Goal: Task Accomplishment & Management: Manage account settings

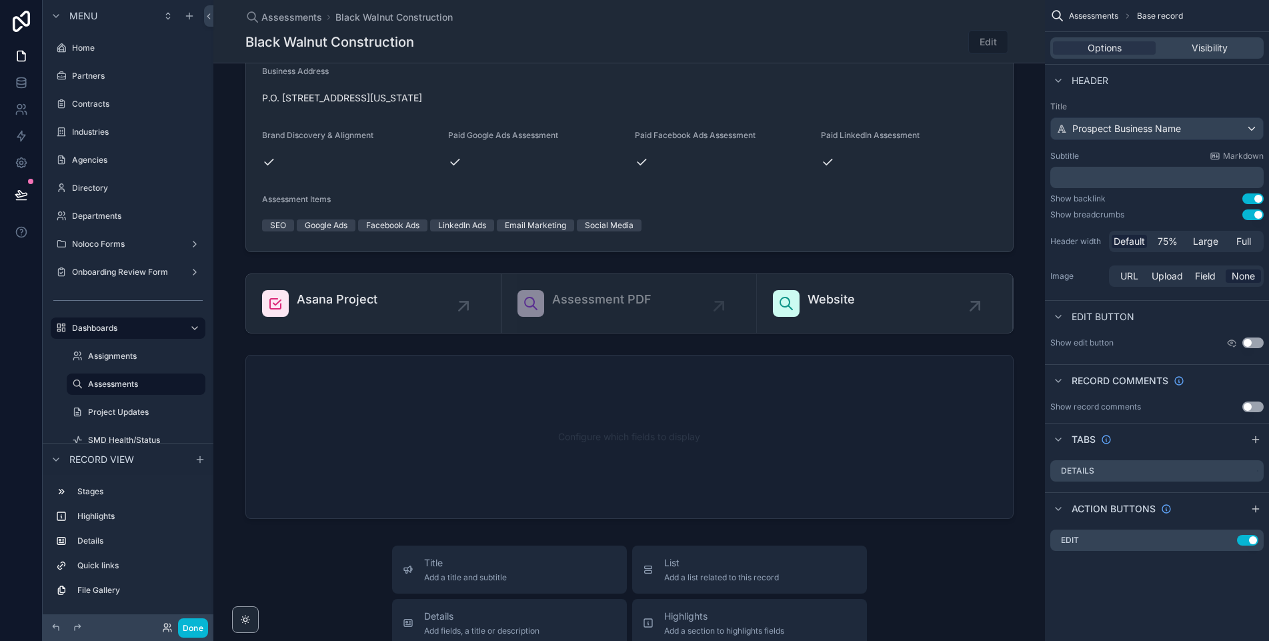
scroll to position [326, 0]
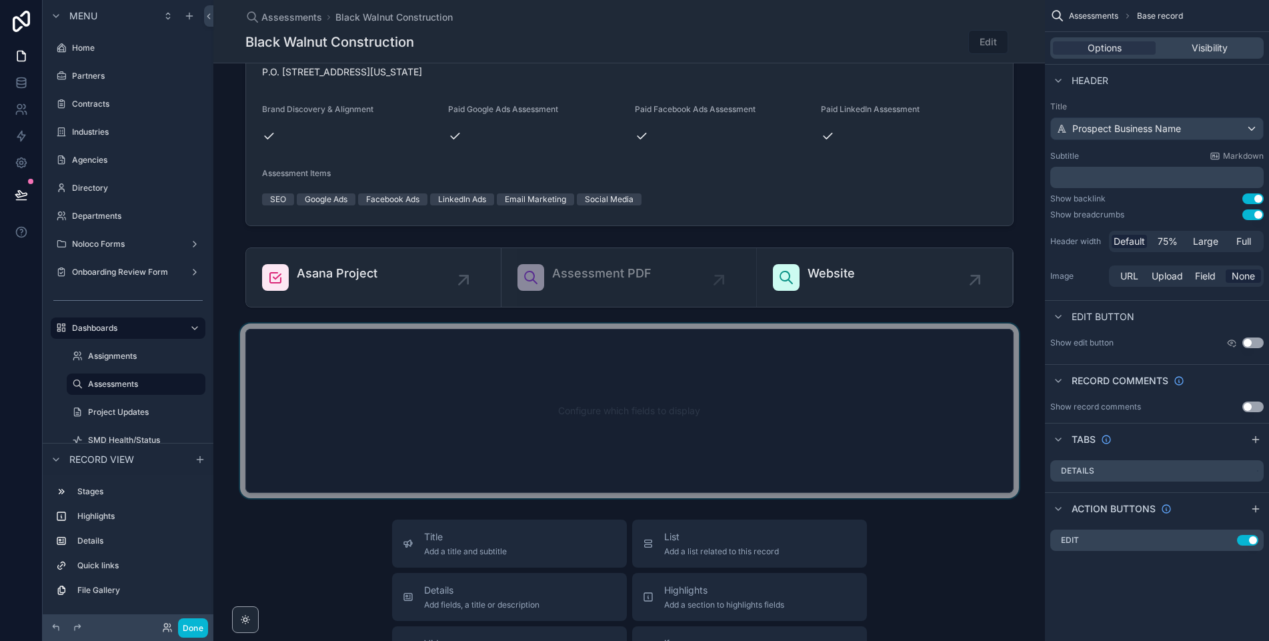
click at [526, 424] on div "scrollable content" at bounding box center [629, 411] width 832 height 175
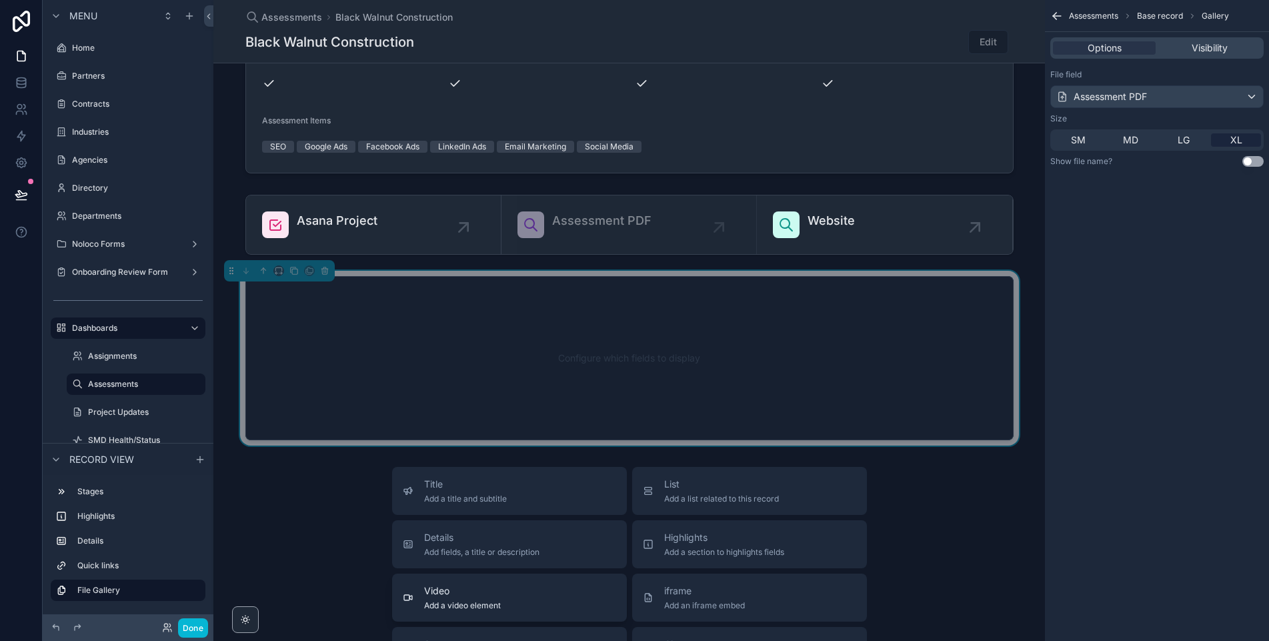
scroll to position [0, 0]
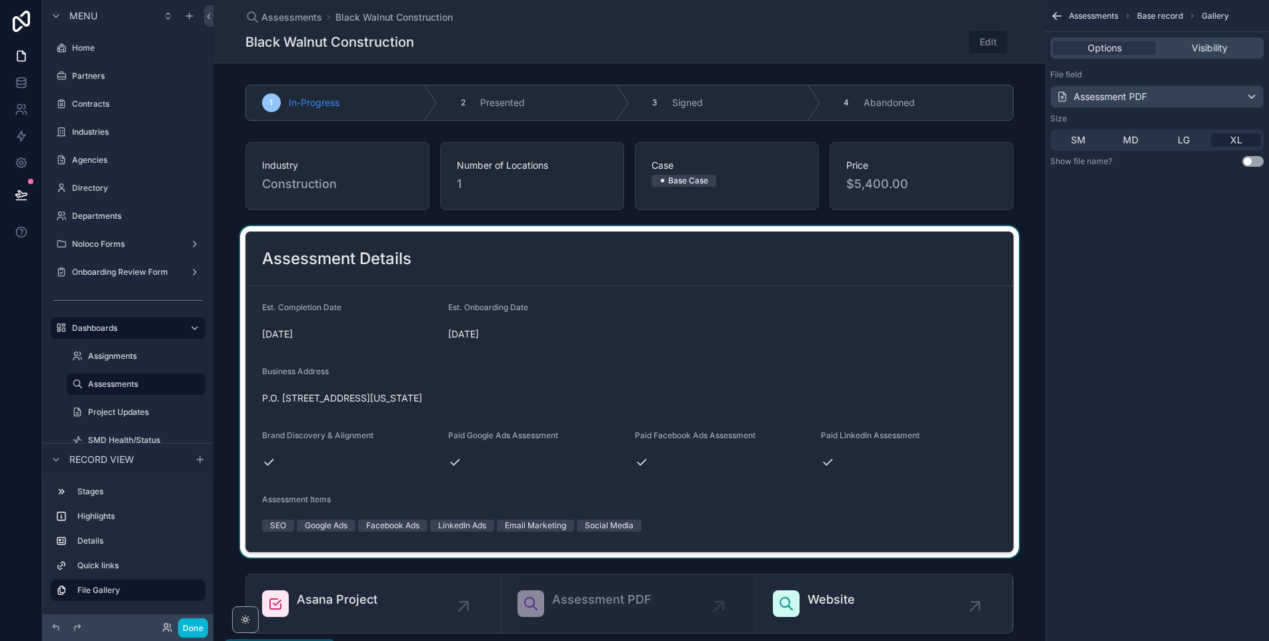
click at [627, 330] on div "scrollable content" at bounding box center [629, 392] width 832 height 332
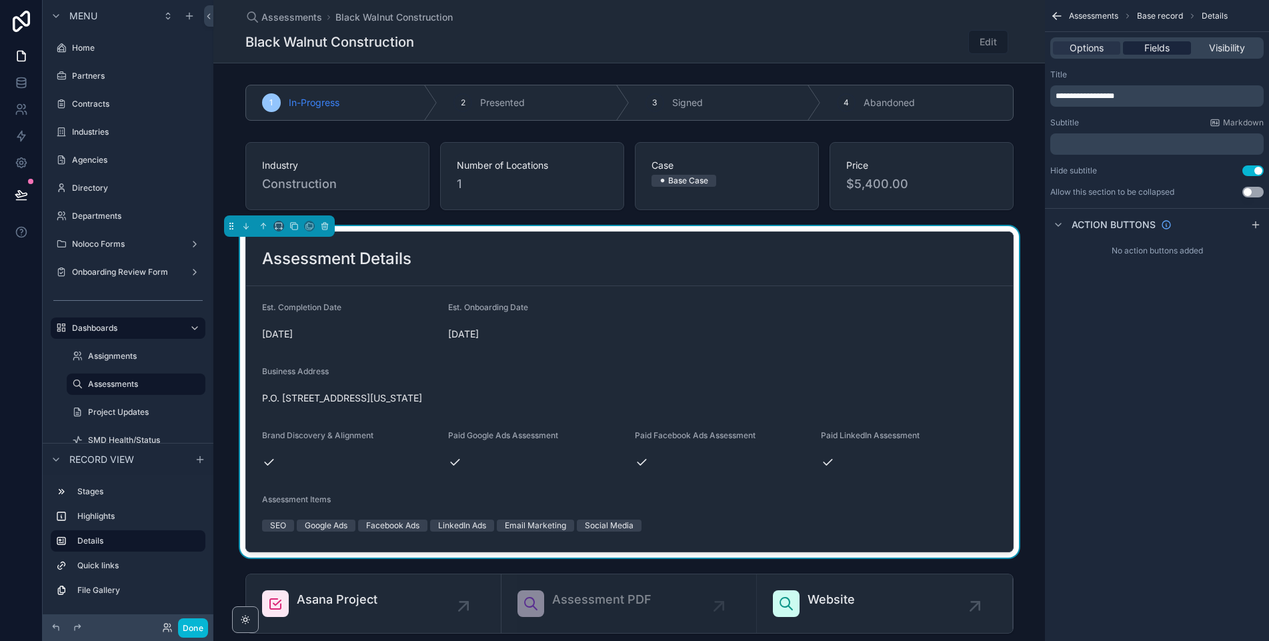
click at [1153, 49] on span "Fields" at bounding box center [1157, 47] width 25 height 13
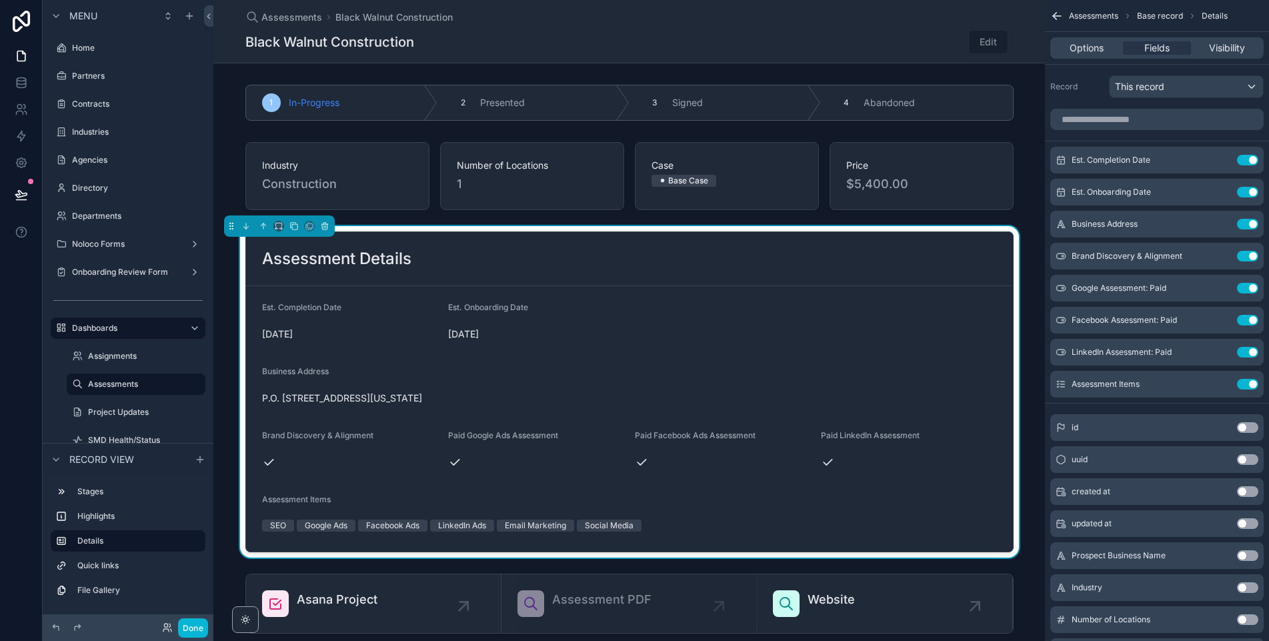
click at [636, 341] on form "Est. Completion Date [DATE] Est. Onboarding Date [DATE] Business Address P.O. […" at bounding box center [629, 418] width 767 height 265
click at [1137, 123] on input "scrollable content" at bounding box center [1157, 119] width 213 height 21
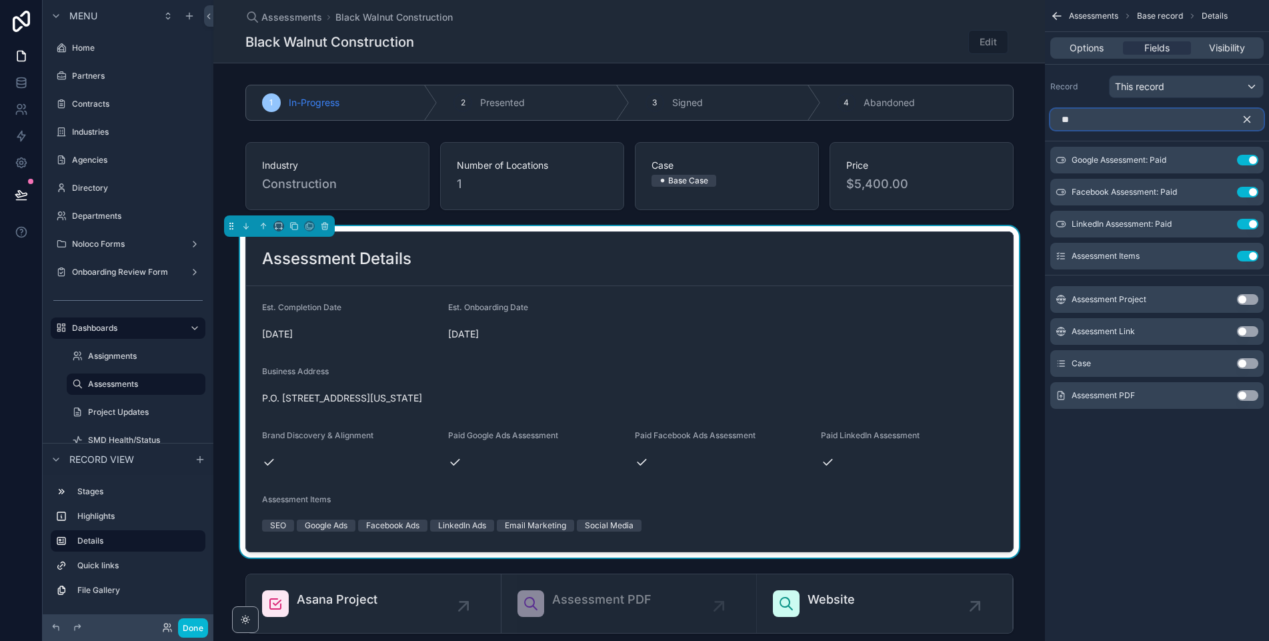
type input "*"
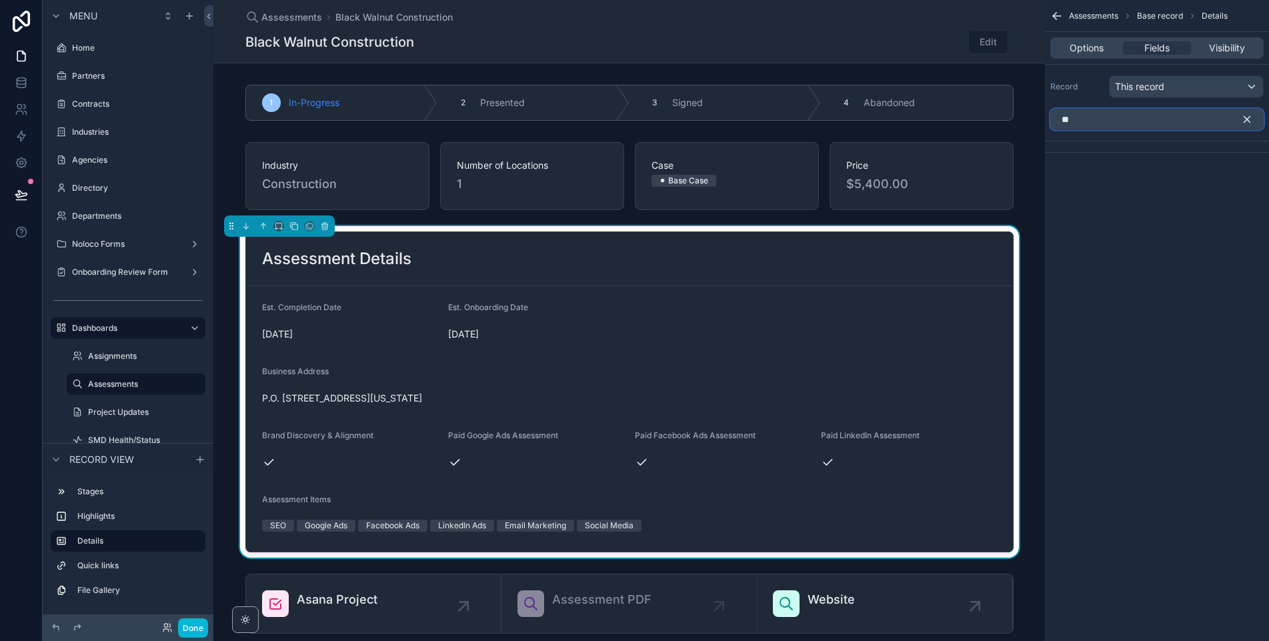
type input "*"
type input "******"
click at [1243, 177] on button "Use setting" at bounding box center [1247, 176] width 21 height 11
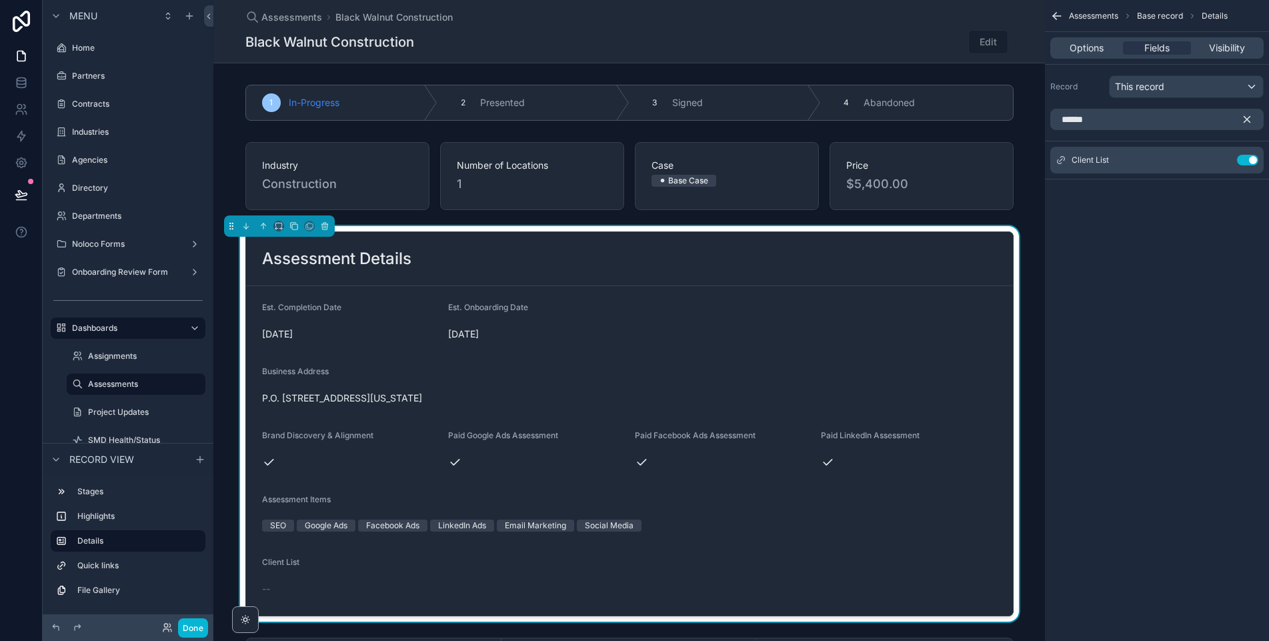
click at [1246, 120] on icon "scrollable content" at bounding box center [1248, 120] width 6 height 6
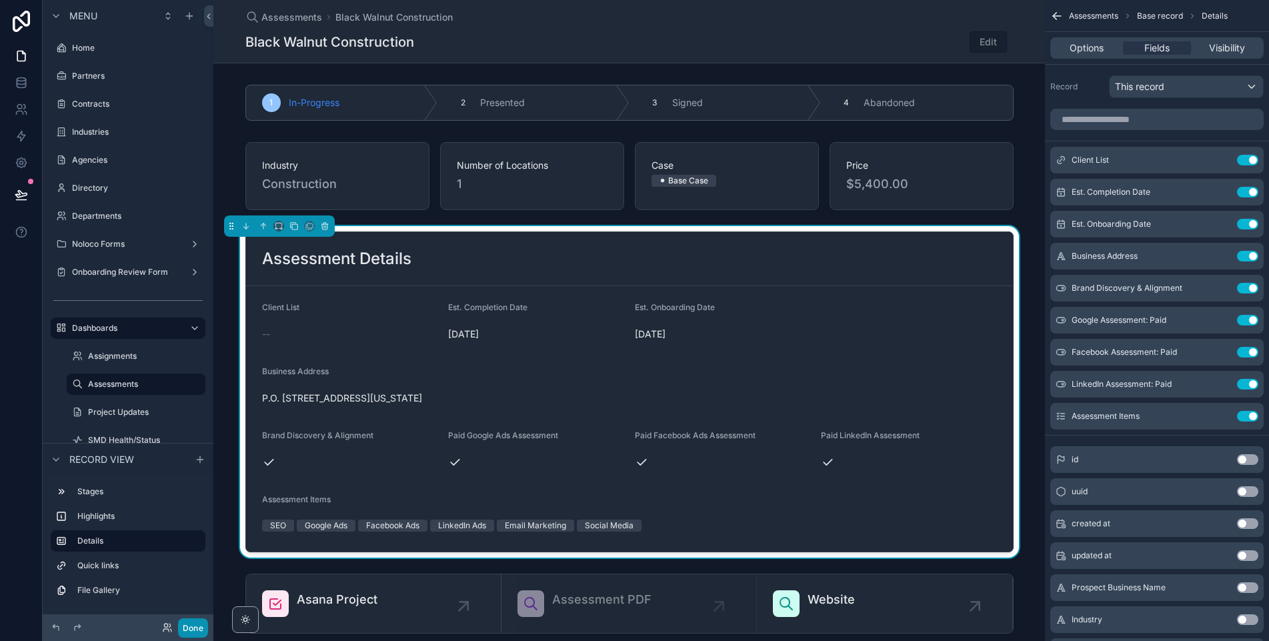
click at [190, 632] on button "Done" at bounding box center [193, 627] width 30 height 19
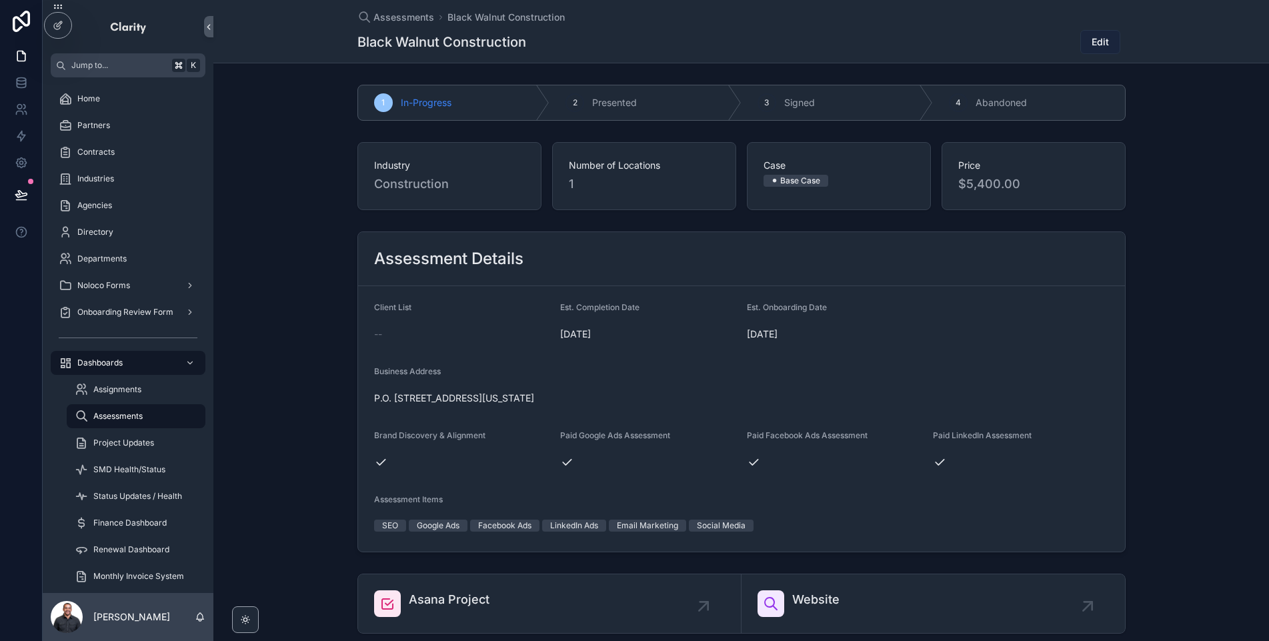
click at [1100, 46] on span "Edit" at bounding box center [1100, 41] width 17 height 13
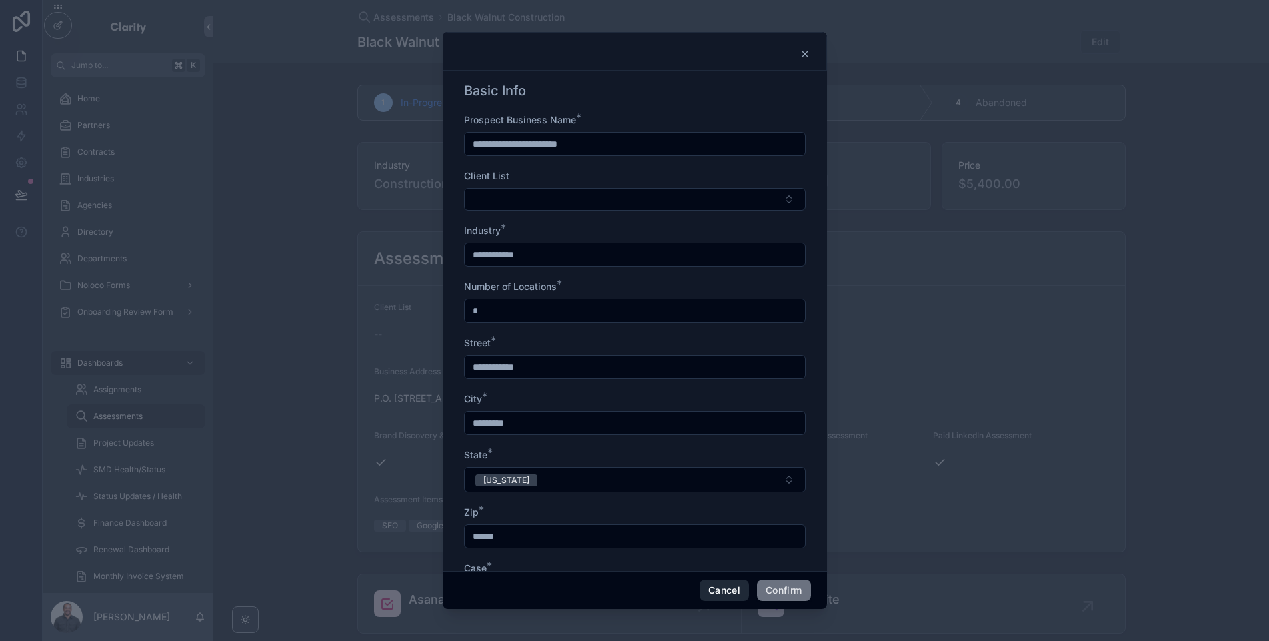
click at [722, 594] on button "Cancel" at bounding box center [724, 590] width 49 height 21
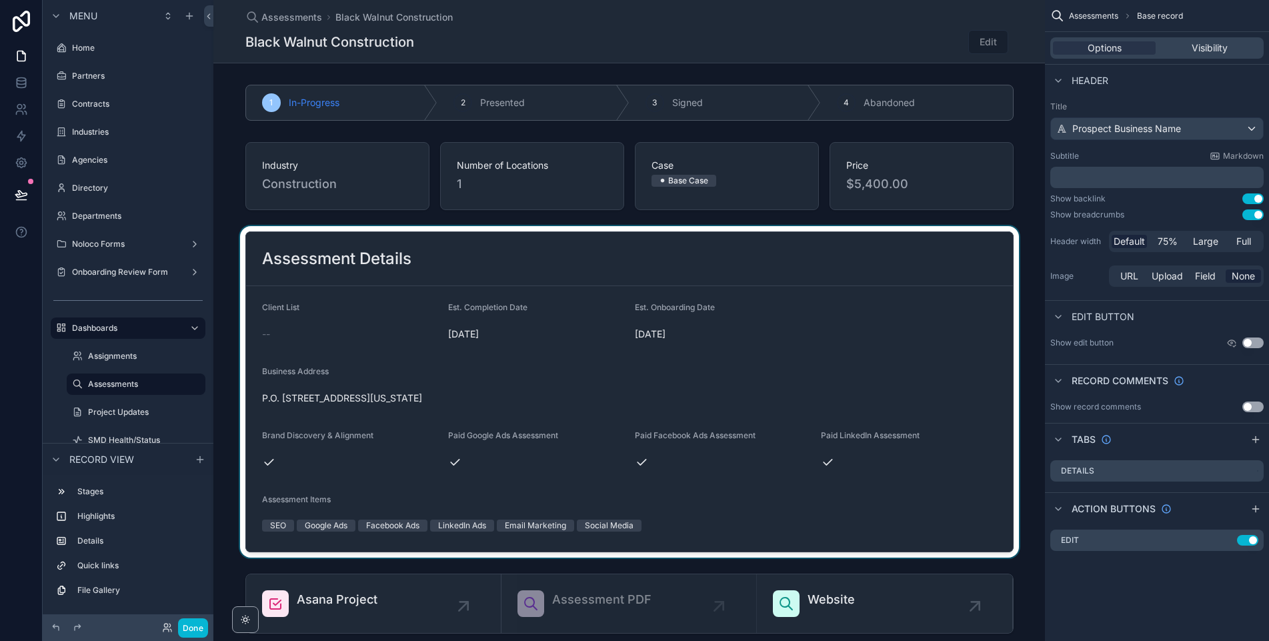
click at [674, 297] on div "scrollable content" at bounding box center [629, 392] width 832 height 332
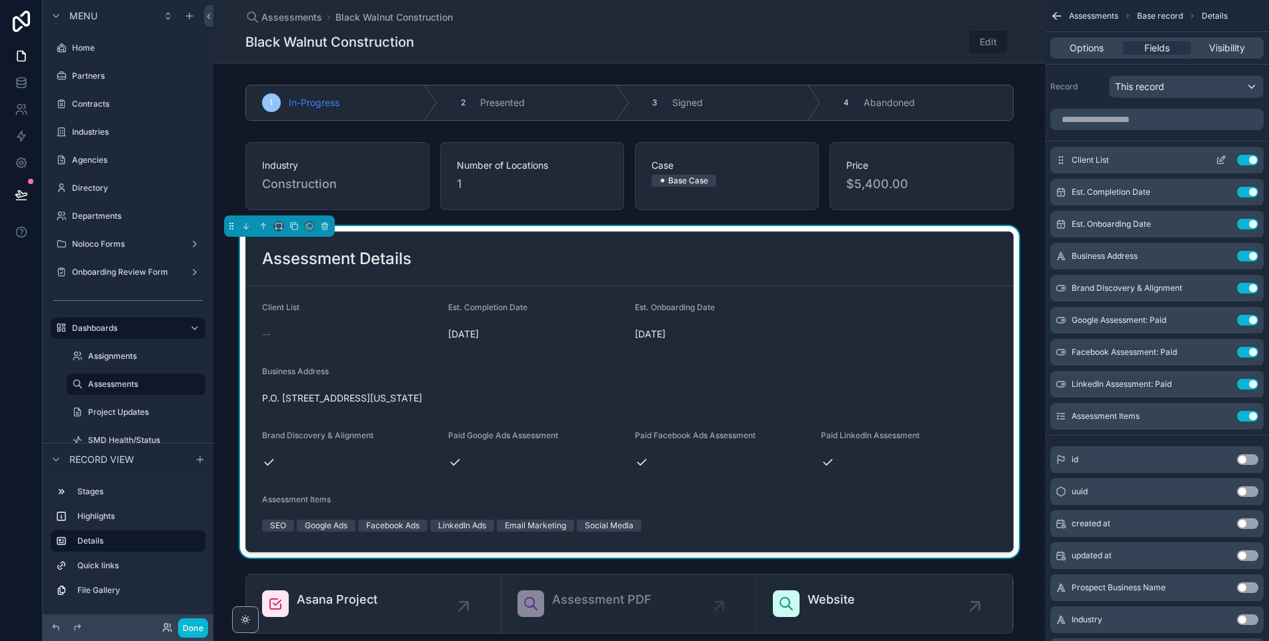
click at [1222, 162] on icon "scrollable content" at bounding box center [1221, 160] width 11 height 11
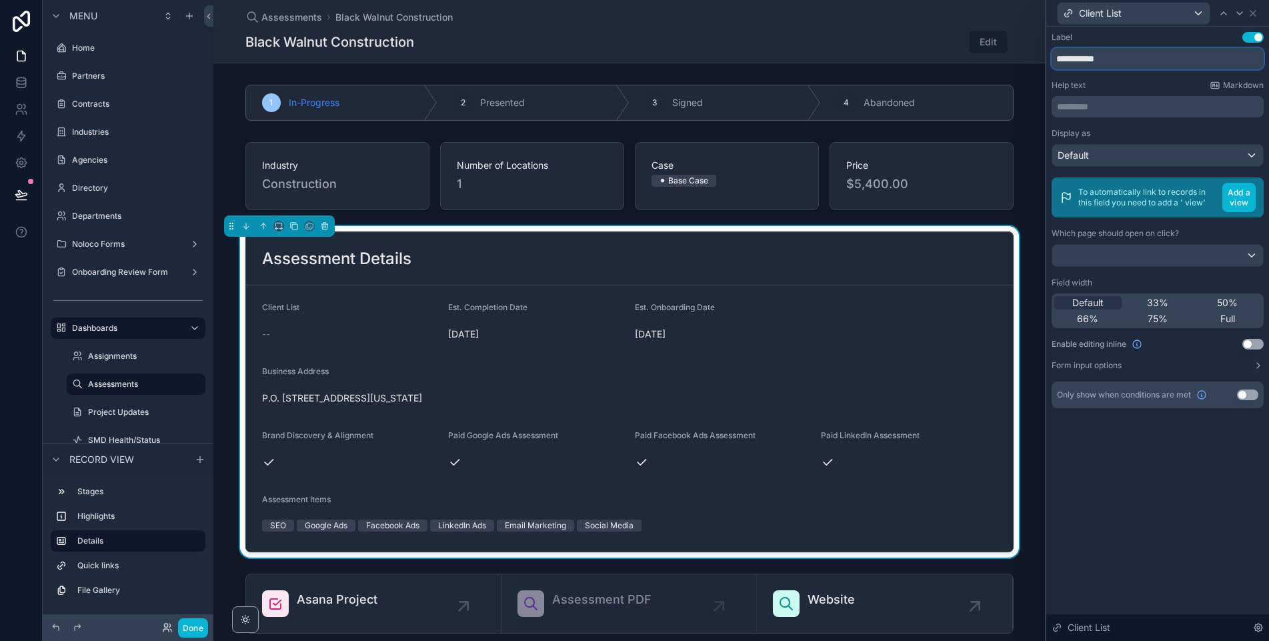
click at [1123, 63] on input "**********" at bounding box center [1158, 58] width 212 height 21
type input "**********"
click at [1255, 14] on icon at bounding box center [1253, 13] width 5 height 5
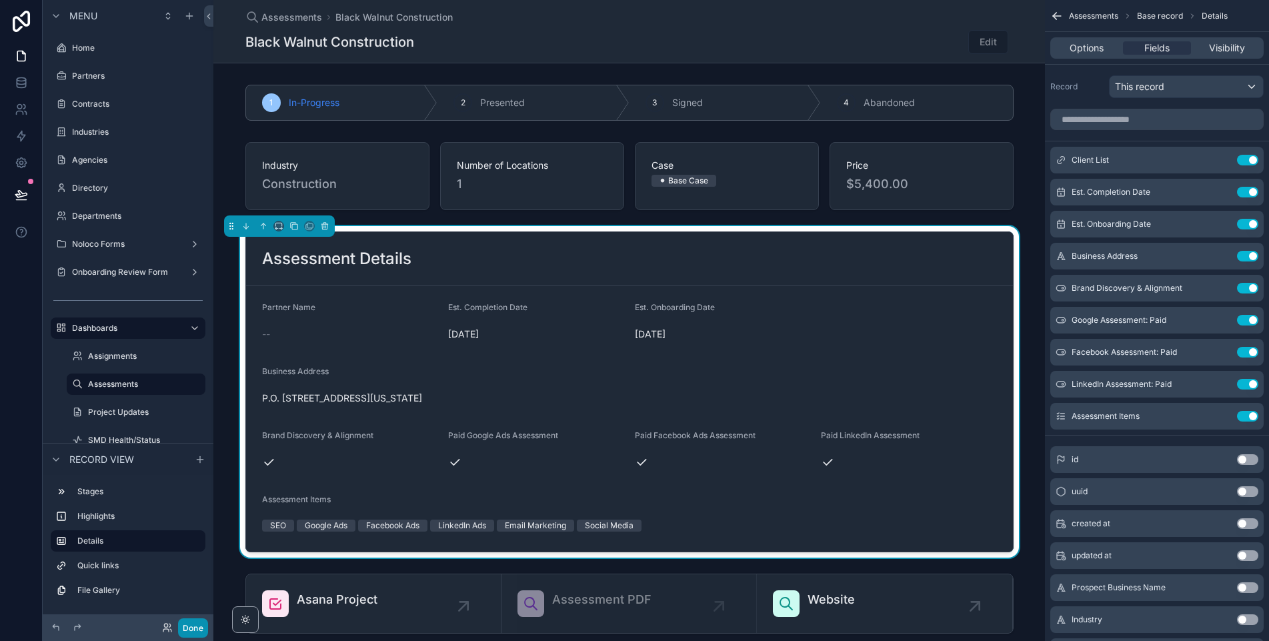
click at [201, 626] on button "Done" at bounding box center [193, 627] width 30 height 19
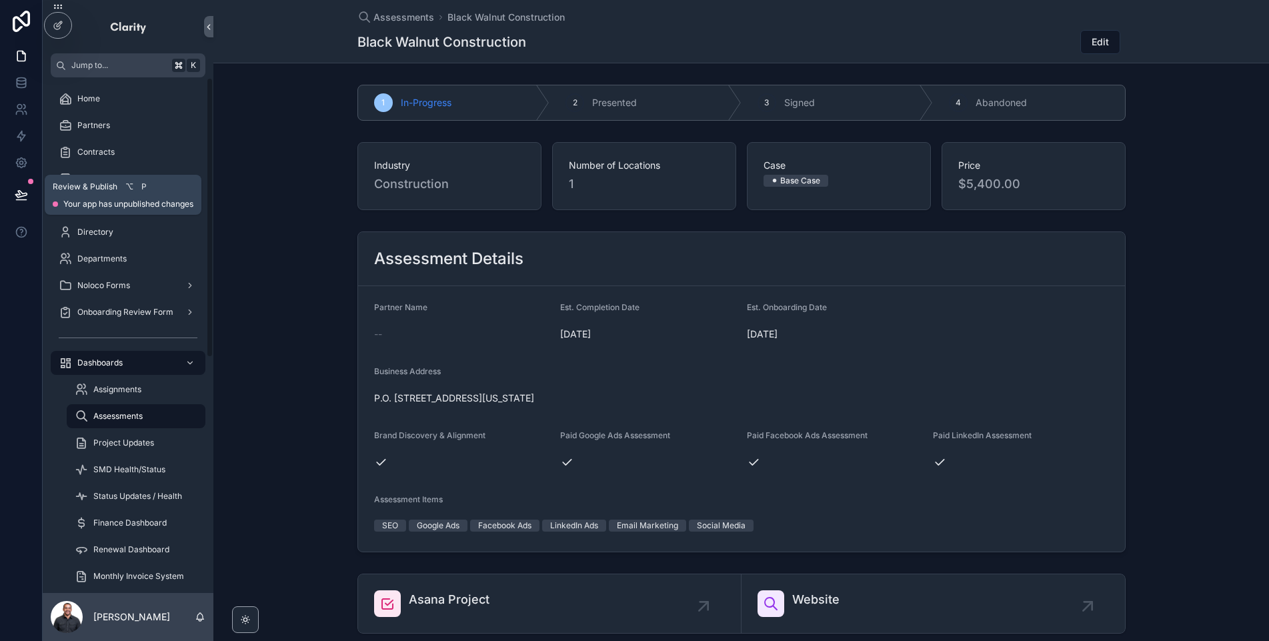
click at [25, 196] on icon at bounding box center [21, 194] width 13 height 13
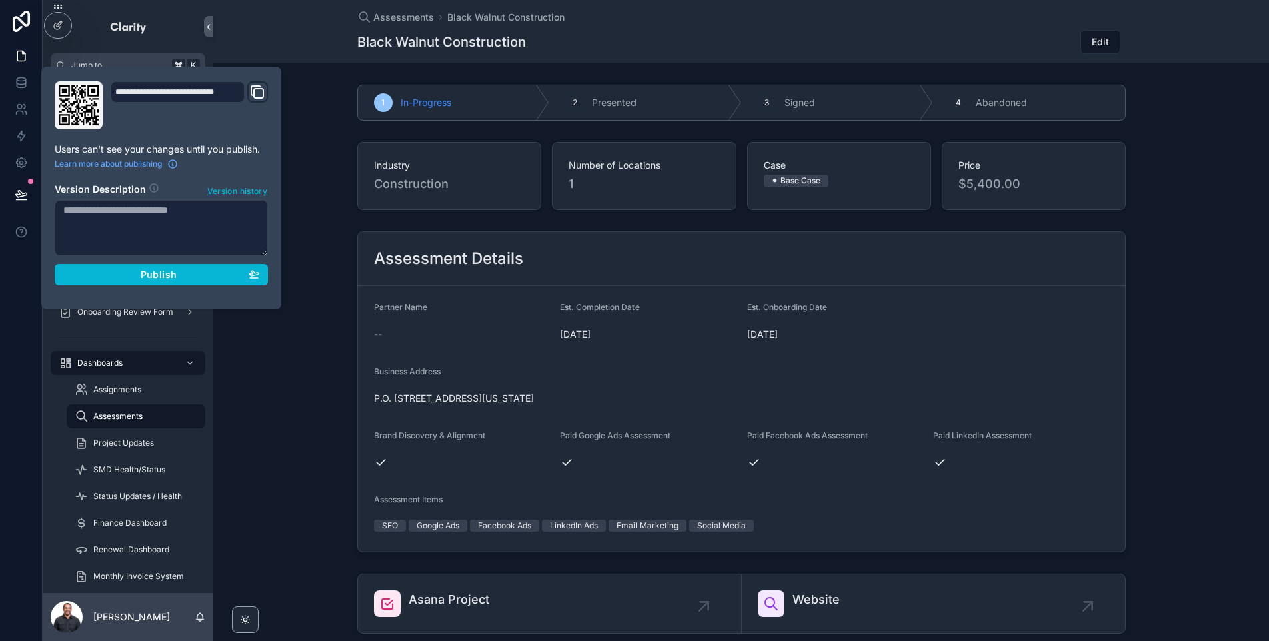
click at [120, 216] on textarea at bounding box center [161, 228] width 213 height 56
type textarea "**********"
drag, startPoint x: 151, startPoint y: 280, endPoint x: 130, endPoint y: 269, distance: 23.3
click at [151, 280] on button "Publish" at bounding box center [161, 274] width 213 height 21
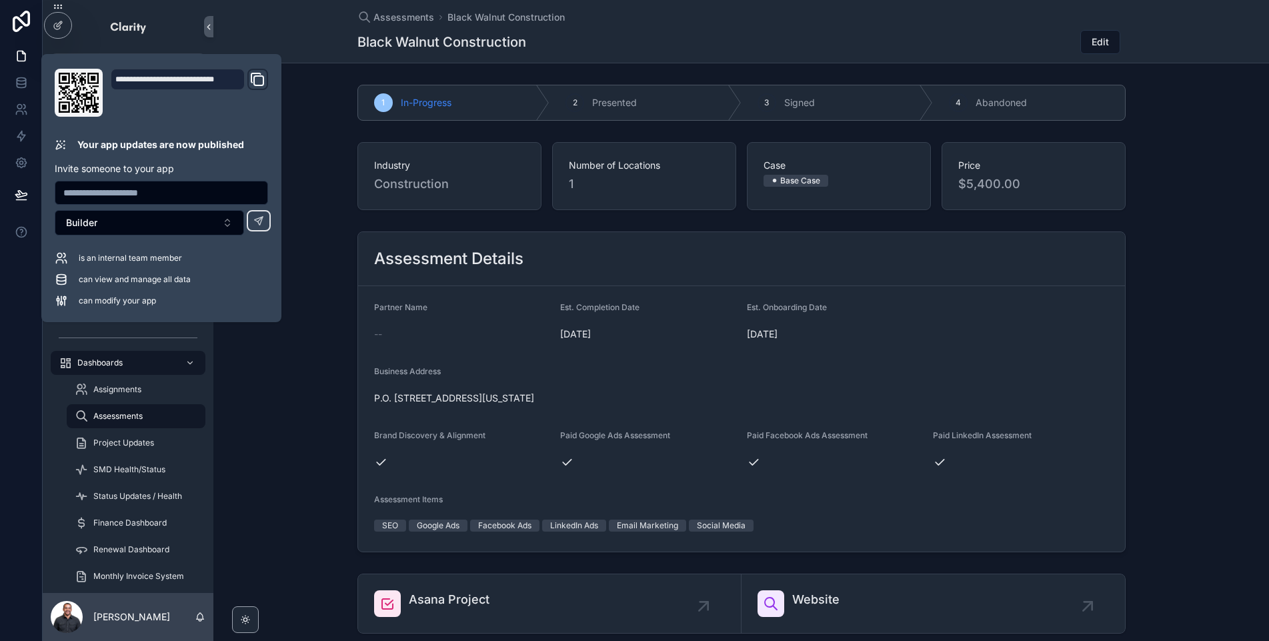
click at [329, 119] on div "1 In-Progress 2 Presented 3 Signed 4 Abandoned" at bounding box center [741, 102] width 1056 height 47
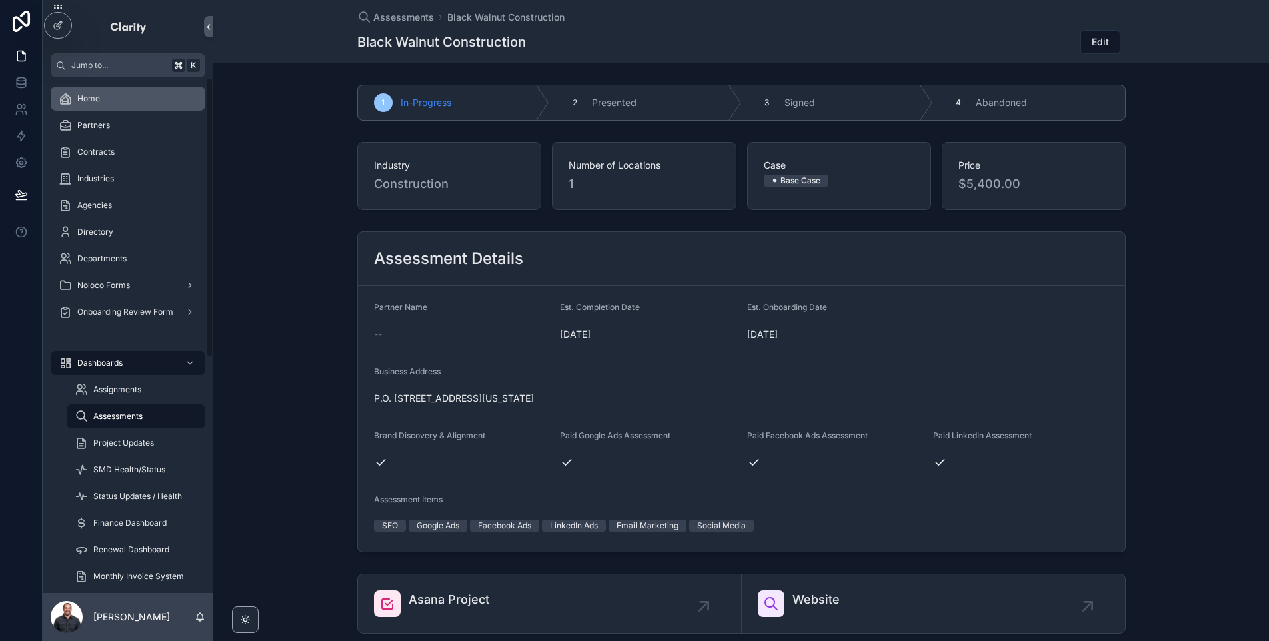
click at [122, 103] on div "Home" at bounding box center [128, 98] width 139 height 21
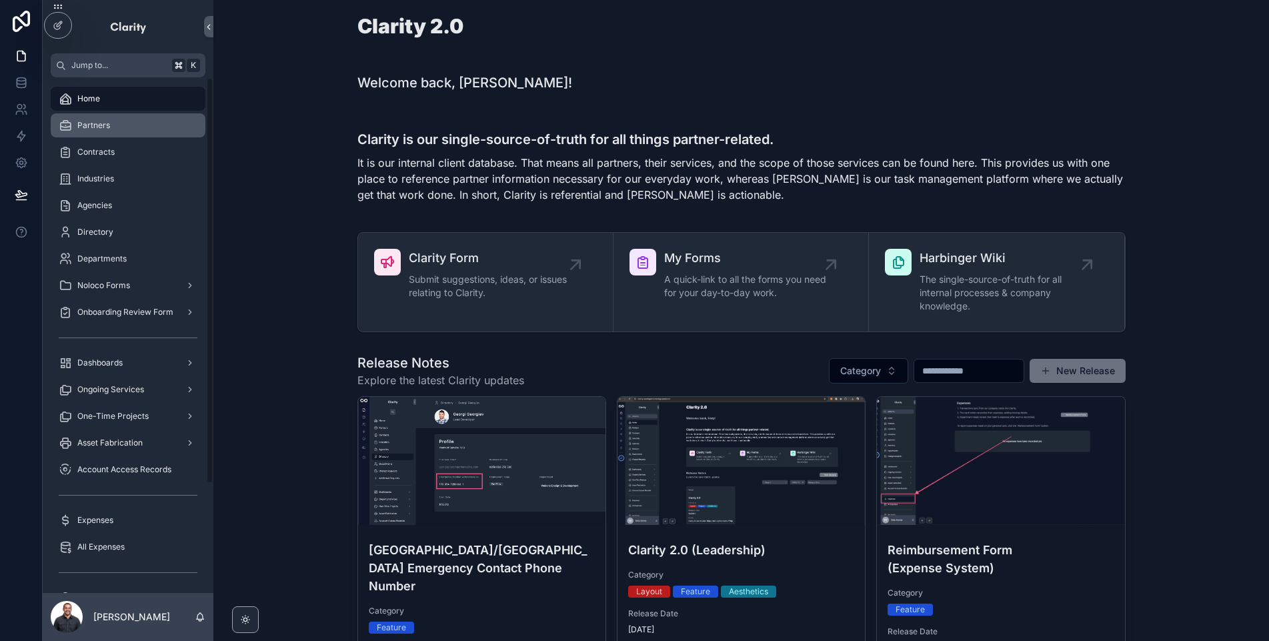
click at [148, 127] on div "Partners" at bounding box center [128, 125] width 139 height 21
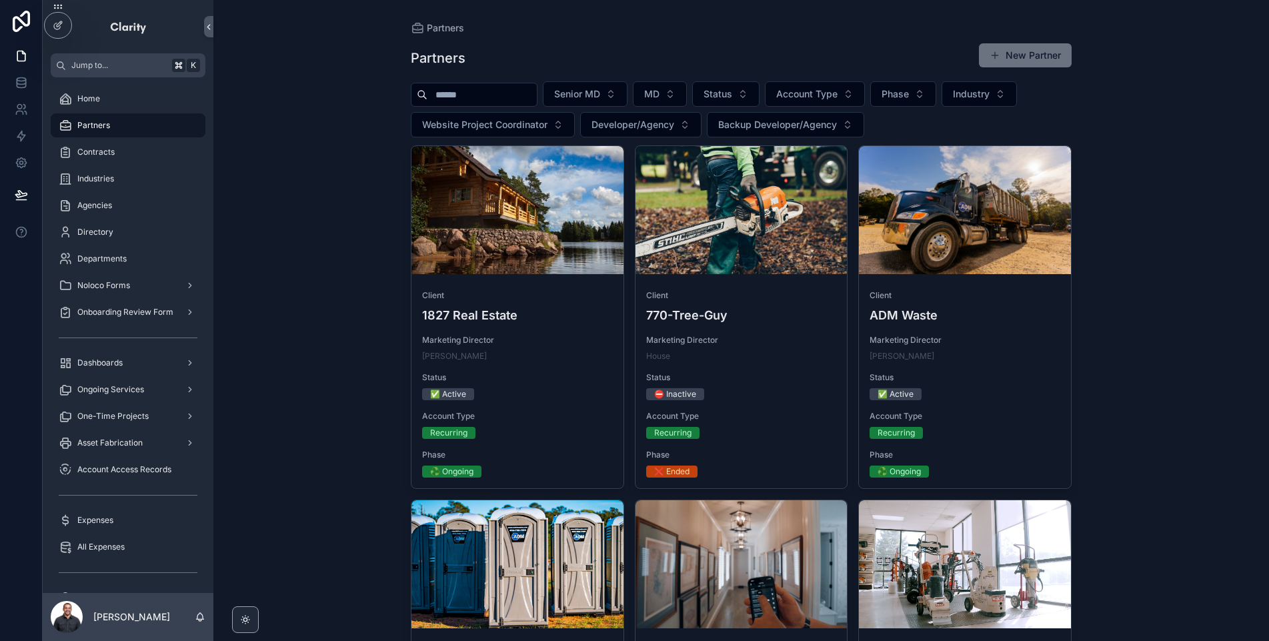
scroll to position [1, 0]
click at [26, 107] on icon at bounding box center [21, 109] width 13 height 13
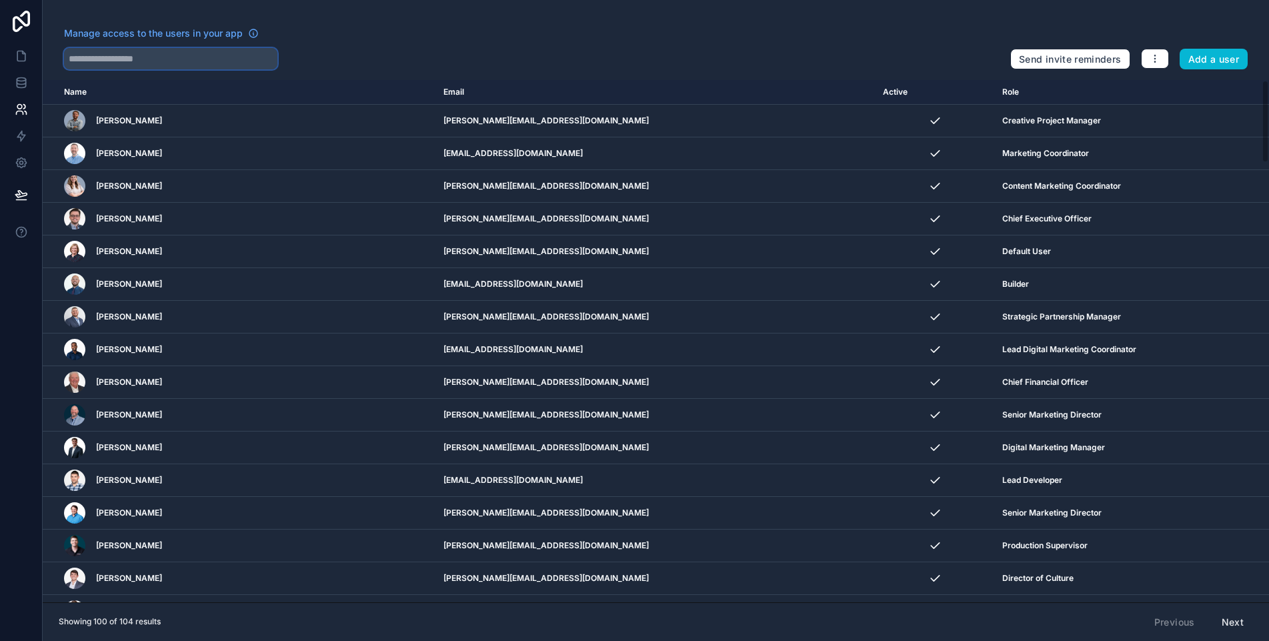
click at [233, 63] on input "text" at bounding box center [170, 58] width 213 height 21
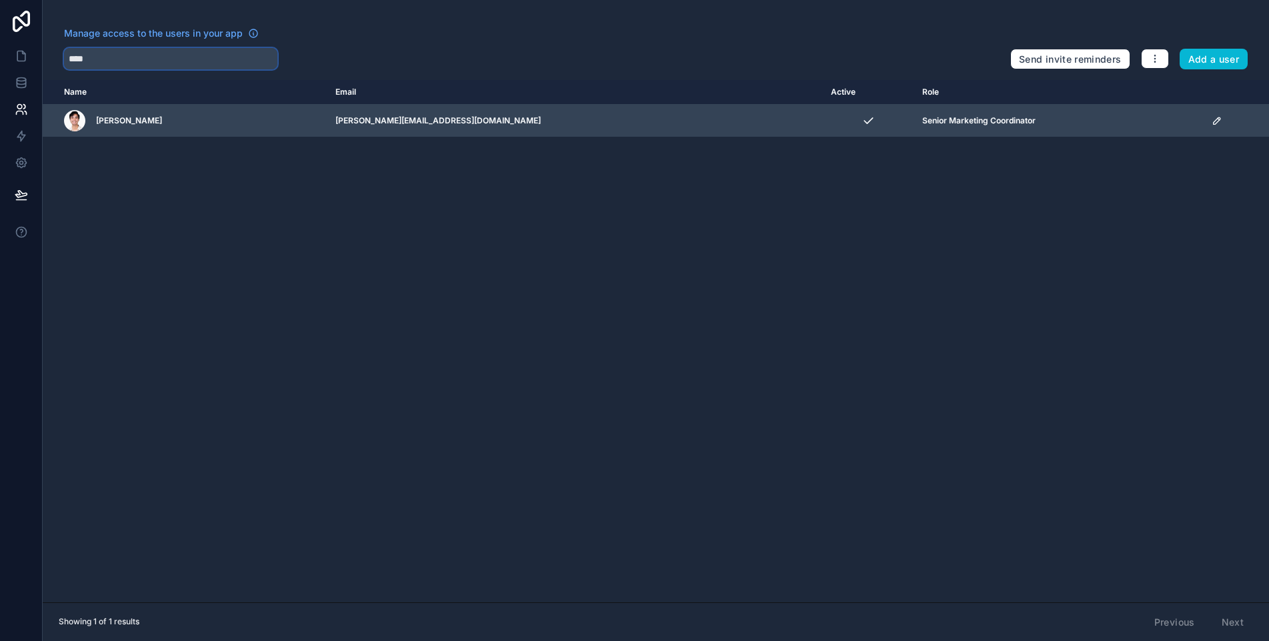
type input "****"
click at [1212, 119] on icon "scrollable content" at bounding box center [1217, 120] width 11 height 11
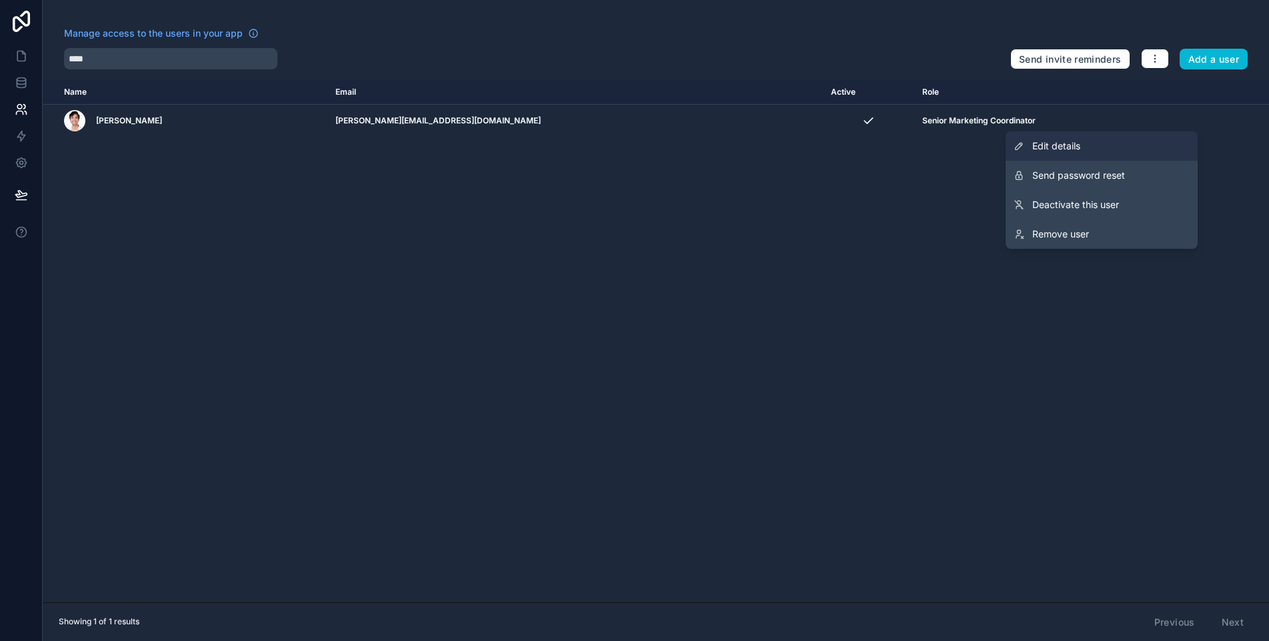
click at [1053, 143] on span "Edit details" at bounding box center [1057, 145] width 48 height 13
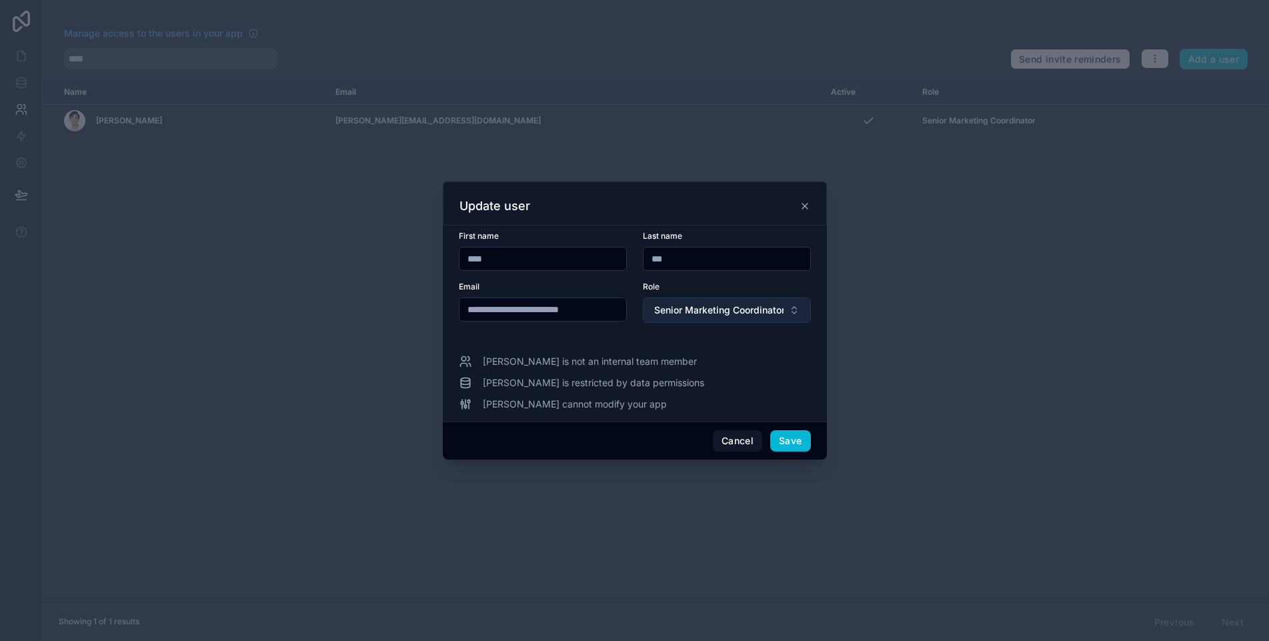
click at [711, 315] on span "Senior Marketing Coordinator" at bounding box center [718, 309] width 129 height 13
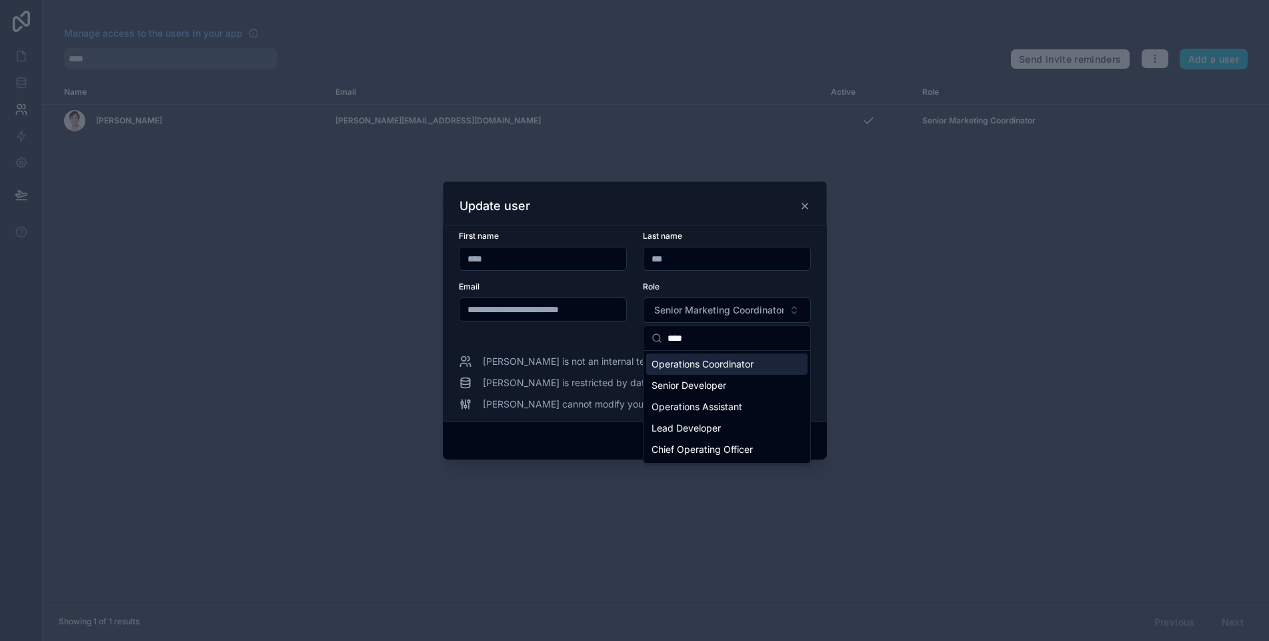
type input "****"
click at [684, 360] on span "Operations Coordinator" at bounding box center [703, 364] width 102 height 13
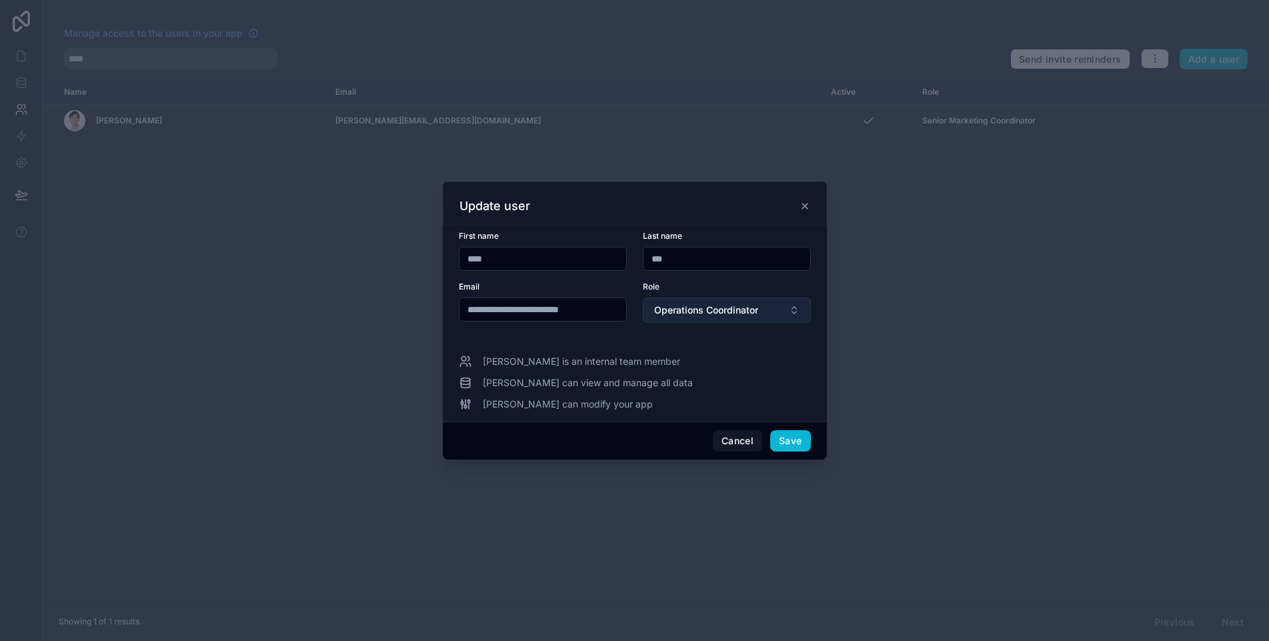
click at [710, 312] on span "Operations Coordinator" at bounding box center [706, 309] width 104 height 13
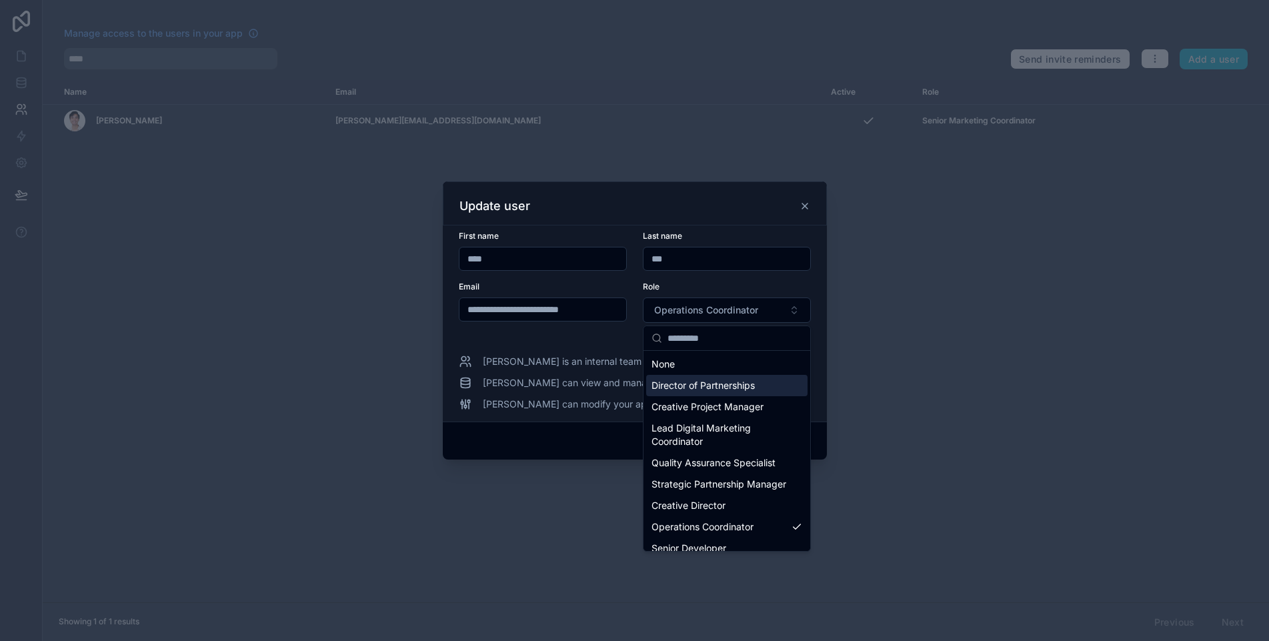
click at [695, 385] on span "Director of Partnerships" at bounding box center [703, 385] width 103 height 13
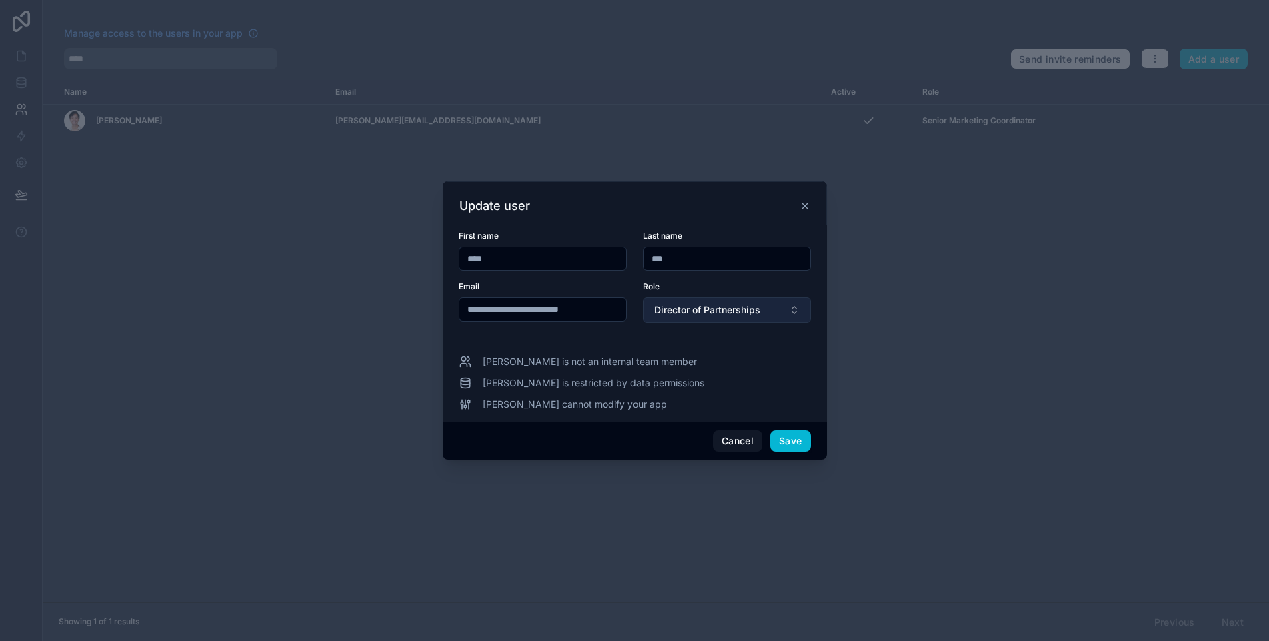
click at [699, 314] on span "Director of Partnerships" at bounding box center [707, 309] width 106 height 13
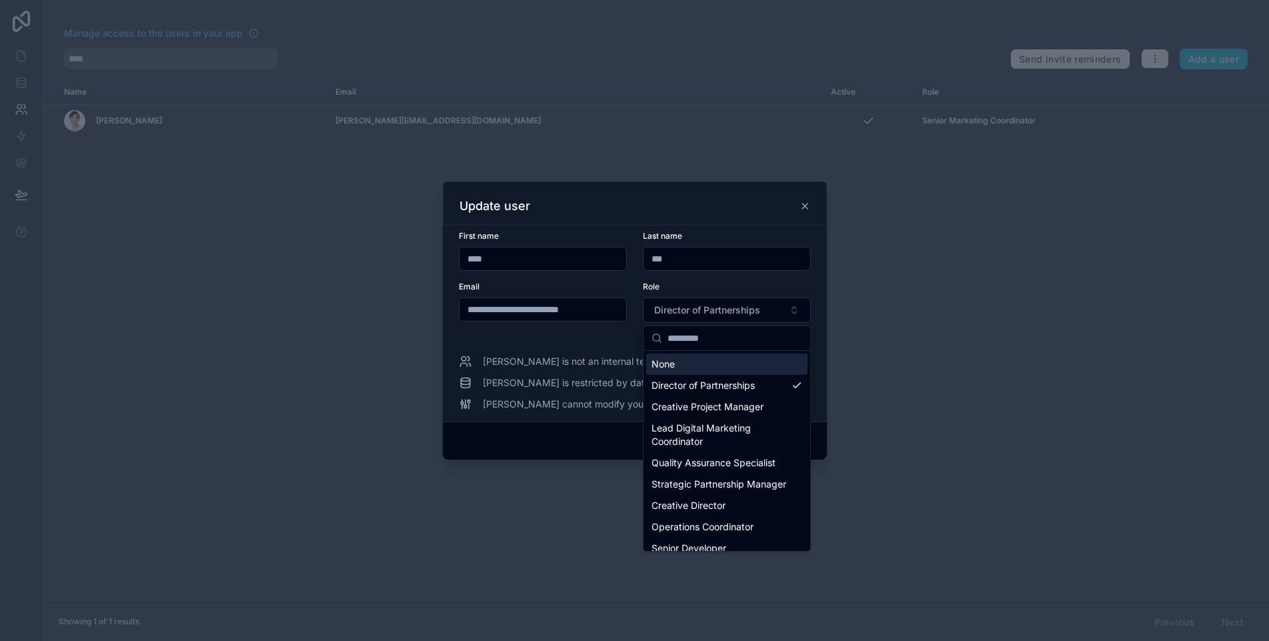
click at [697, 281] on div "Role" at bounding box center [727, 286] width 168 height 11
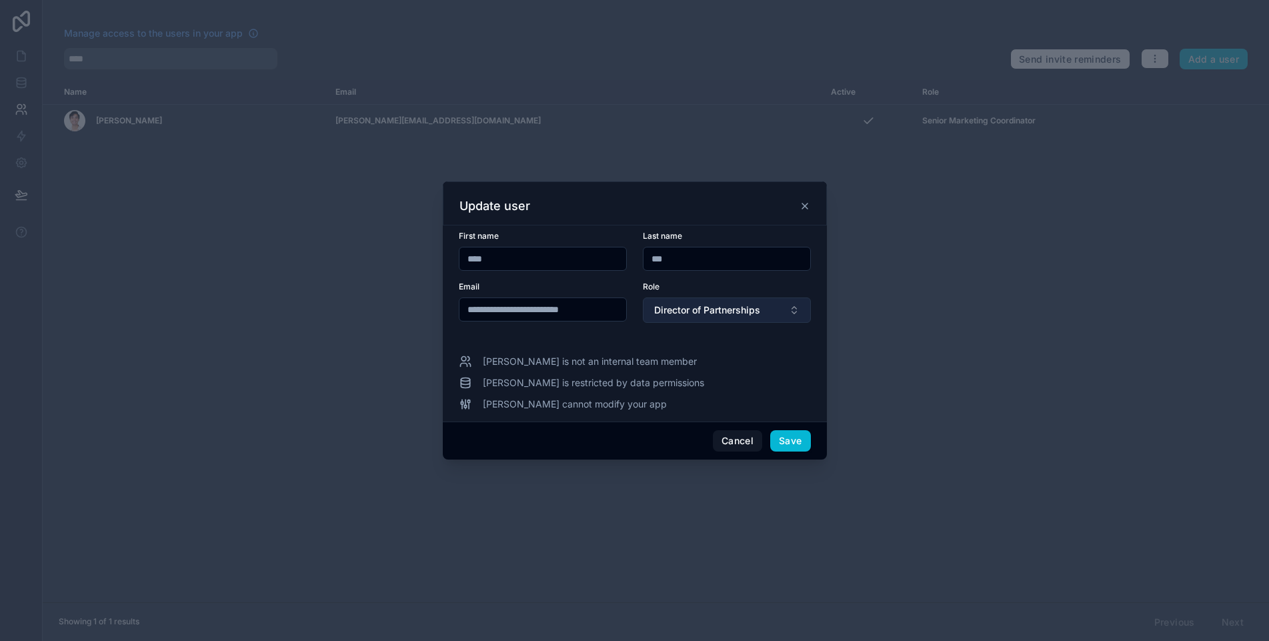
click at [702, 312] on span "Director of Partnerships" at bounding box center [707, 309] width 106 height 13
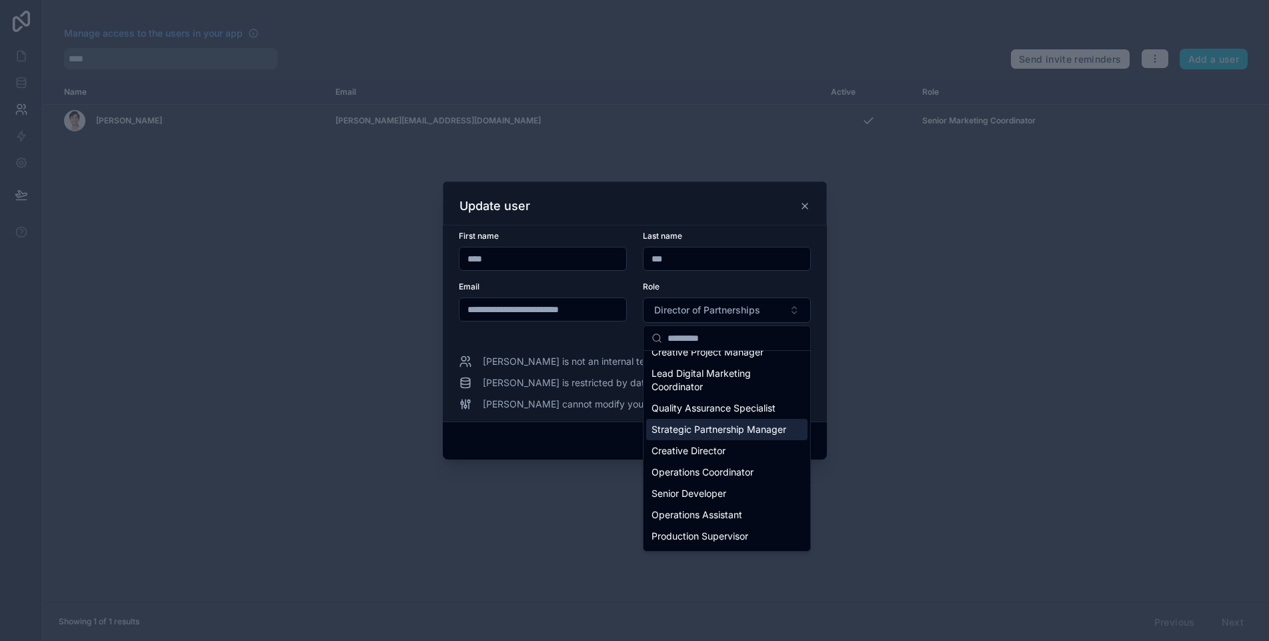
scroll to position [55, 0]
click at [686, 474] on span "Operations Coordinator" at bounding box center [703, 471] width 102 height 13
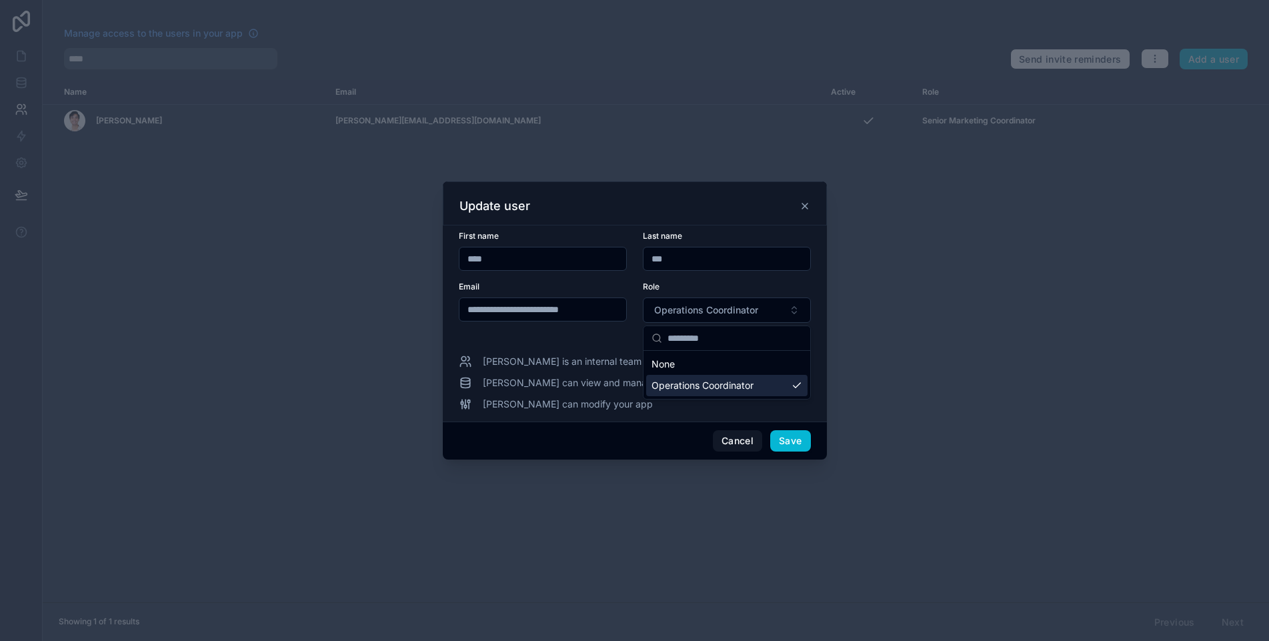
scroll to position [0, 0]
click at [780, 444] on button "Save" at bounding box center [790, 440] width 40 height 21
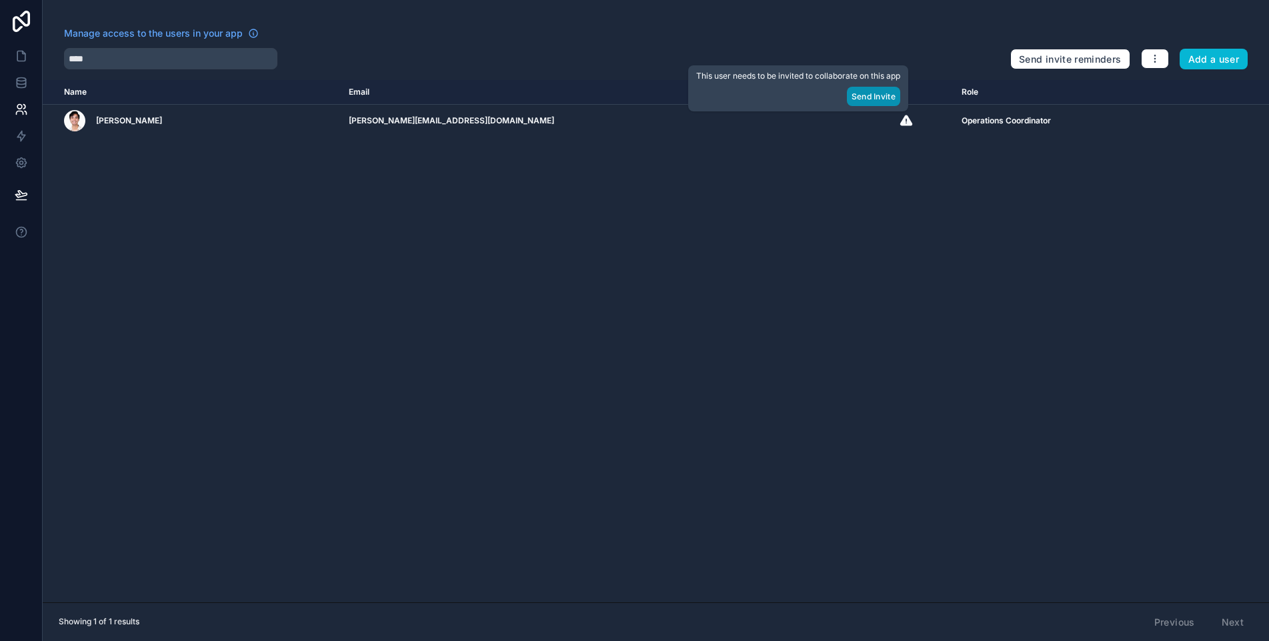
click at [868, 100] on button "Send Invite" at bounding box center [873, 96] width 53 height 19
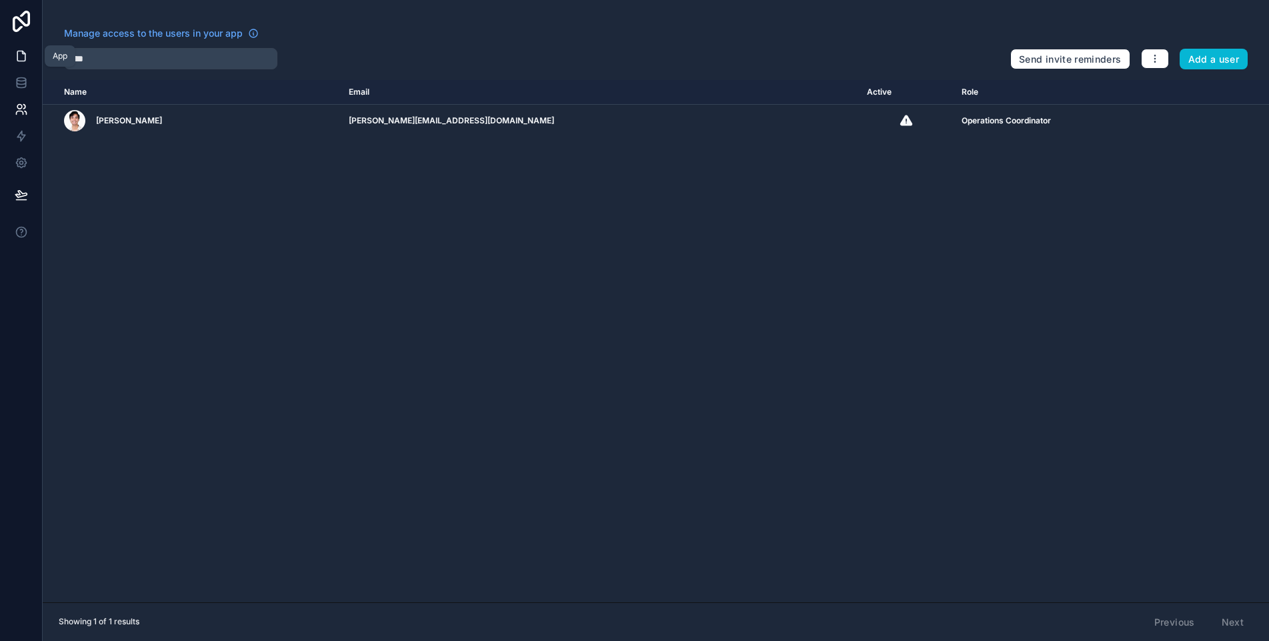
click at [13, 62] on link at bounding box center [21, 56] width 42 height 27
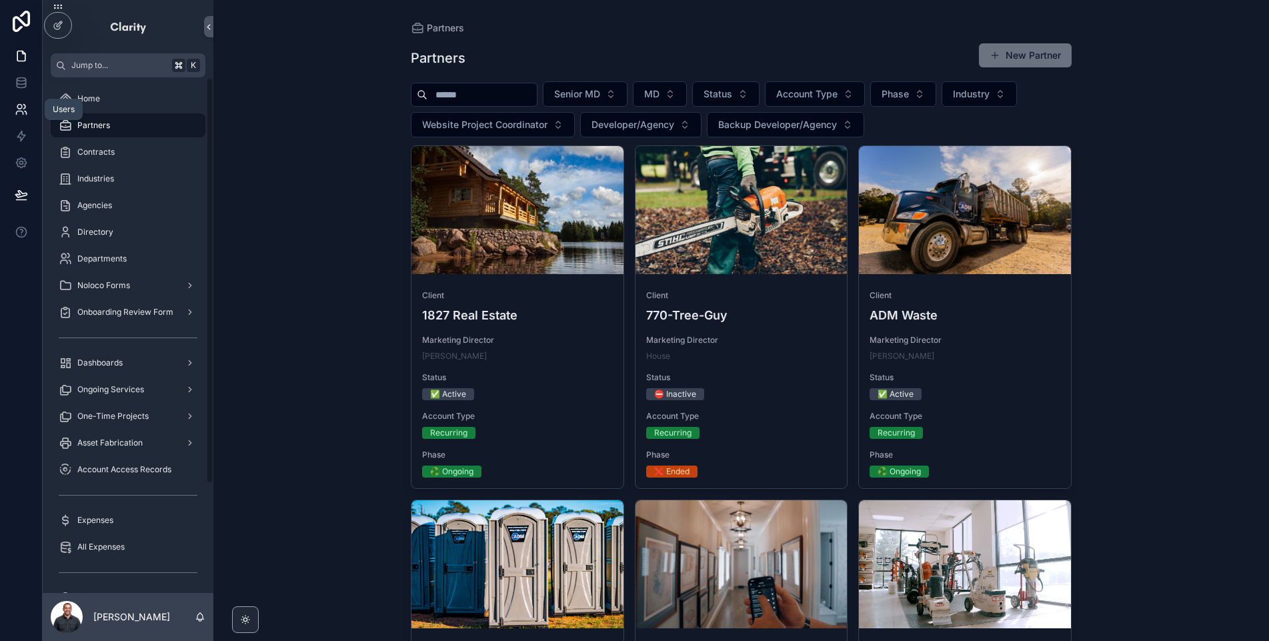
click at [15, 109] on icon at bounding box center [21, 109] width 13 height 13
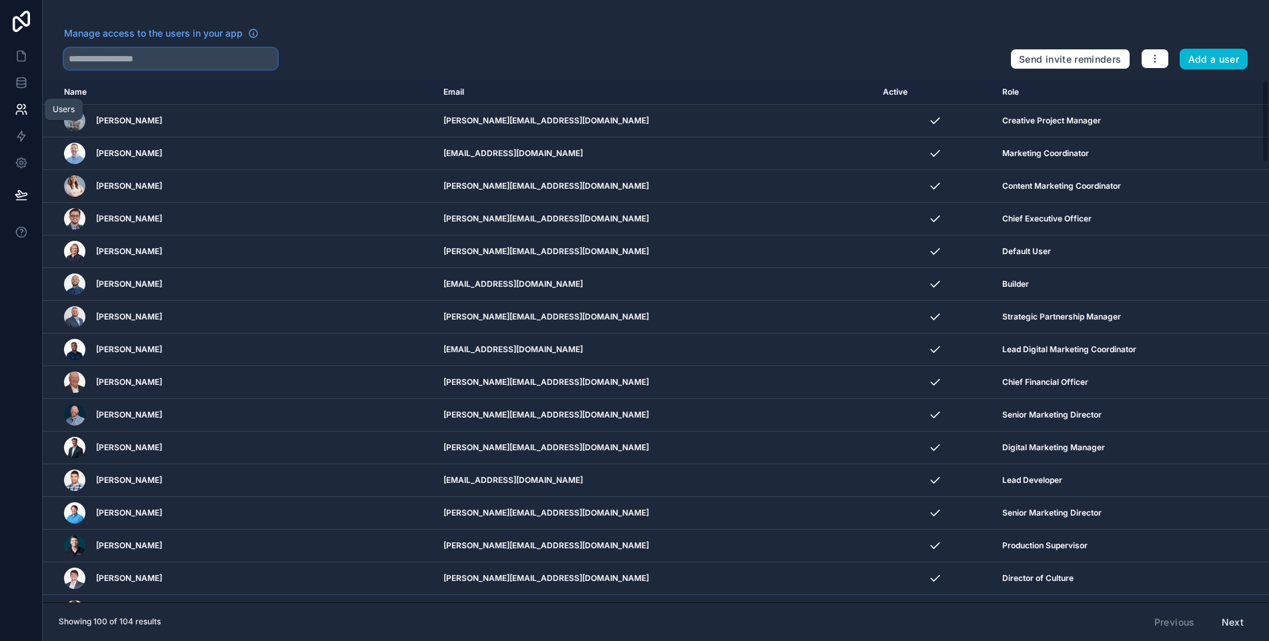
click at [201, 65] on input "text" at bounding box center [170, 58] width 213 height 21
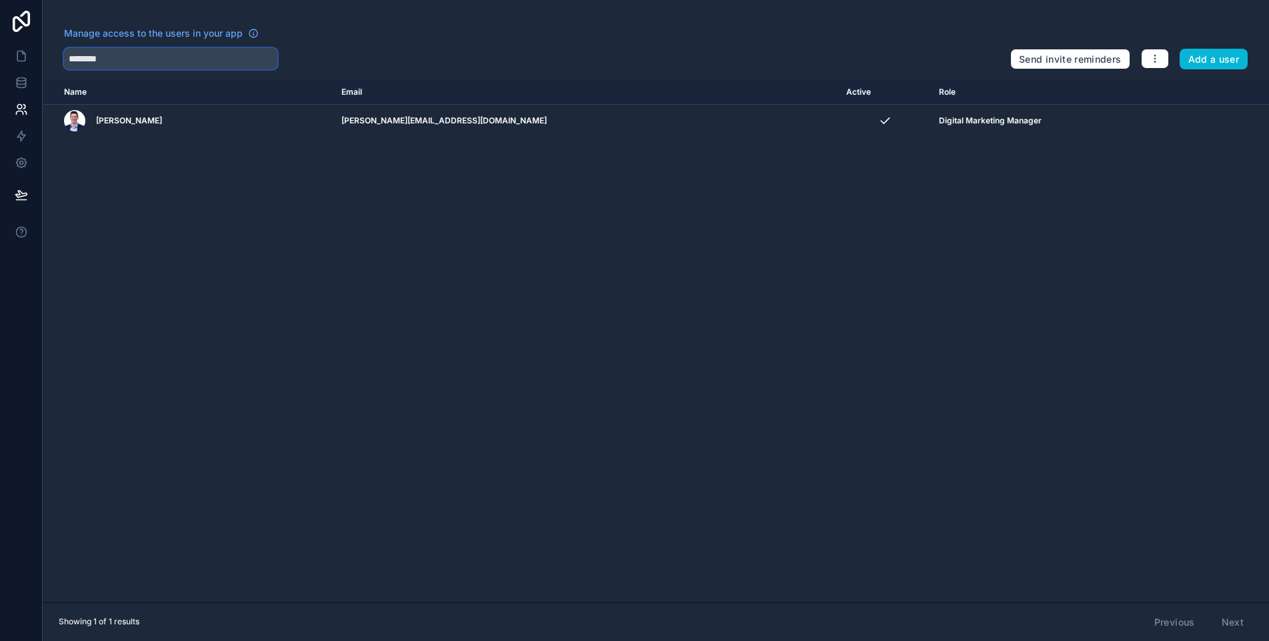
click at [204, 61] on input "********" at bounding box center [170, 58] width 213 height 21
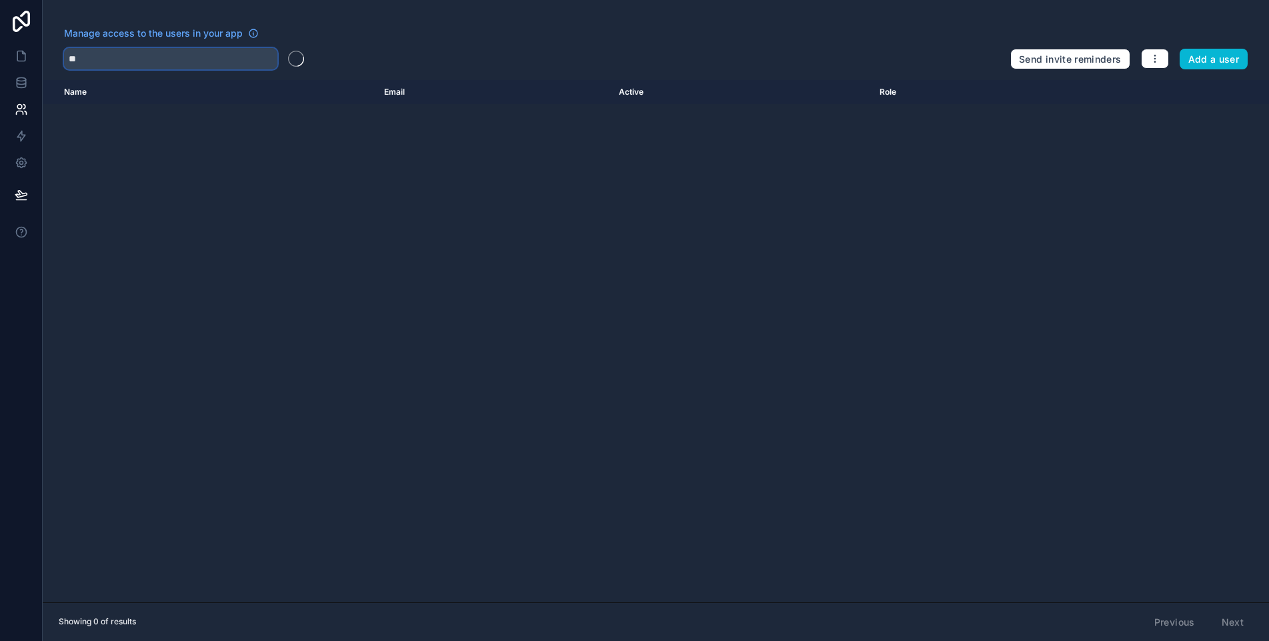
type input "*"
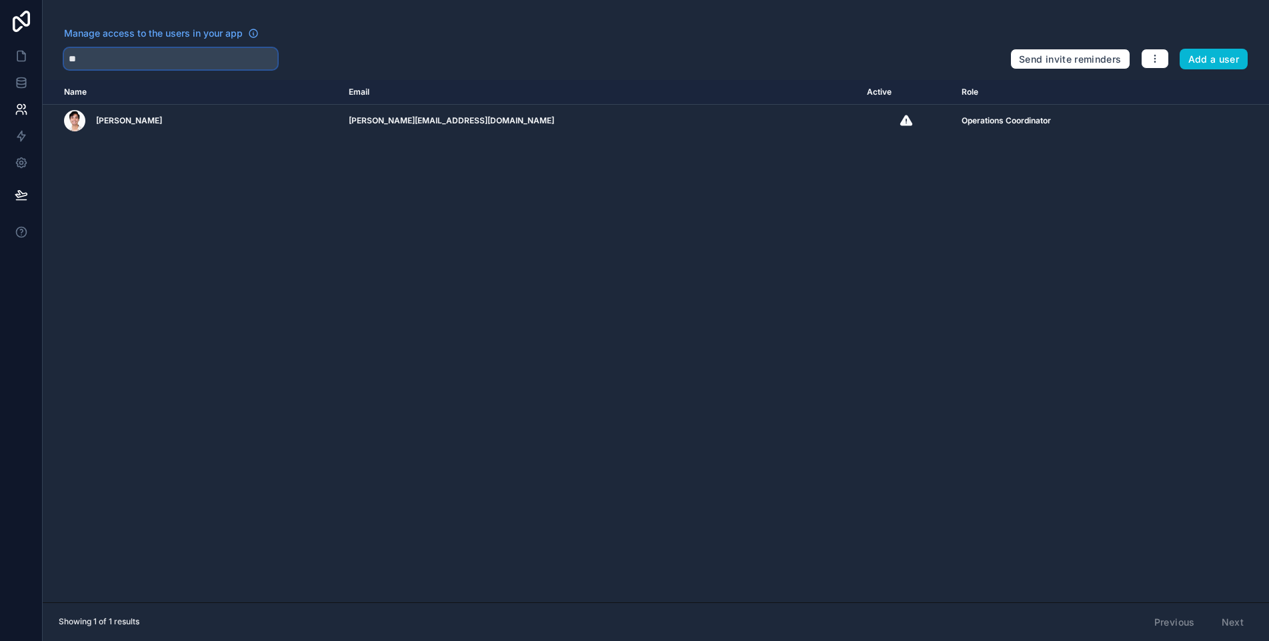
type input "*"
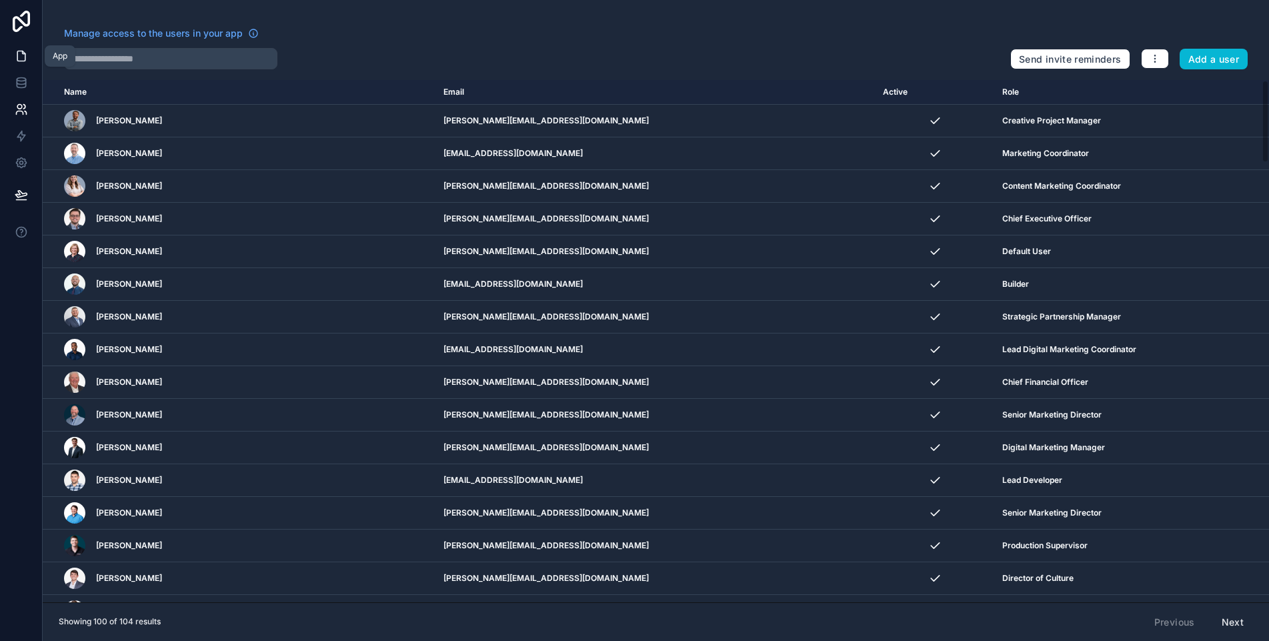
click at [19, 59] on icon at bounding box center [21, 55] width 13 height 13
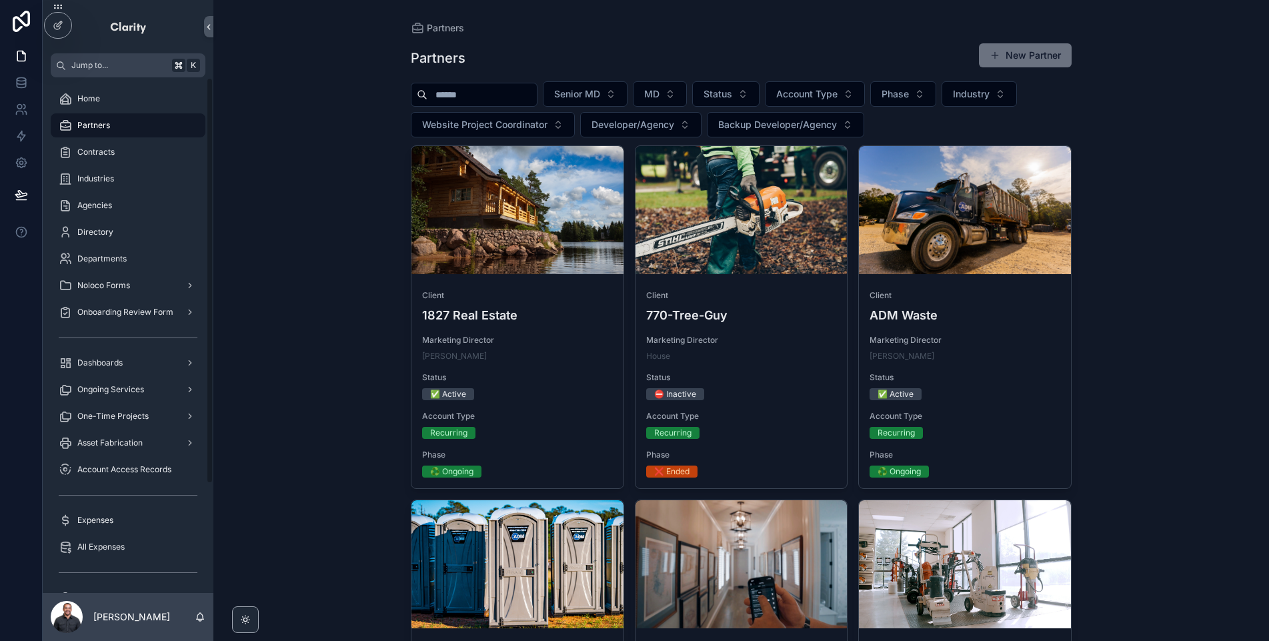
click at [474, 100] on input "scrollable content" at bounding box center [482, 94] width 109 height 19
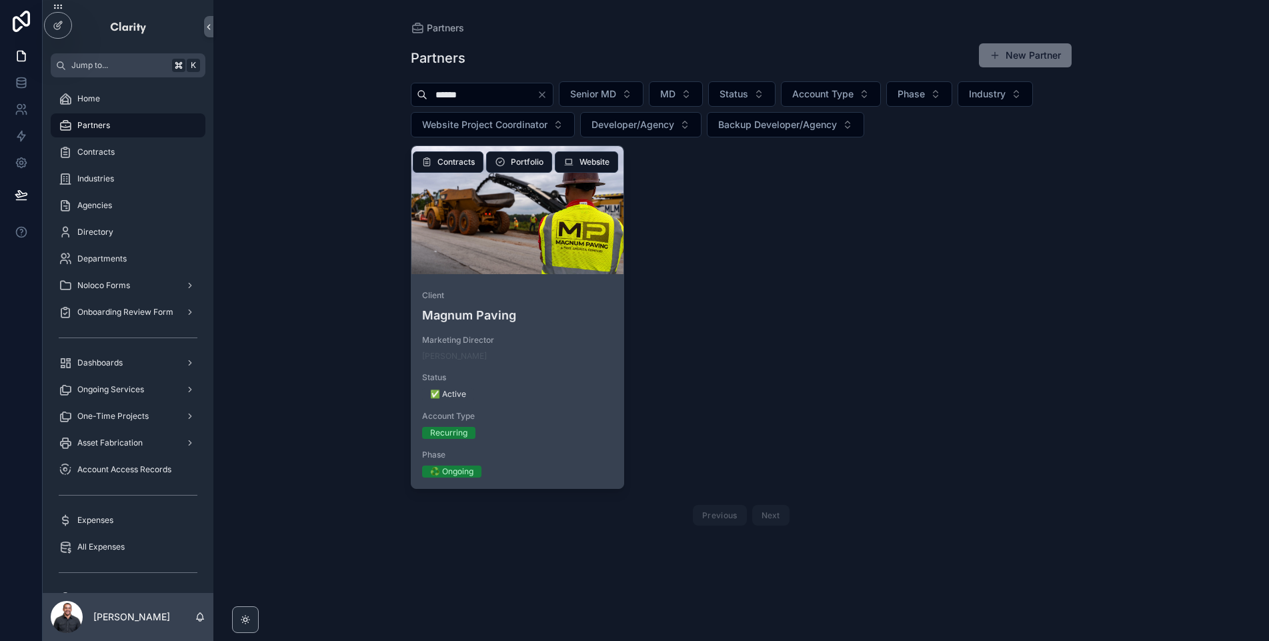
type input "******"
click at [554, 251] on div "scrollable content" at bounding box center [518, 210] width 212 height 128
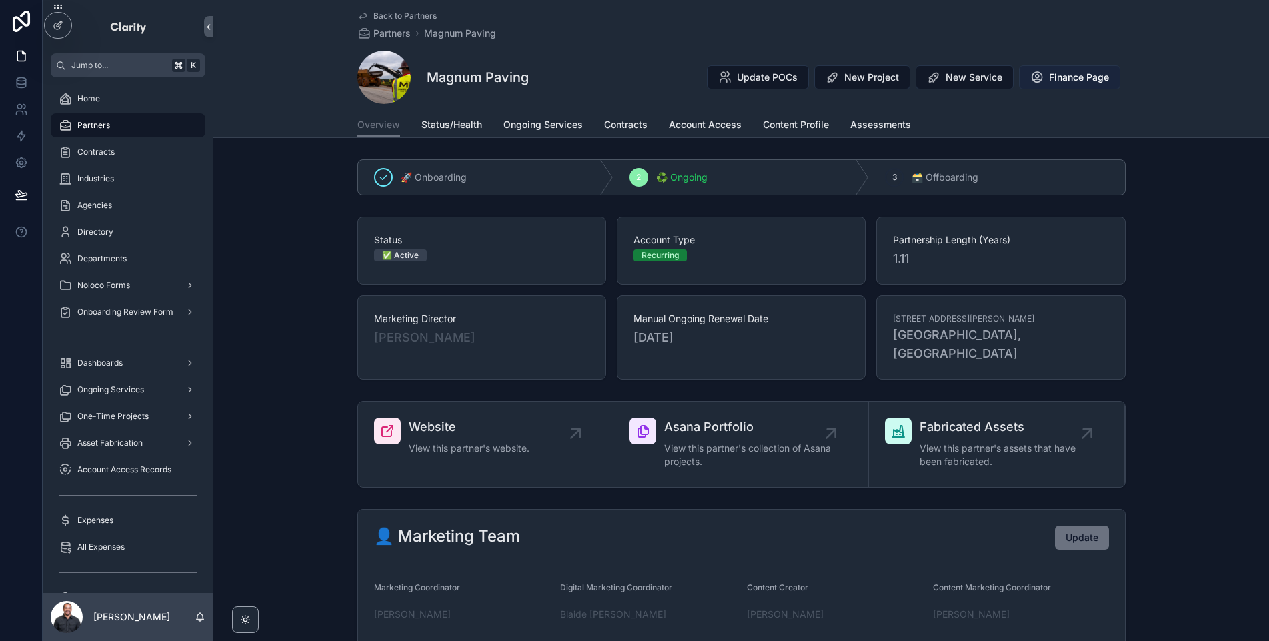
click at [1052, 71] on span "Finance Page" at bounding box center [1079, 77] width 60 height 13
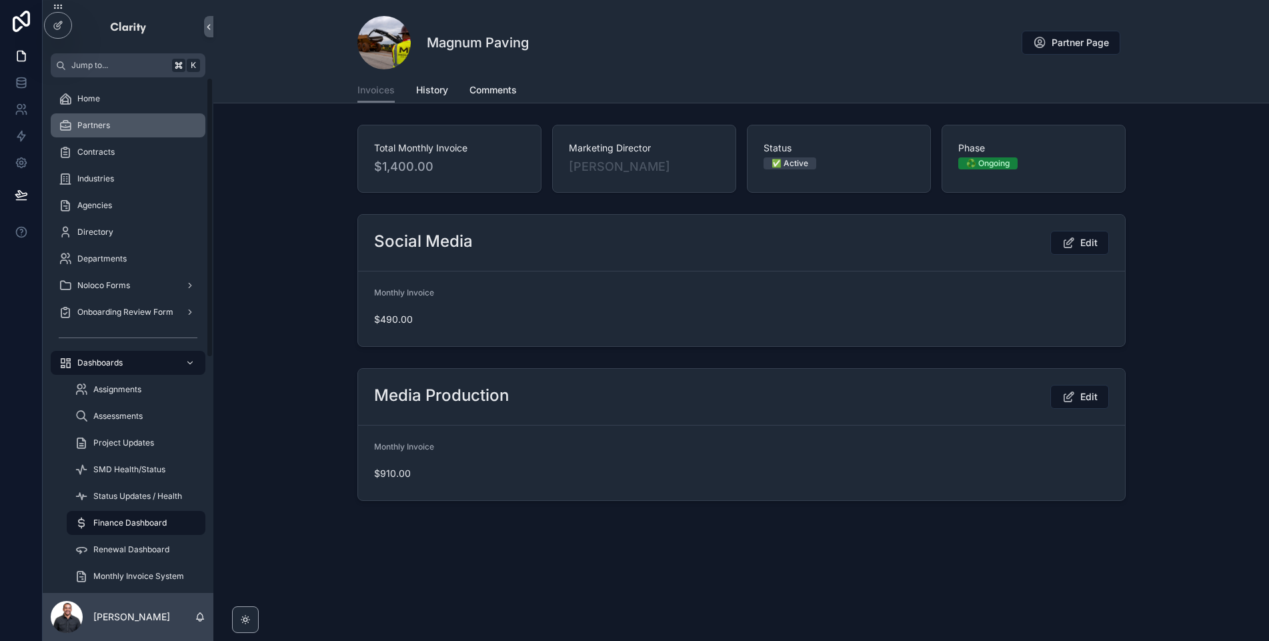
click at [102, 136] on link "Partners" at bounding box center [128, 125] width 155 height 24
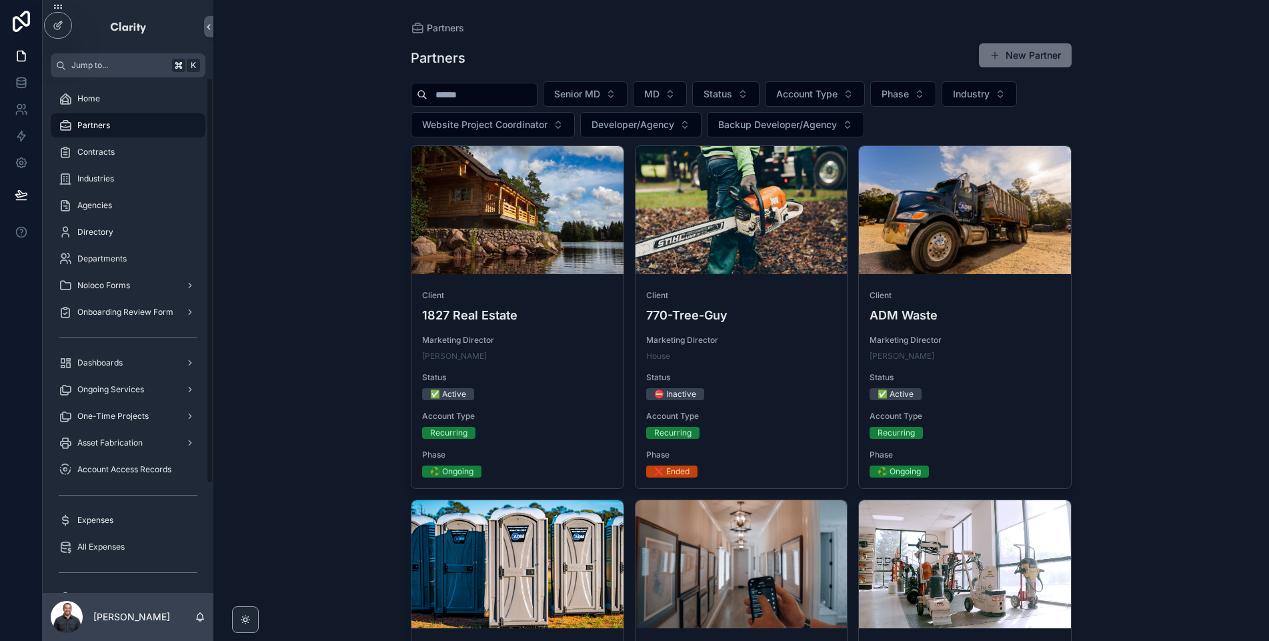
click at [492, 101] on input "scrollable content" at bounding box center [482, 94] width 109 height 19
click at [487, 96] on input "scrollable content" at bounding box center [482, 94] width 109 height 19
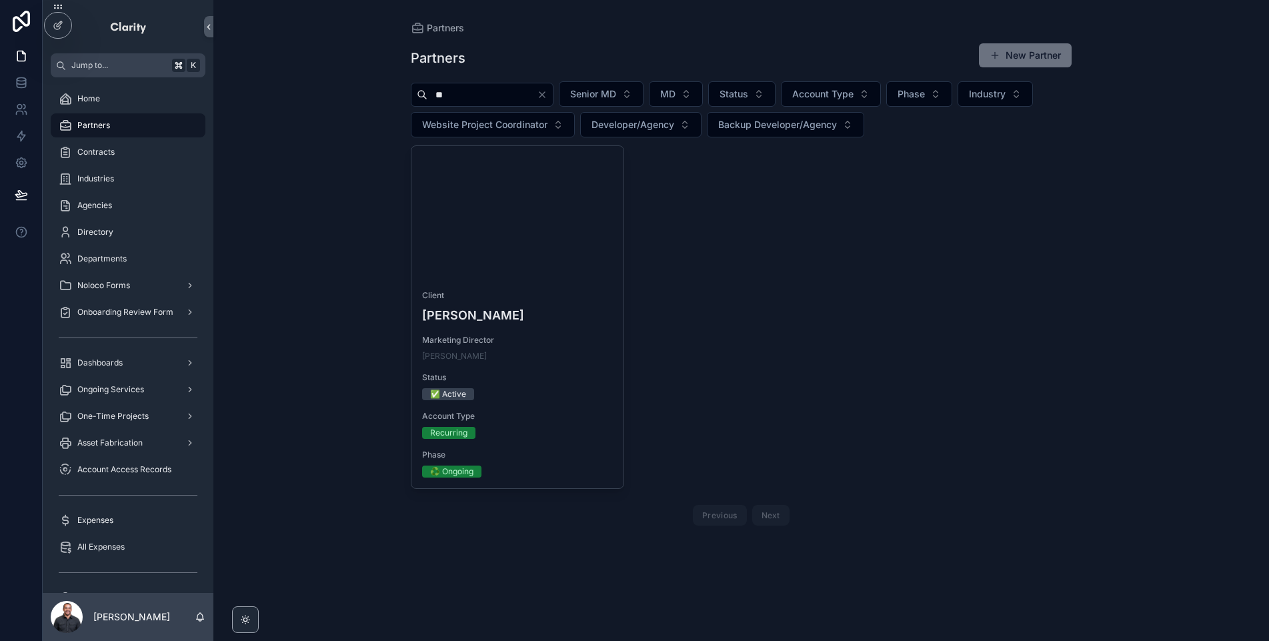
type input "*"
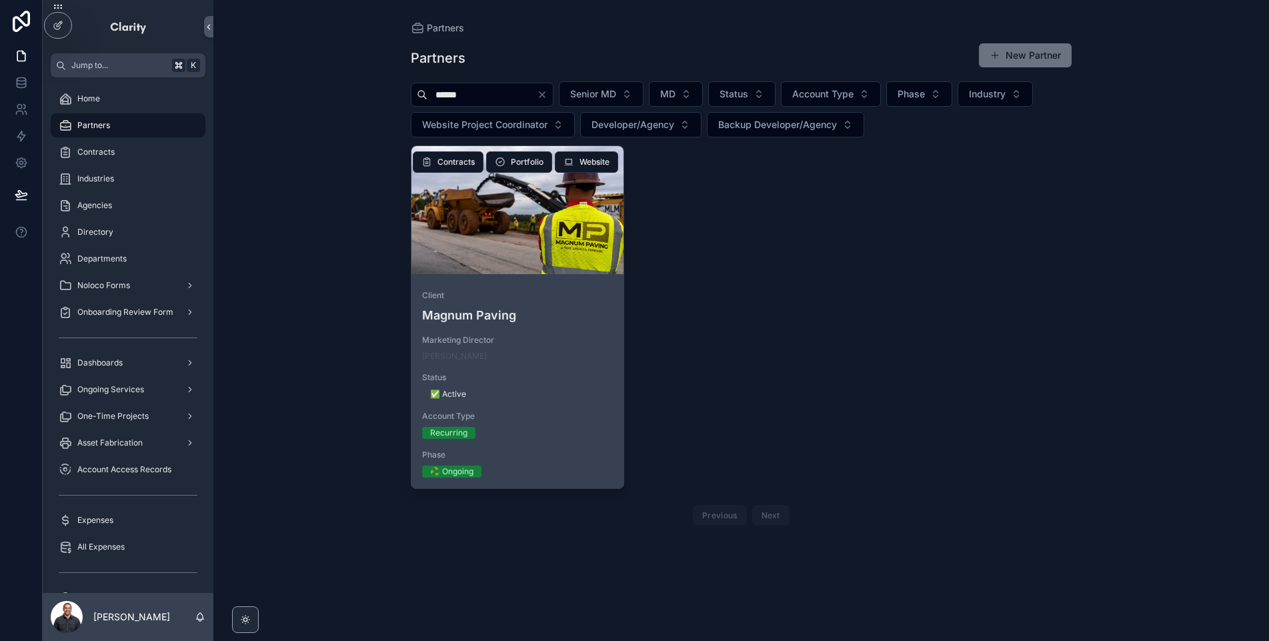
type input "******"
click at [540, 250] on div "scrollable content" at bounding box center [518, 210] width 212 height 128
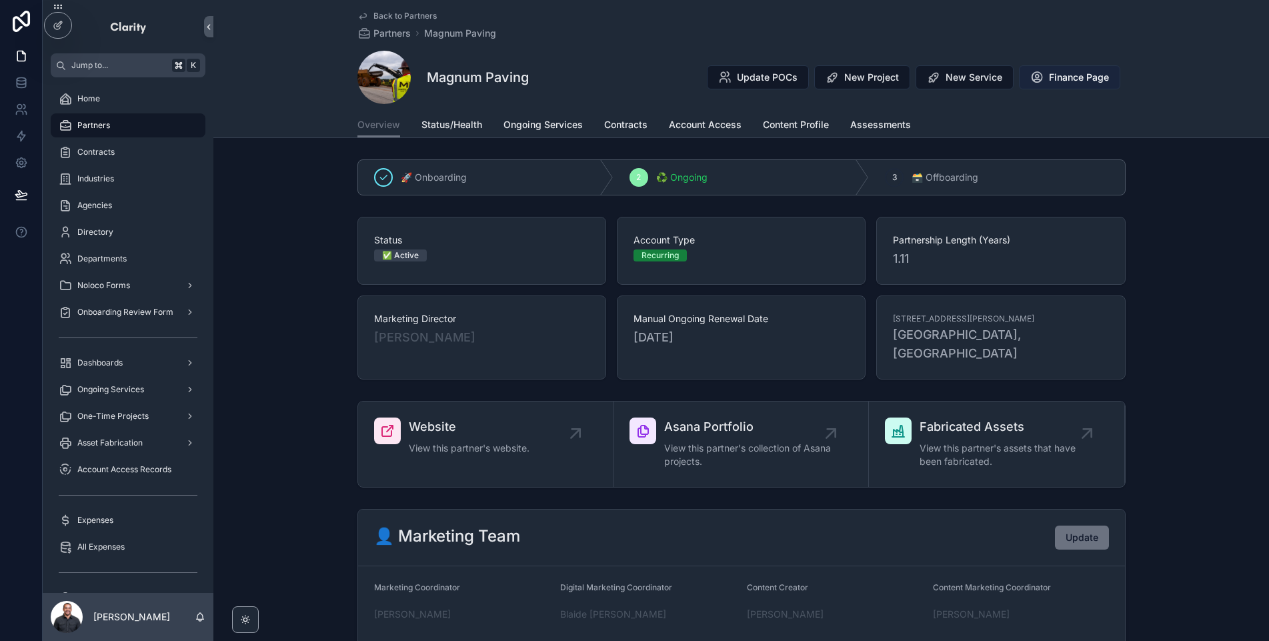
click at [1098, 75] on span "Finance Page" at bounding box center [1079, 77] width 60 height 13
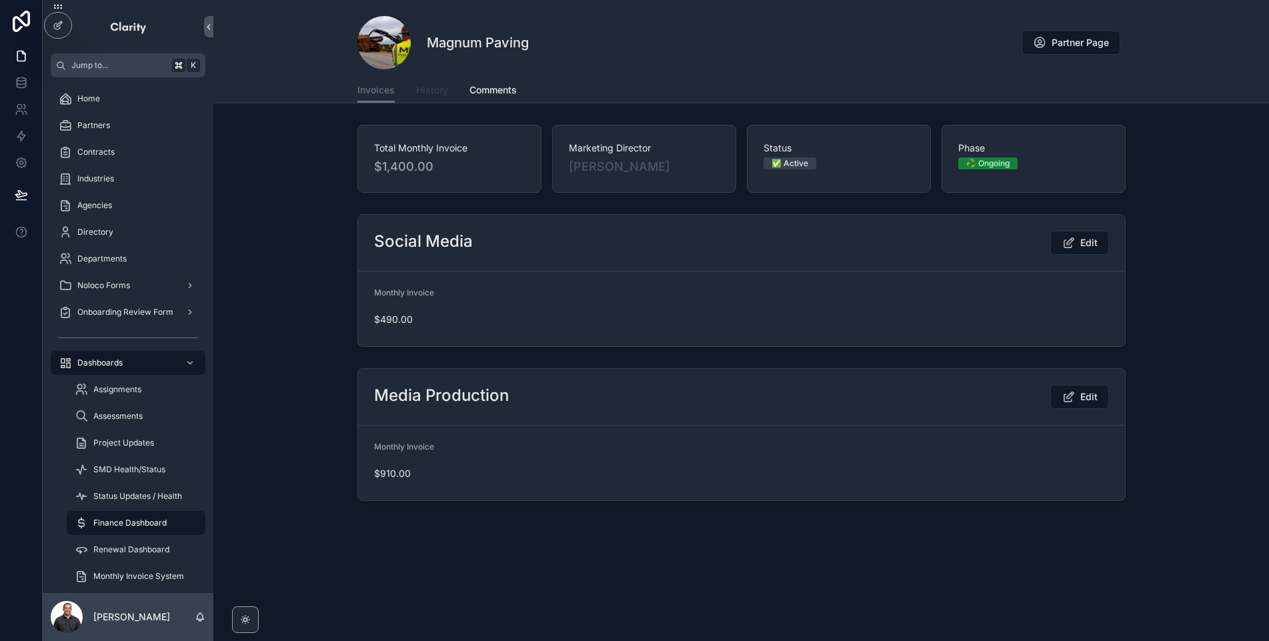
click at [429, 93] on span "History" at bounding box center [432, 89] width 32 height 13
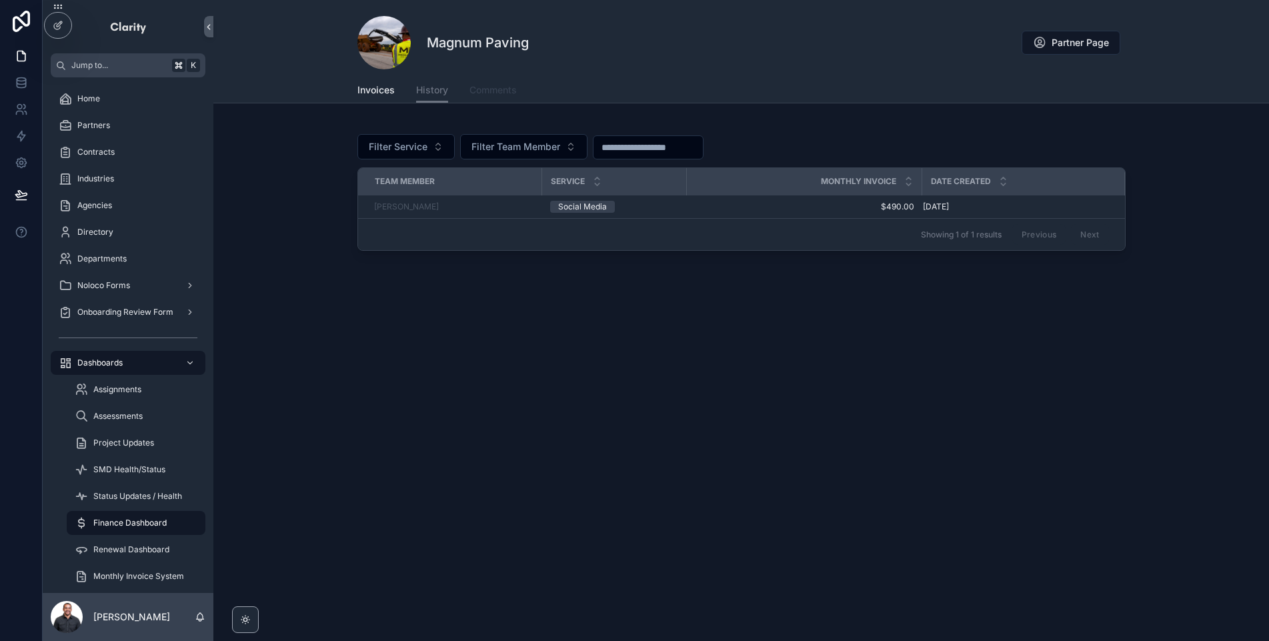
click at [496, 92] on span "Comments" at bounding box center [493, 89] width 47 height 13
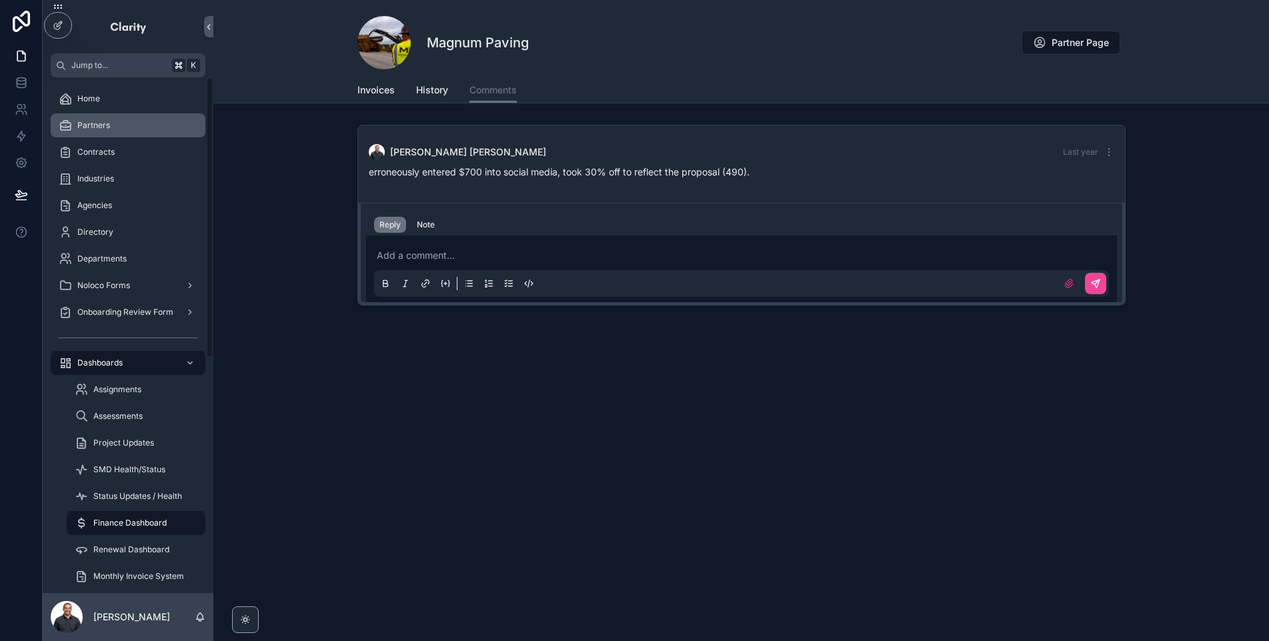
click at [128, 133] on div "Partners" at bounding box center [128, 125] width 139 height 21
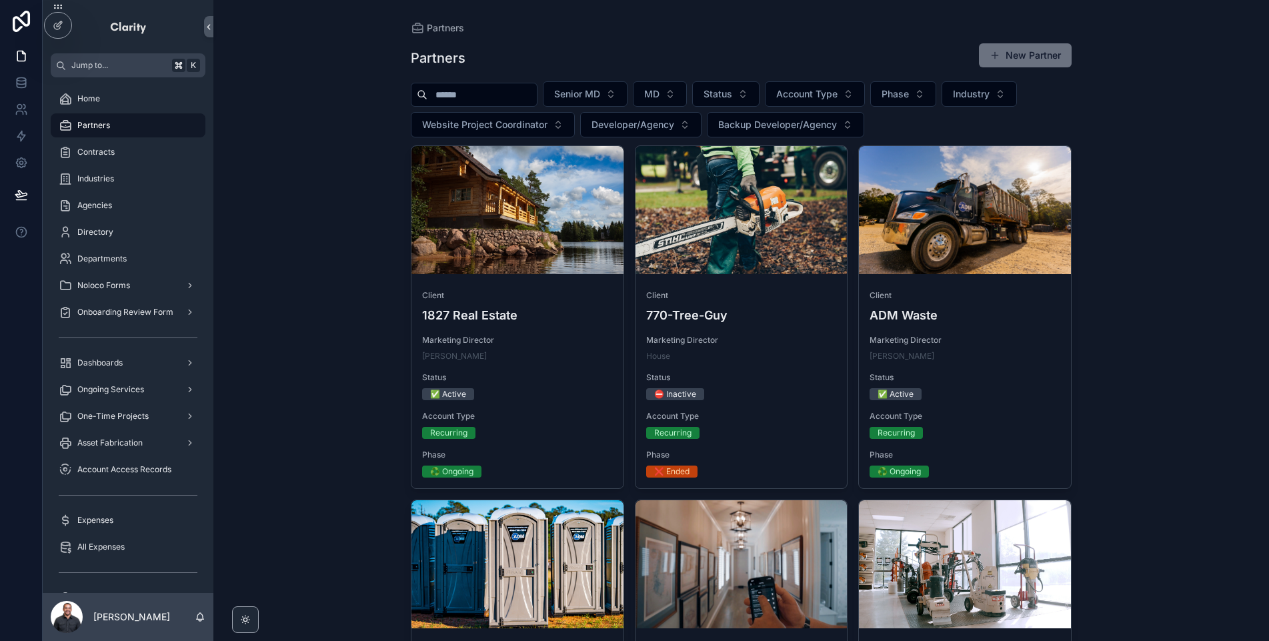
click at [496, 101] on input "scrollable content" at bounding box center [482, 94] width 109 height 19
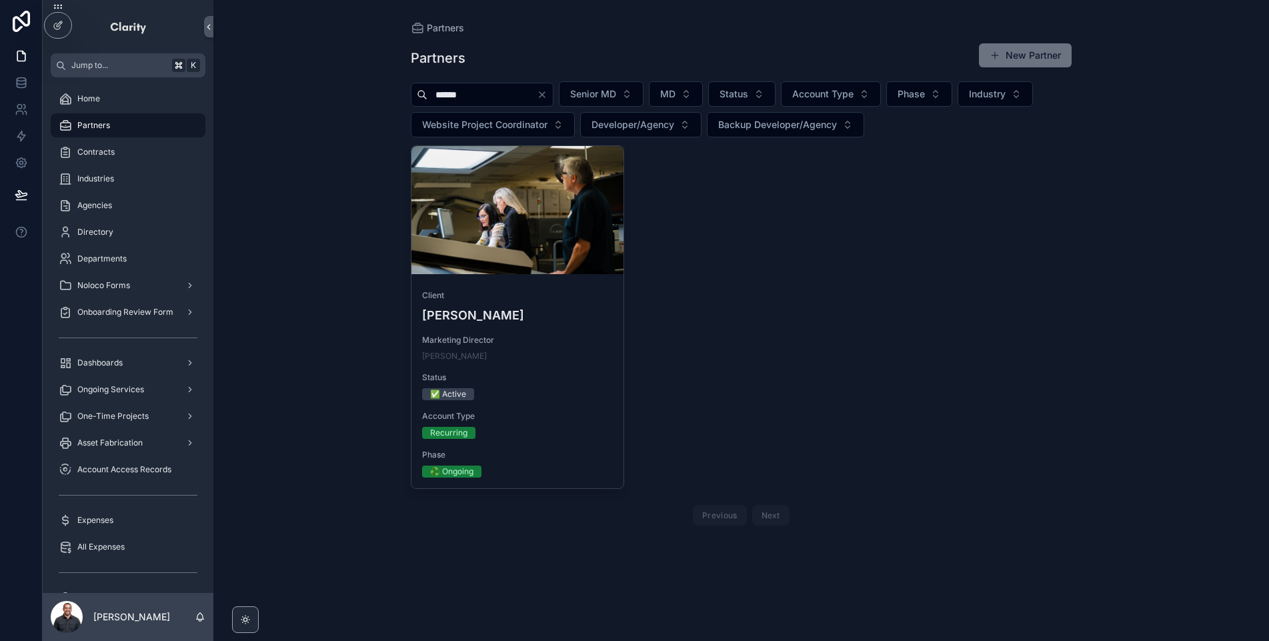
type input "******"
click at [568, 251] on div "scrollable content" at bounding box center [518, 210] width 212 height 128
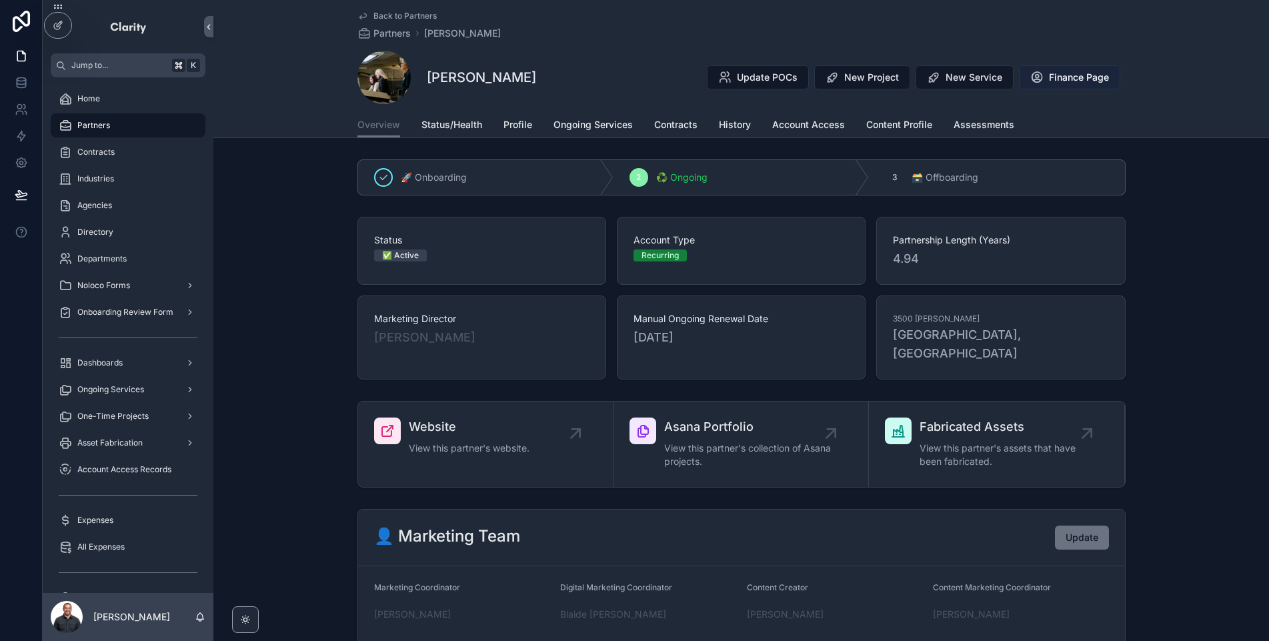
click at [1054, 74] on span "Finance Page" at bounding box center [1079, 77] width 60 height 13
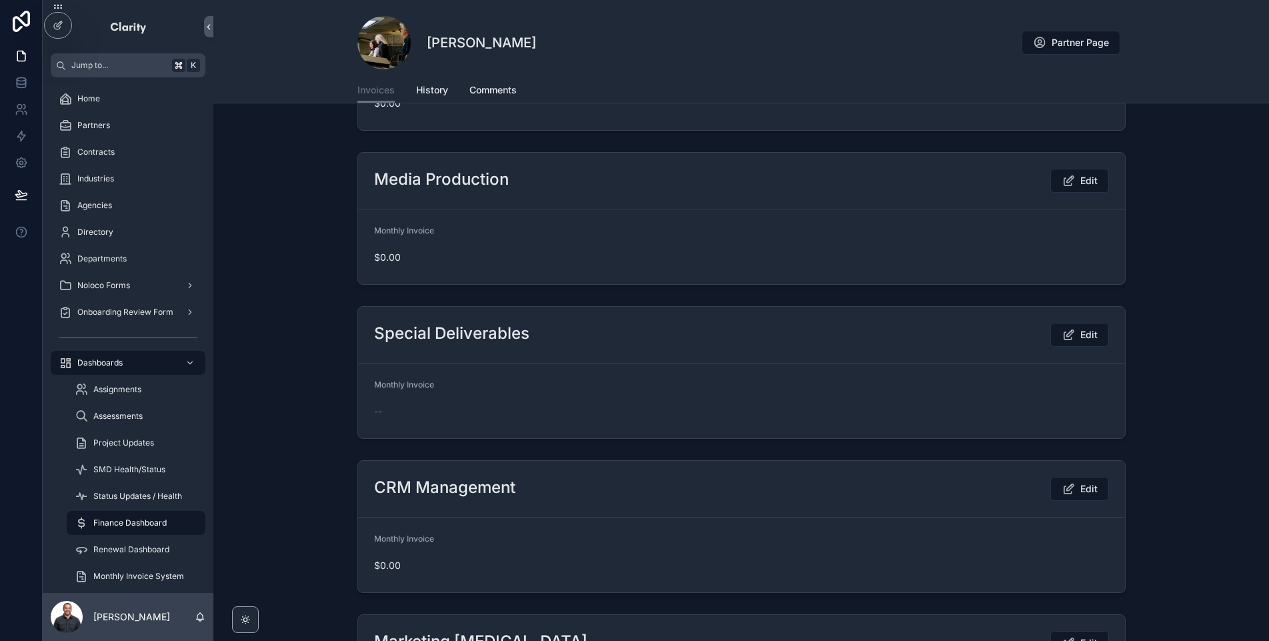
scroll to position [2108, 0]
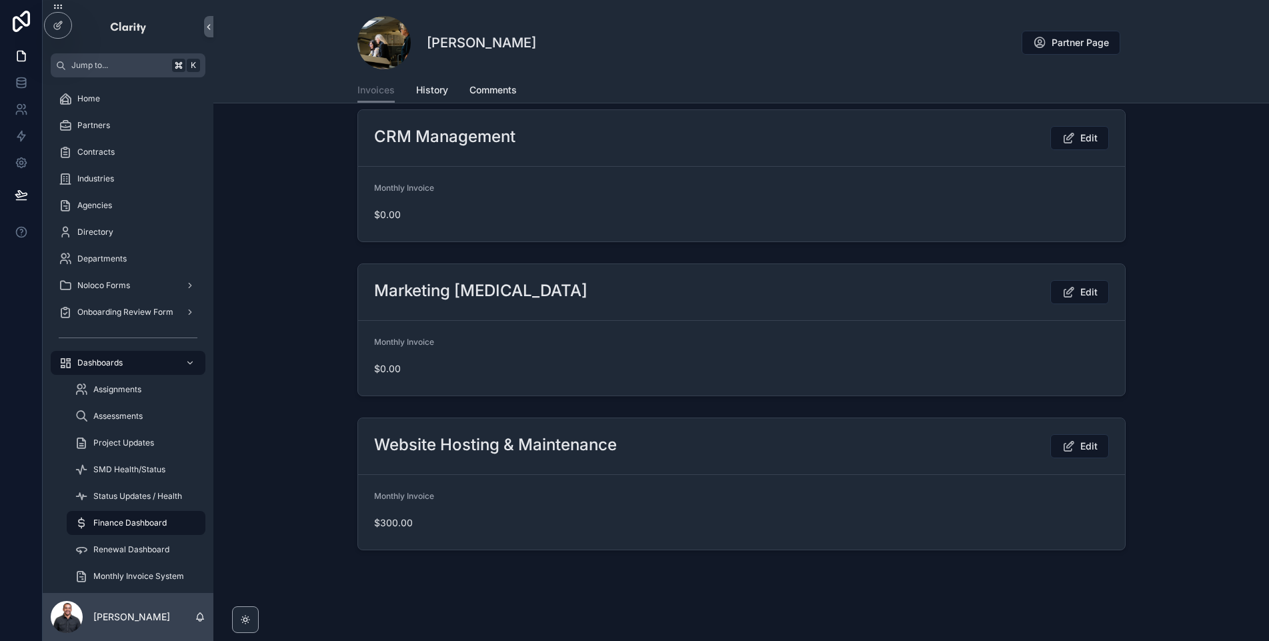
click at [450, 88] on div "Invoices History Comments" at bounding box center [742, 89] width 768 height 25
click at [435, 91] on span "History" at bounding box center [432, 89] width 32 height 13
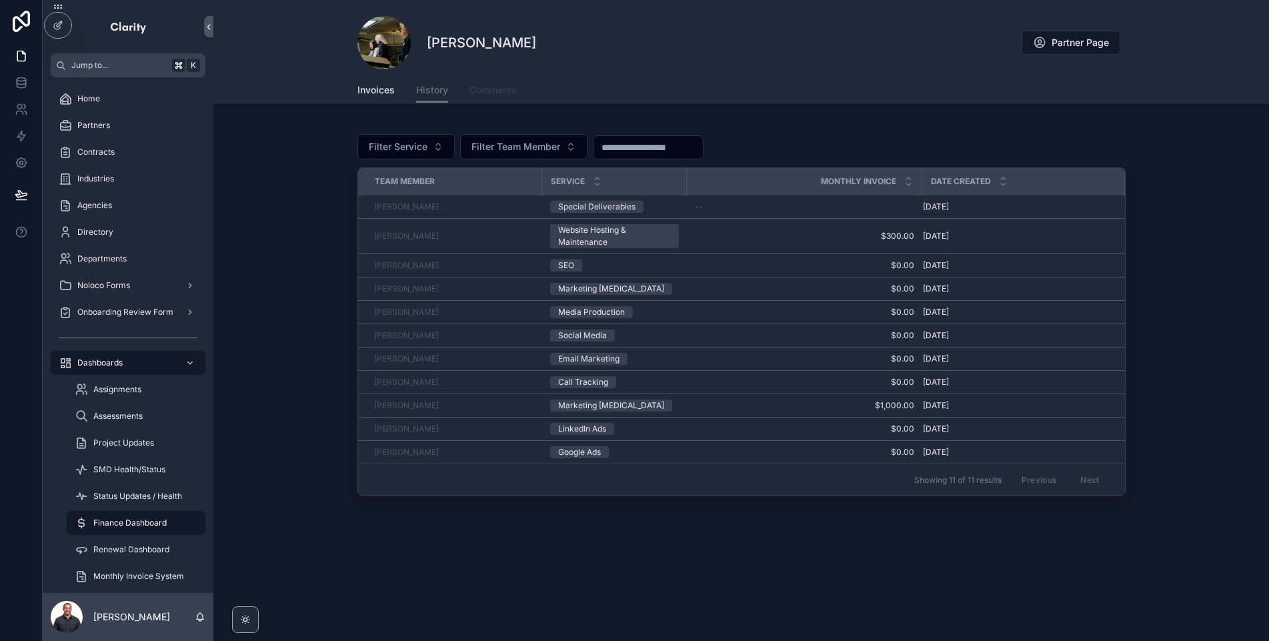
click at [482, 93] on span "Comments" at bounding box center [493, 89] width 47 height 13
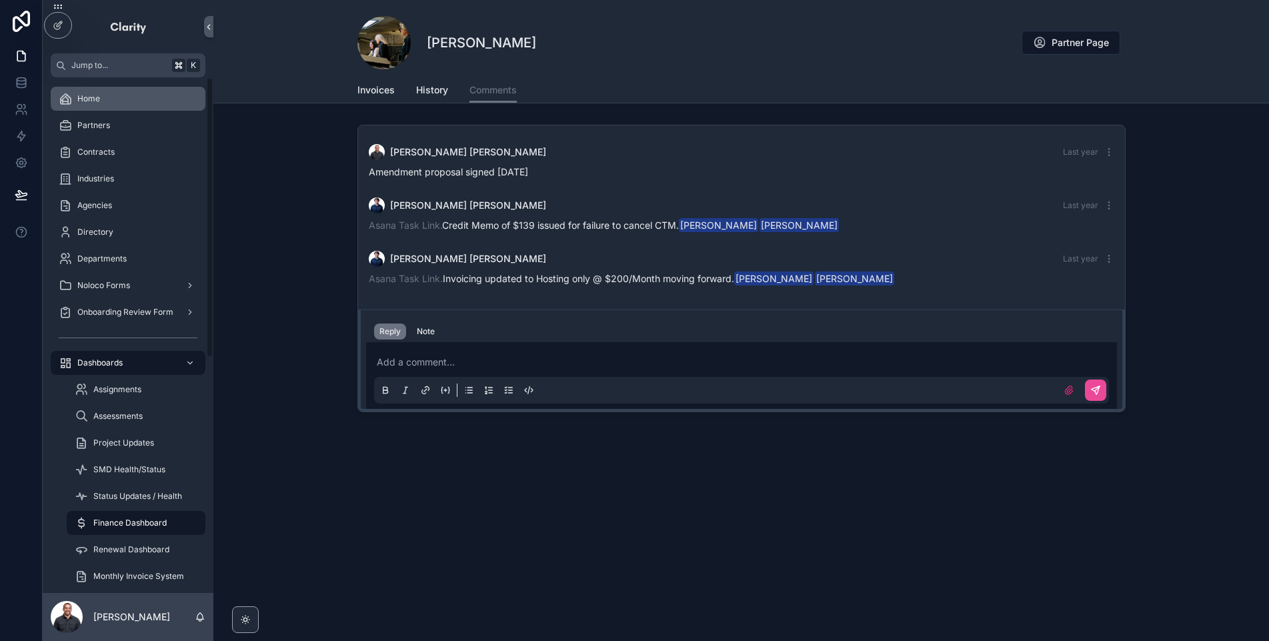
click at [116, 91] on div "Home" at bounding box center [128, 98] width 139 height 21
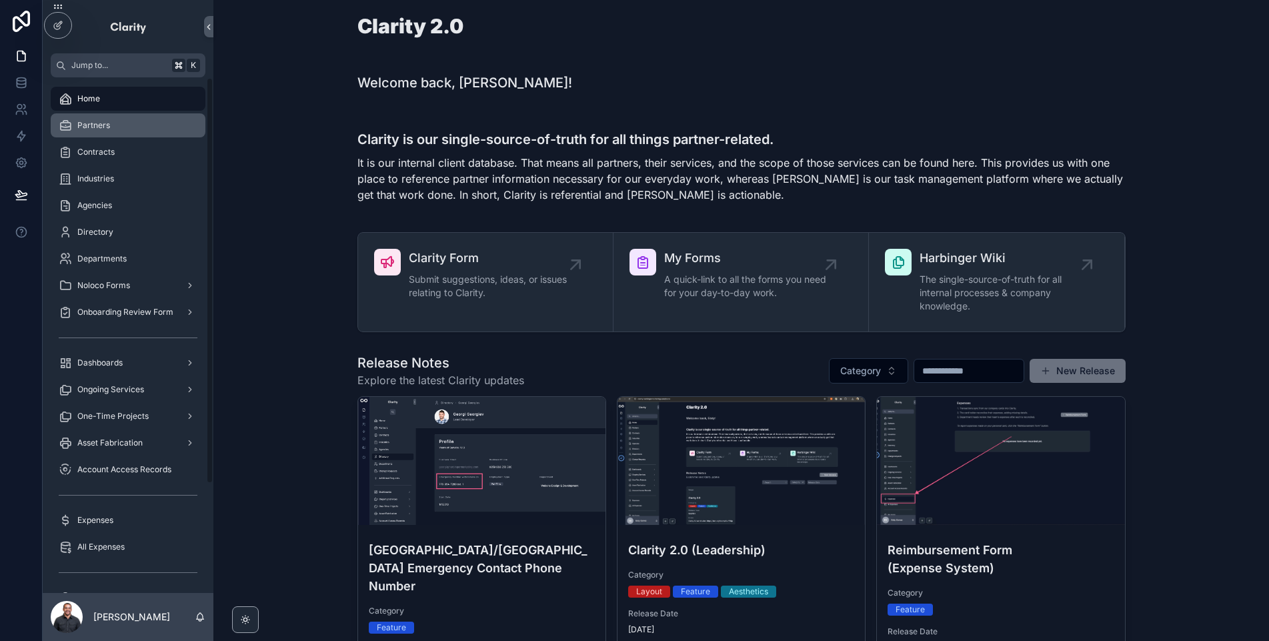
click at [121, 120] on div "Partners" at bounding box center [128, 125] width 139 height 21
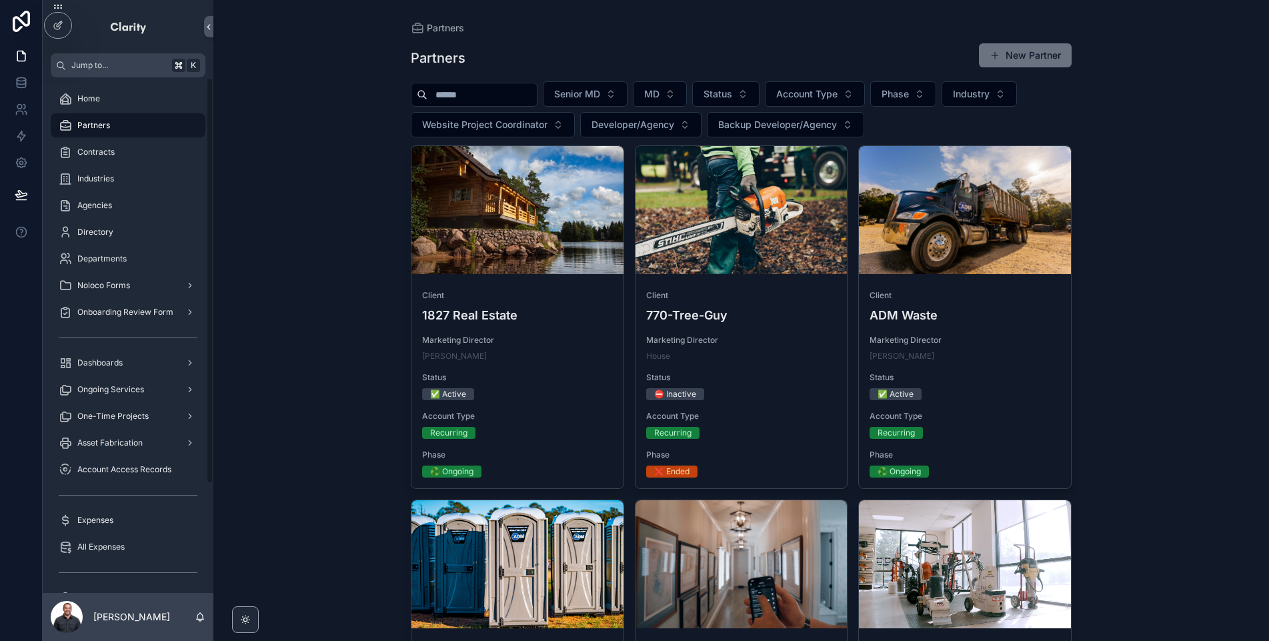
click at [490, 93] on input "scrollable content" at bounding box center [482, 94] width 109 height 19
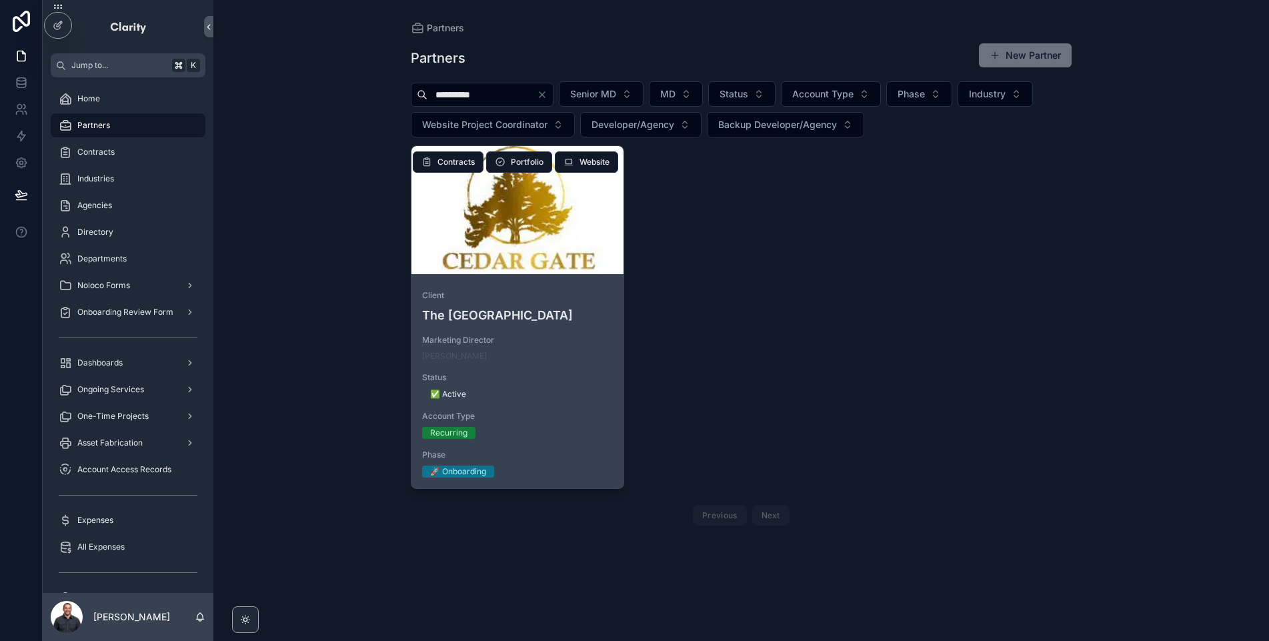
type input "**********"
click at [584, 212] on div "scrollable content" at bounding box center [518, 210] width 212 height 16
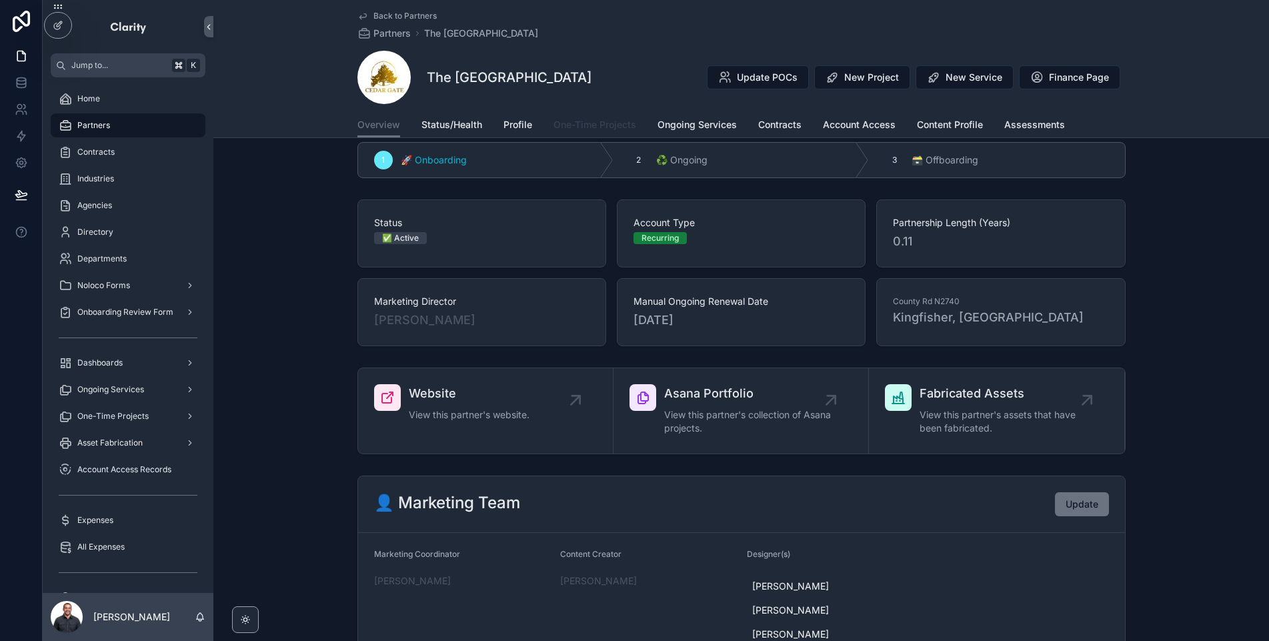
scroll to position [31, 0]
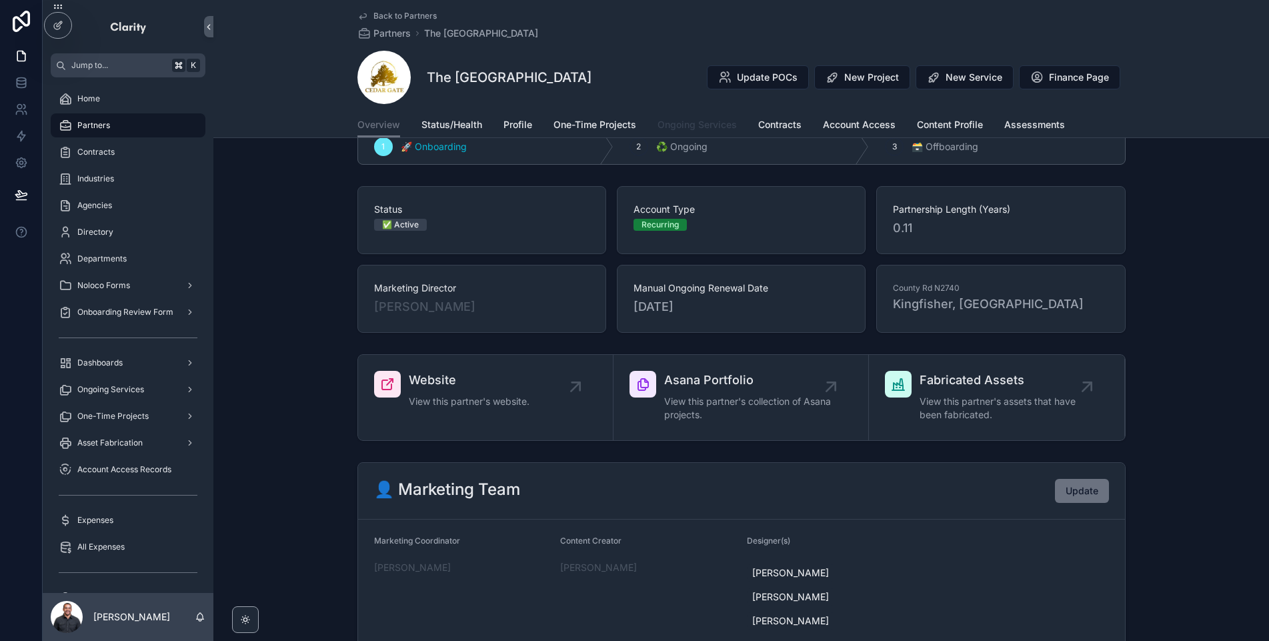
click at [712, 125] on span "Ongoing Services" at bounding box center [697, 124] width 79 height 13
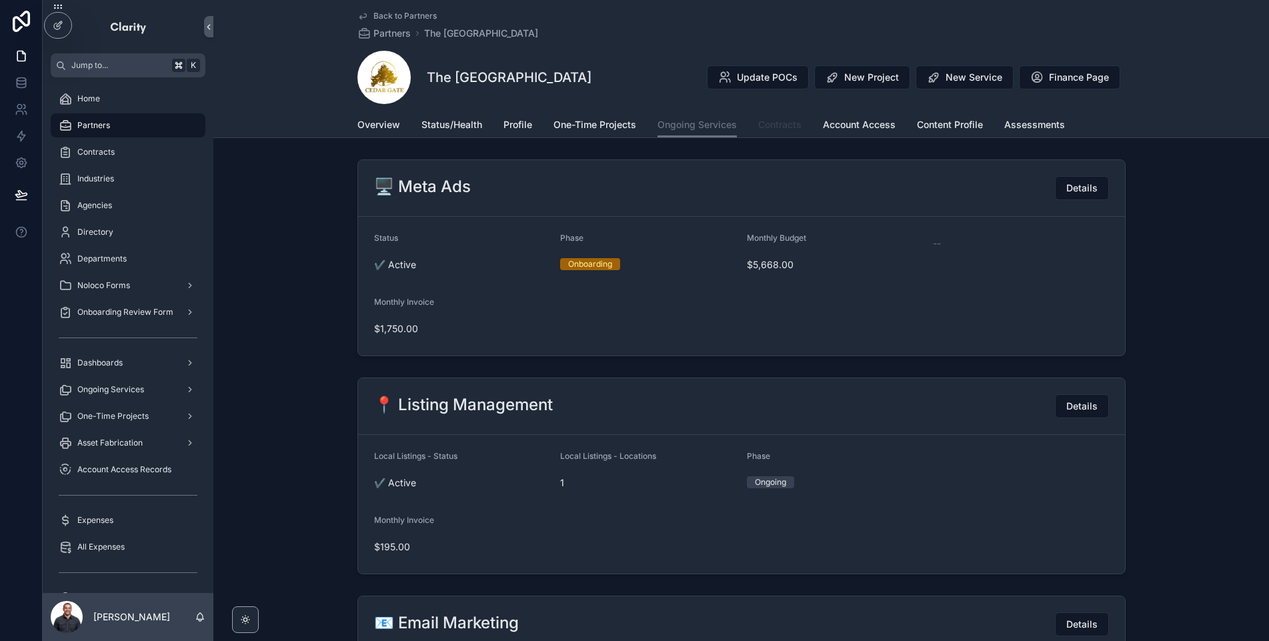
click at [780, 131] on link "Contracts" at bounding box center [779, 126] width 43 height 27
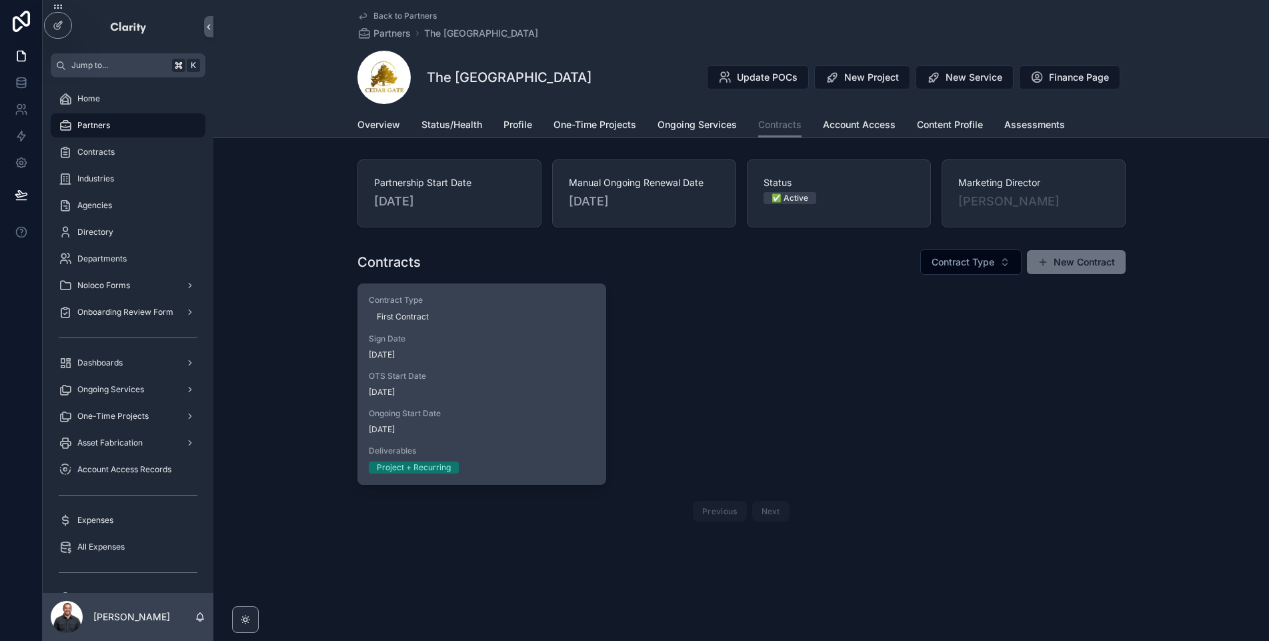
click at [569, 355] on span "[DATE]" at bounding box center [482, 355] width 226 height 11
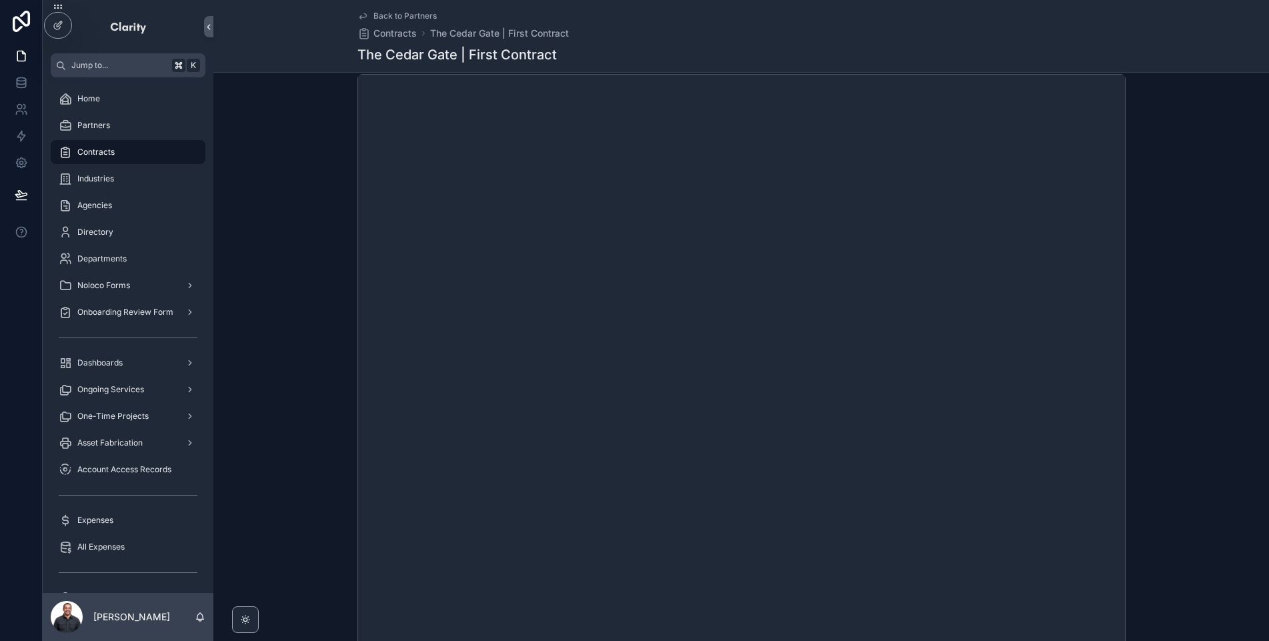
scroll to position [228, 0]
click at [388, 13] on span "Back to Partners" at bounding box center [405, 16] width 63 height 11
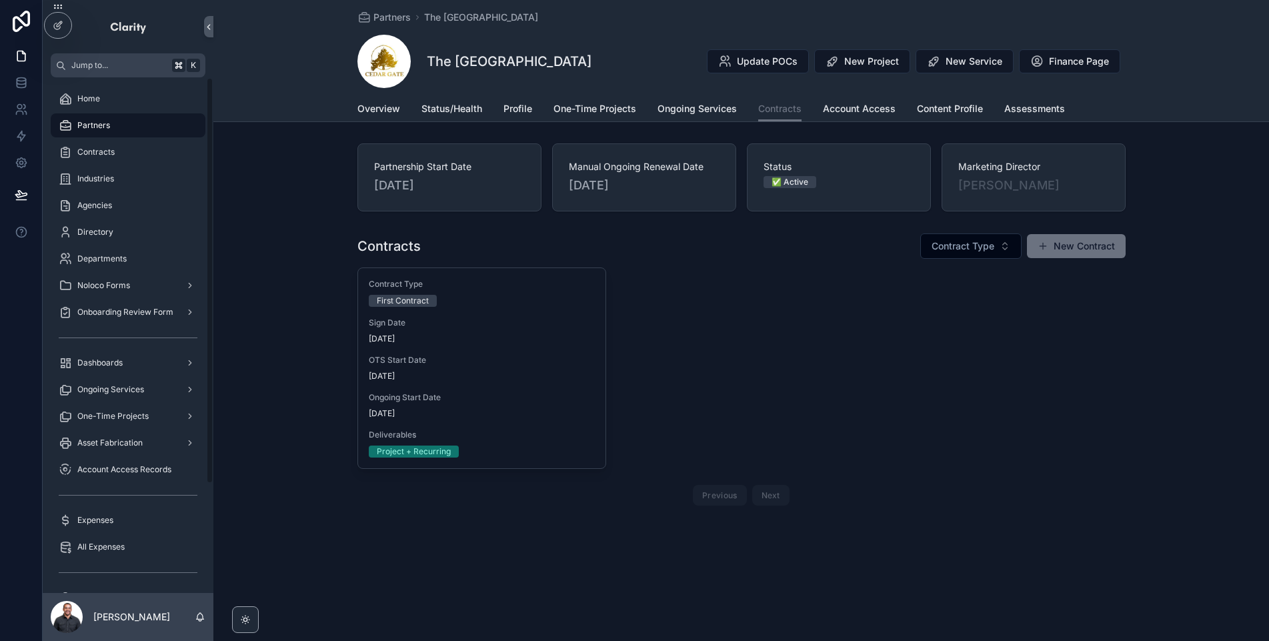
click at [152, 120] on div "Partners" at bounding box center [128, 125] width 139 height 21
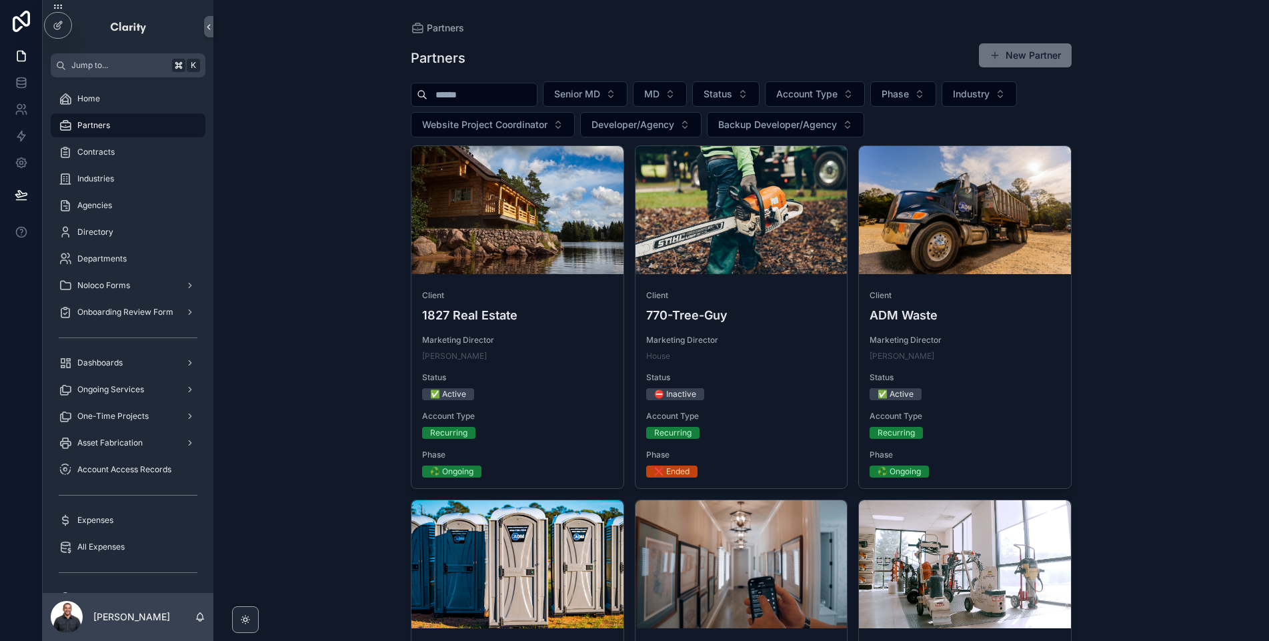
click at [464, 93] on input "scrollable content" at bounding box center [482, 94] width 109 height 19
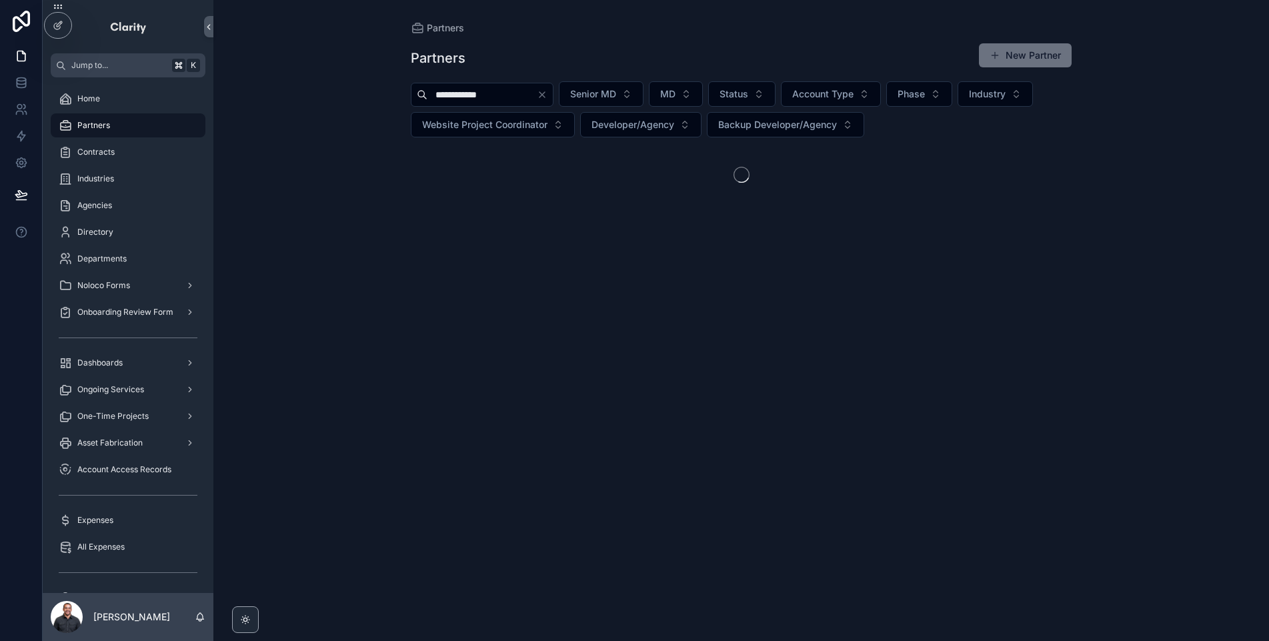
type input "**********"
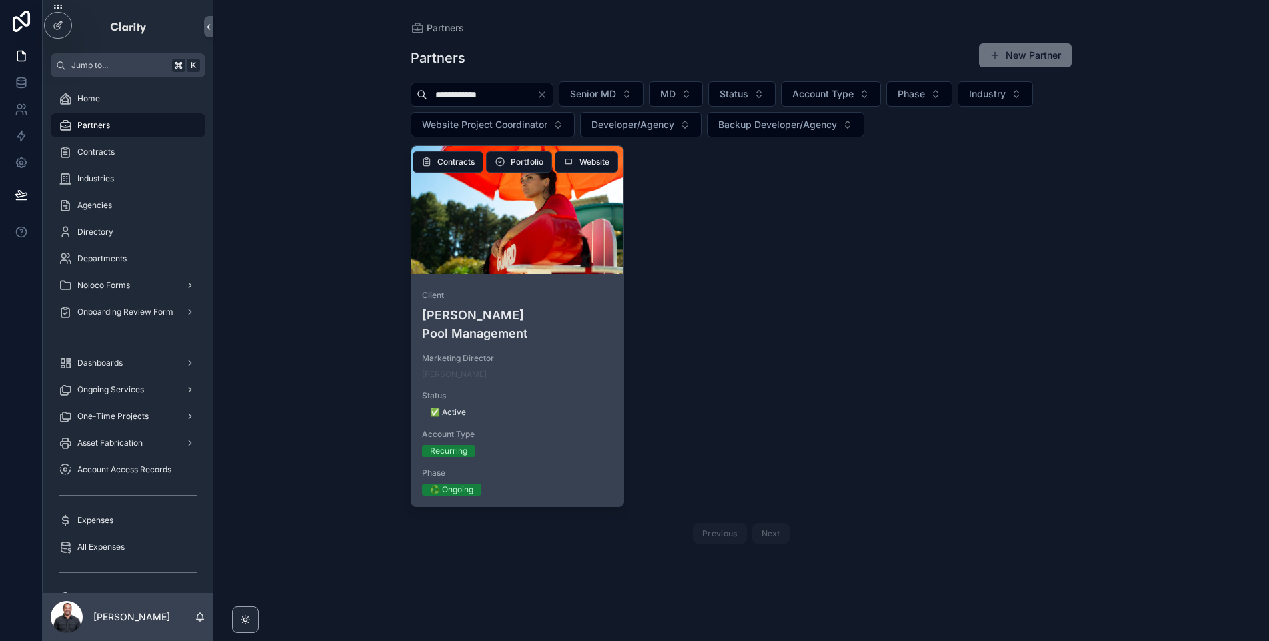
click at [514, 225] on div "scrollable content" at bounding box center [518, 210] width 212 height 128
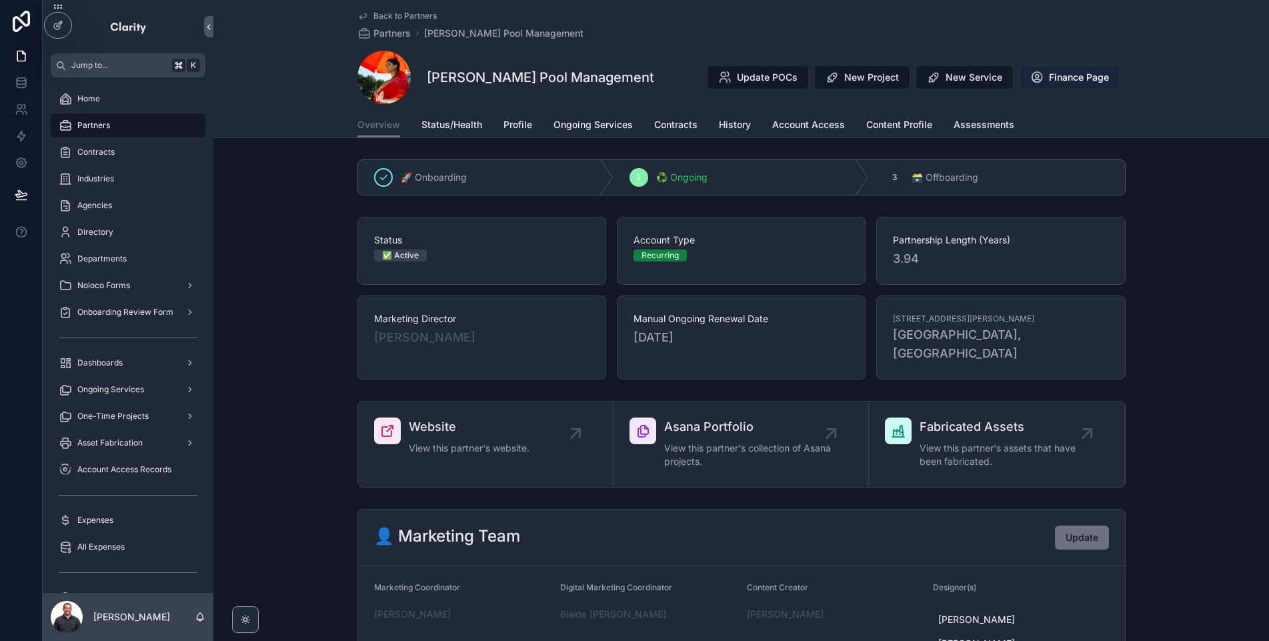
click at [1052, 83] on span "Finance Page" at bounding box center [1079, 77] width 60 height 13
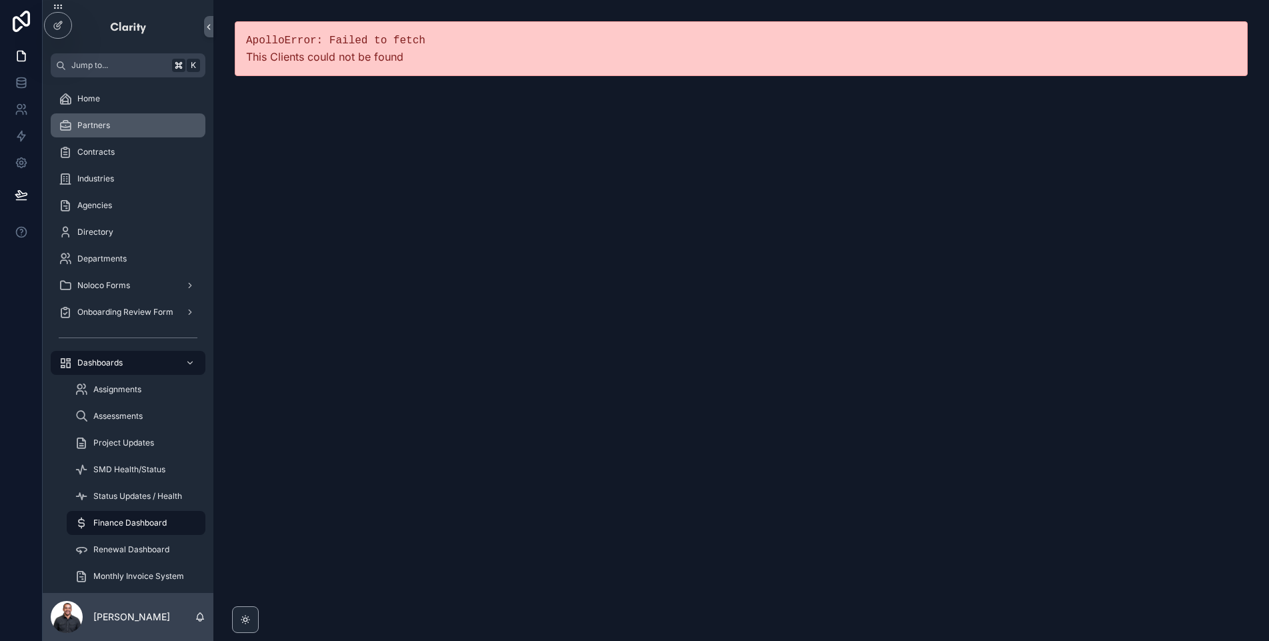
click at [112, 127] on div "Partners" at bounding box center [128, 125] width 139 height 21
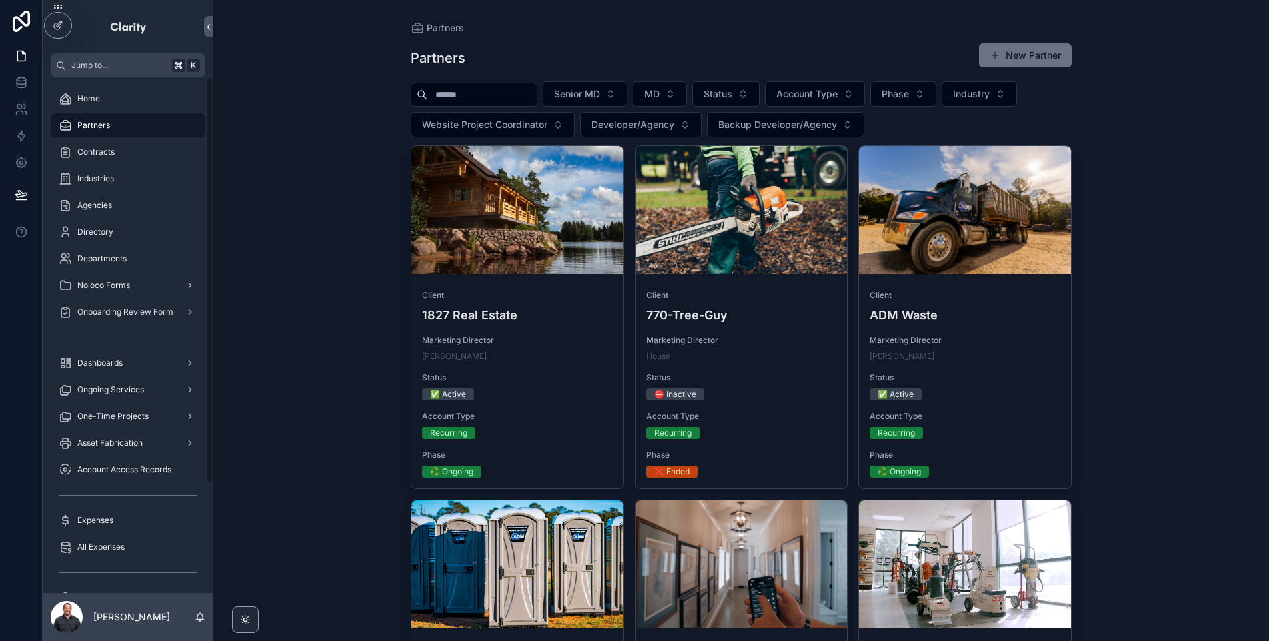
click at [480, 83] on div "scrollable content" at bounding box center [474, 95] width 127 height 24
click at [480, 96] on input "scrollable content" at bounding box center [482, 94] width 109 height 19
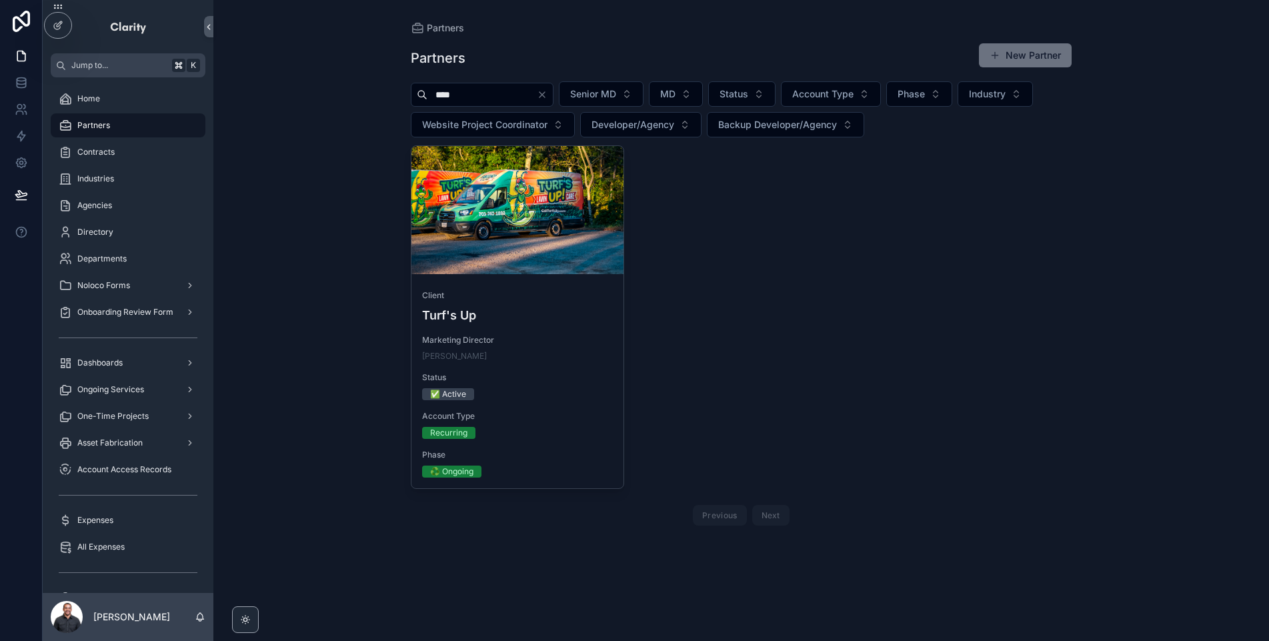
type input "****"
click at [628, 246] on div "Client [PERSON_NAME]'s Up Marketing Director [PERSON_NAME] Status ✅ Active Acco…" at bounding box center [741, 338] width 661 height 386
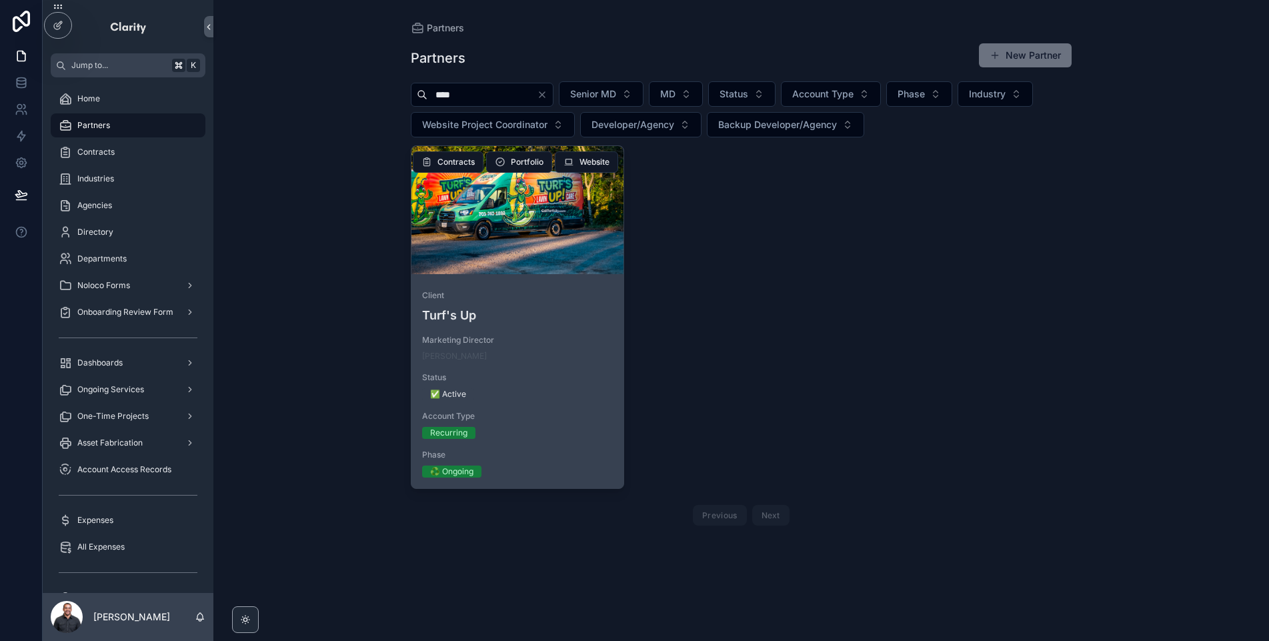
click at [600, 241] on div "scrollable content" at bounding box center [518, 210] width 212 height 128
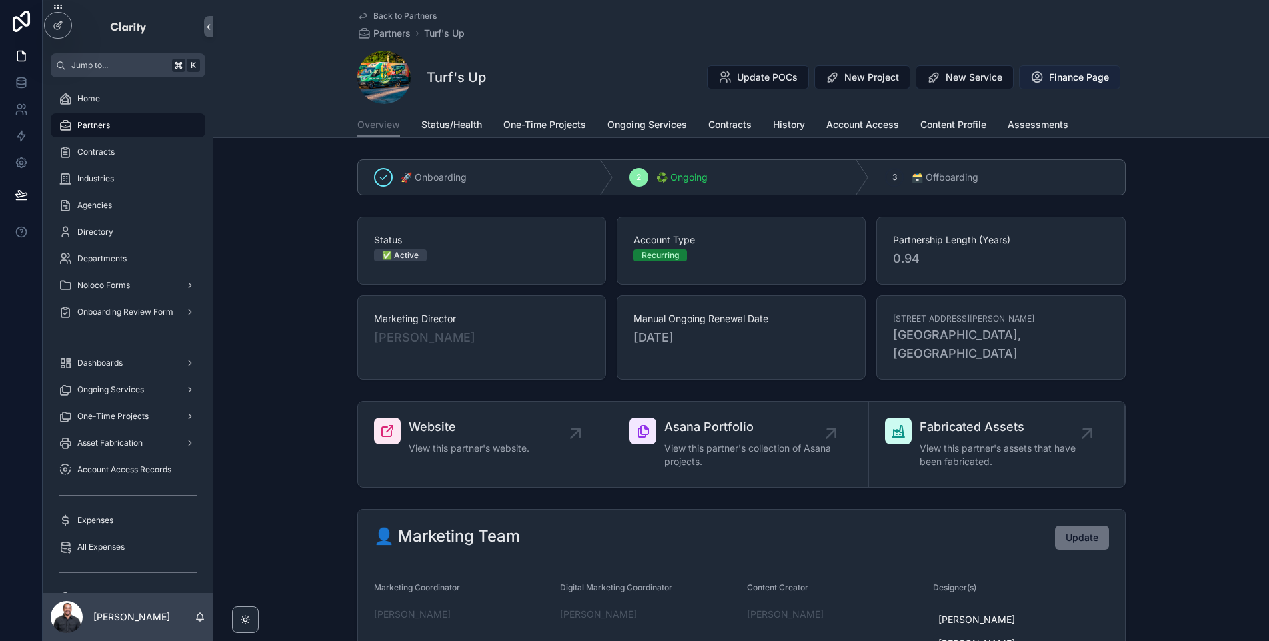
click at [1064, 84] on button "Finance Page" at bounding box center [1069, 77] width 101 height 24
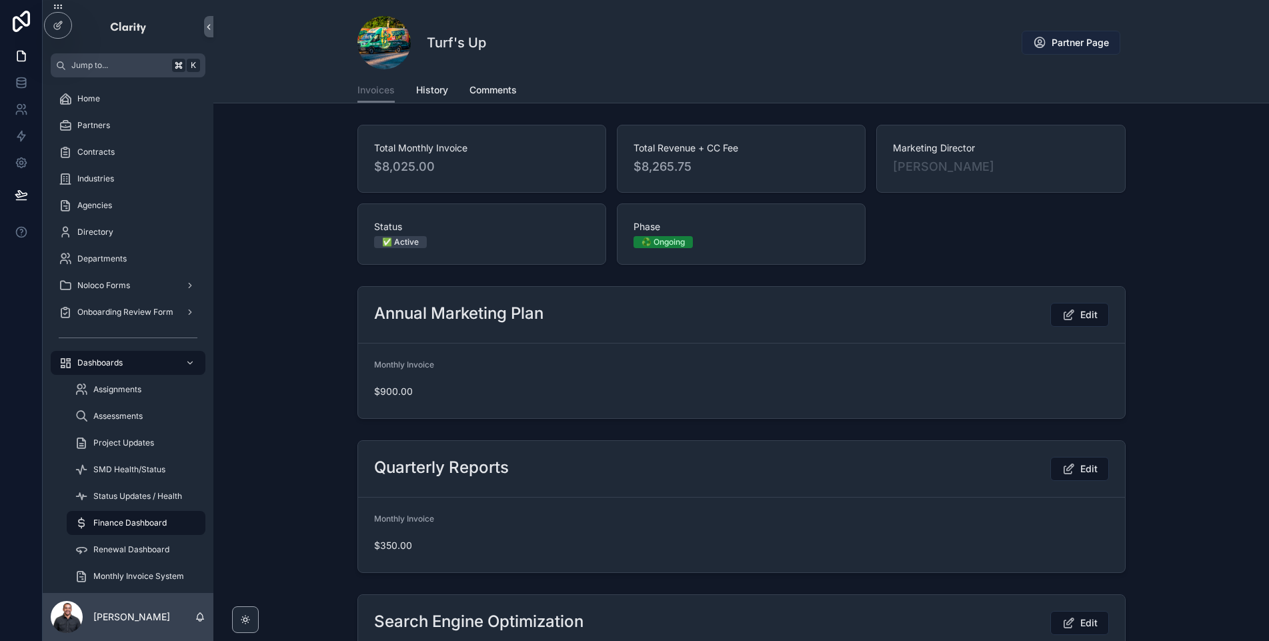
click at [1079, 42] on span "Partner Page" at bounding box center [1080, 42] width 57 height 13
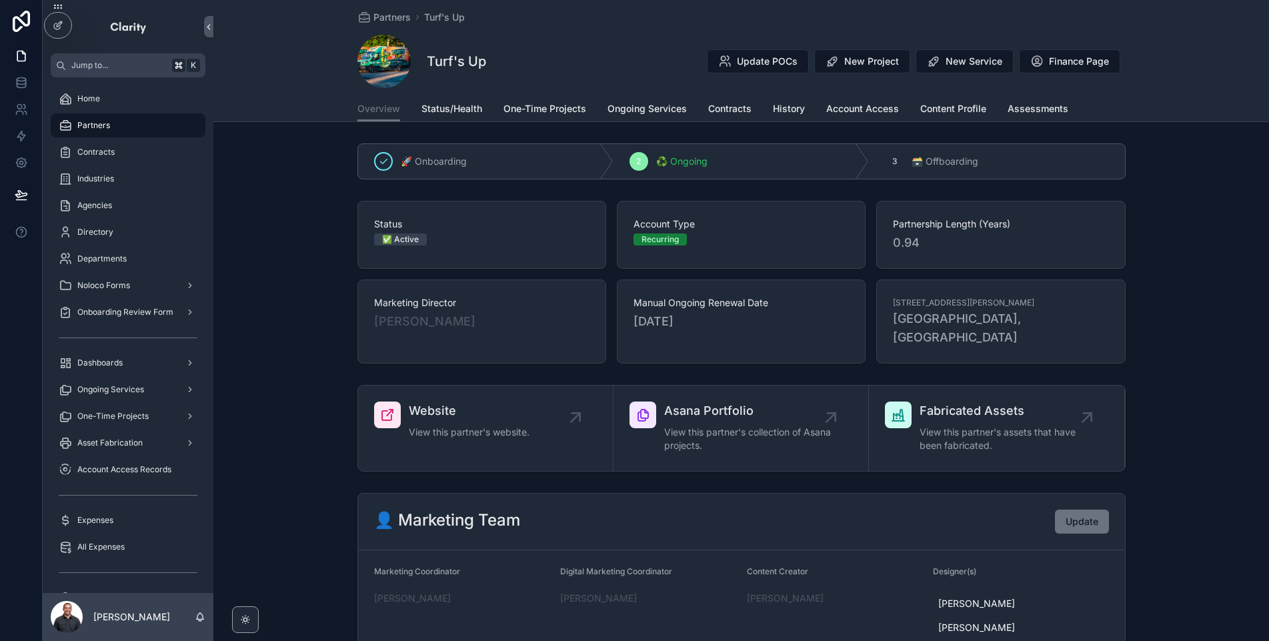
scroll to position [1291, 0]
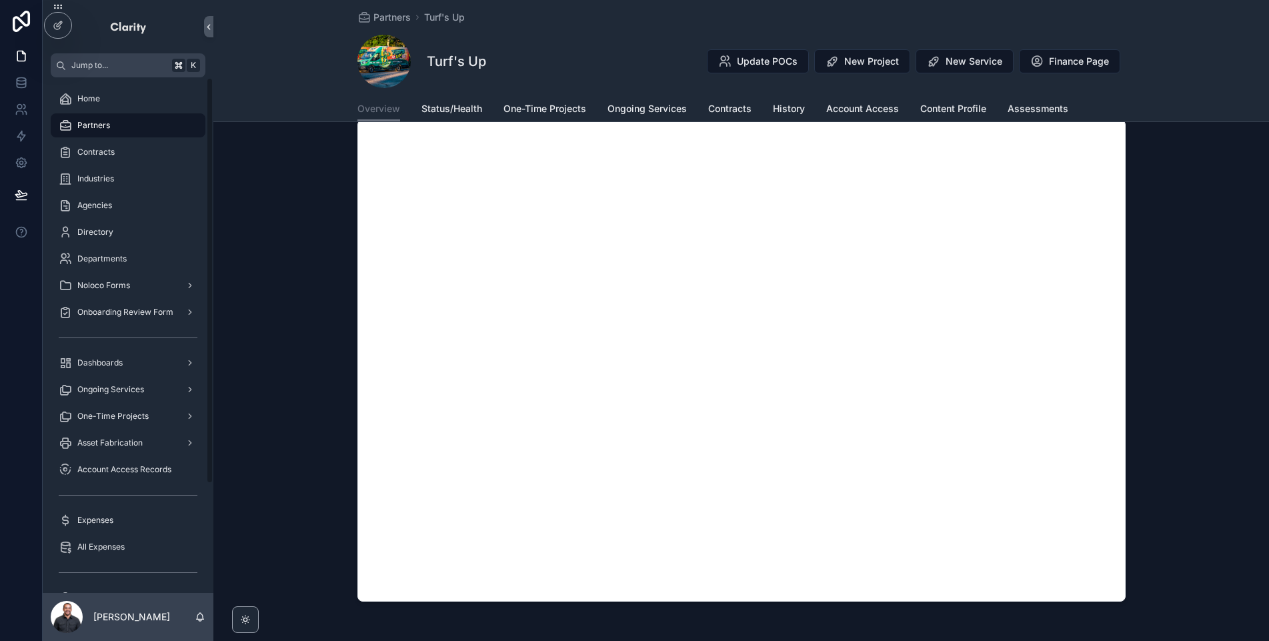
click at [106, 127] on span "Partners" at bounding box center [93, 125] width 33 height 11
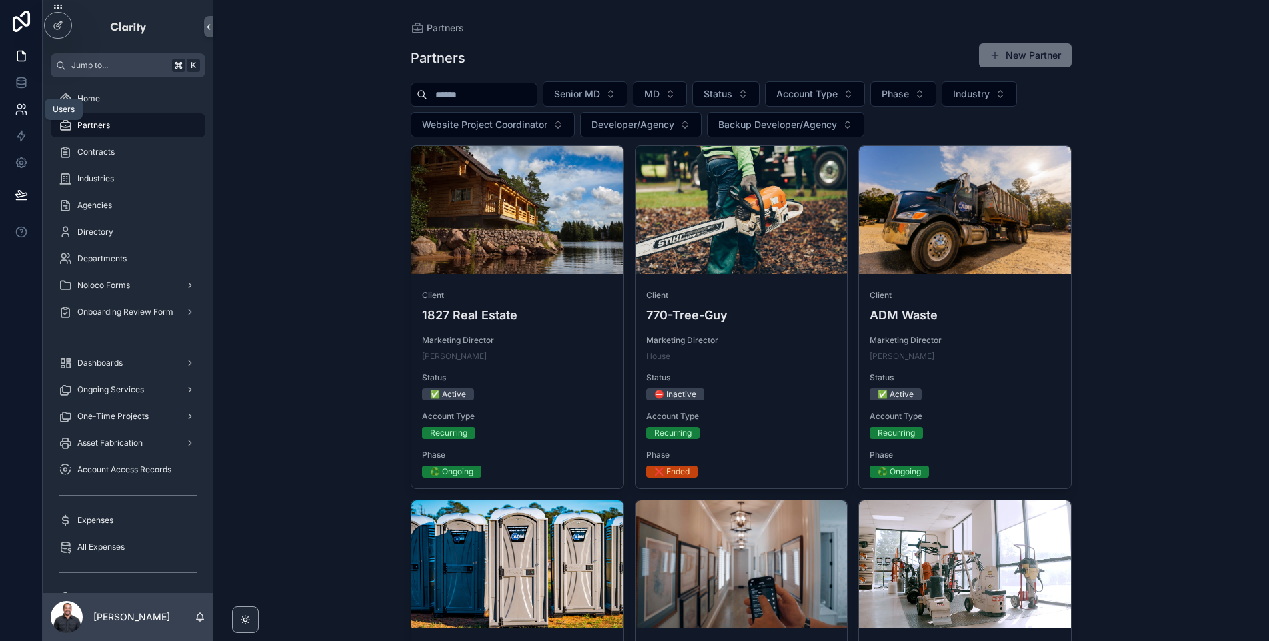
click at [21, 111] on icon at bounding box center [19, 112] width 7 height 3
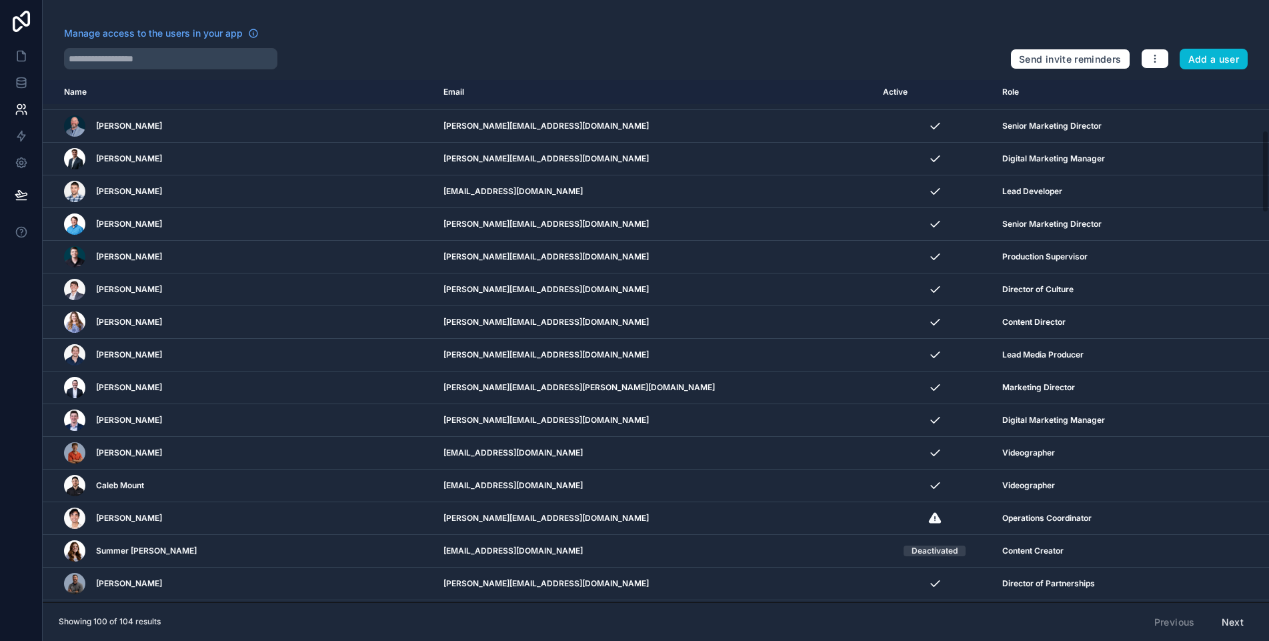
scroll to position [249, 0]
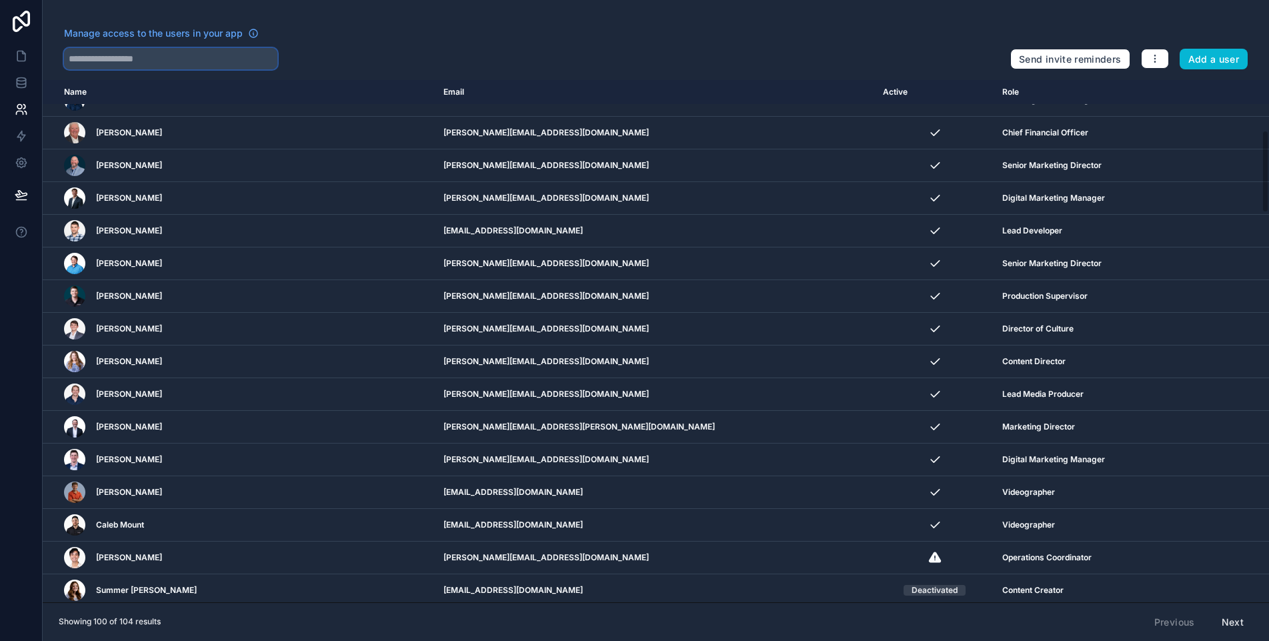
click at [143, 59] on input "text" at bounding box center [170, 58] width 213 height 21
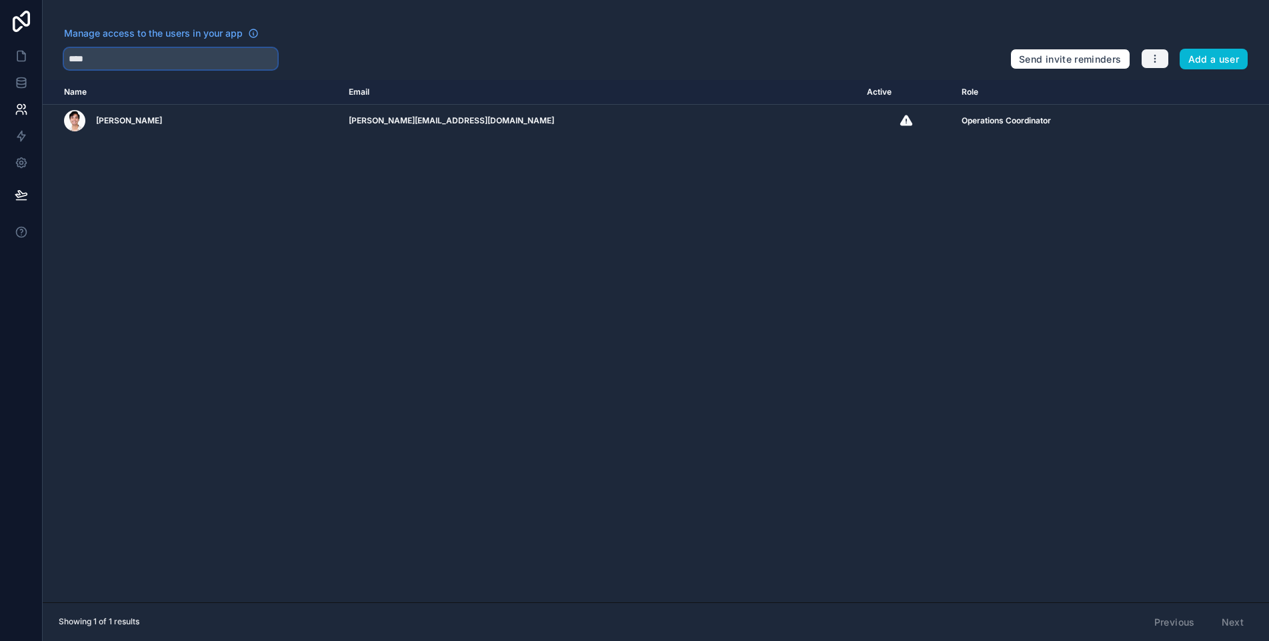
type input "****"
click at [1159, 55] on icon "button" at bounding box center [1155, 58] width 11 height 11
click at [1165, 89] on link "Manage roles" at bounding box center [1186, 89] width 93 height 21
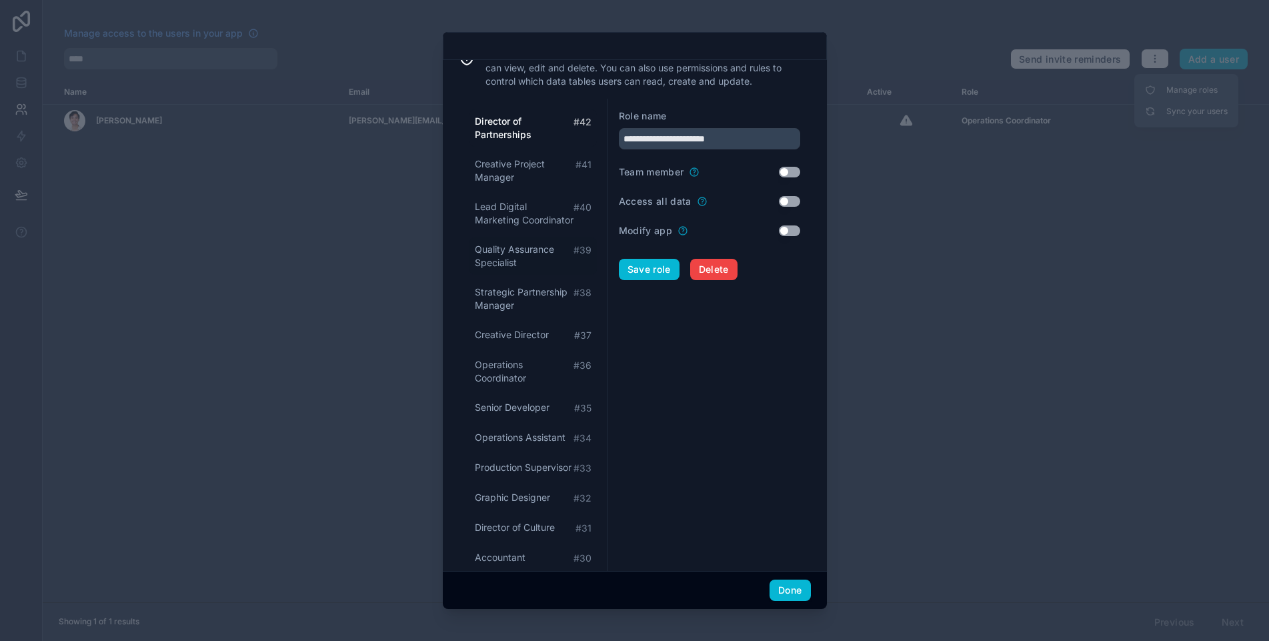
scroll to position [53, 0]
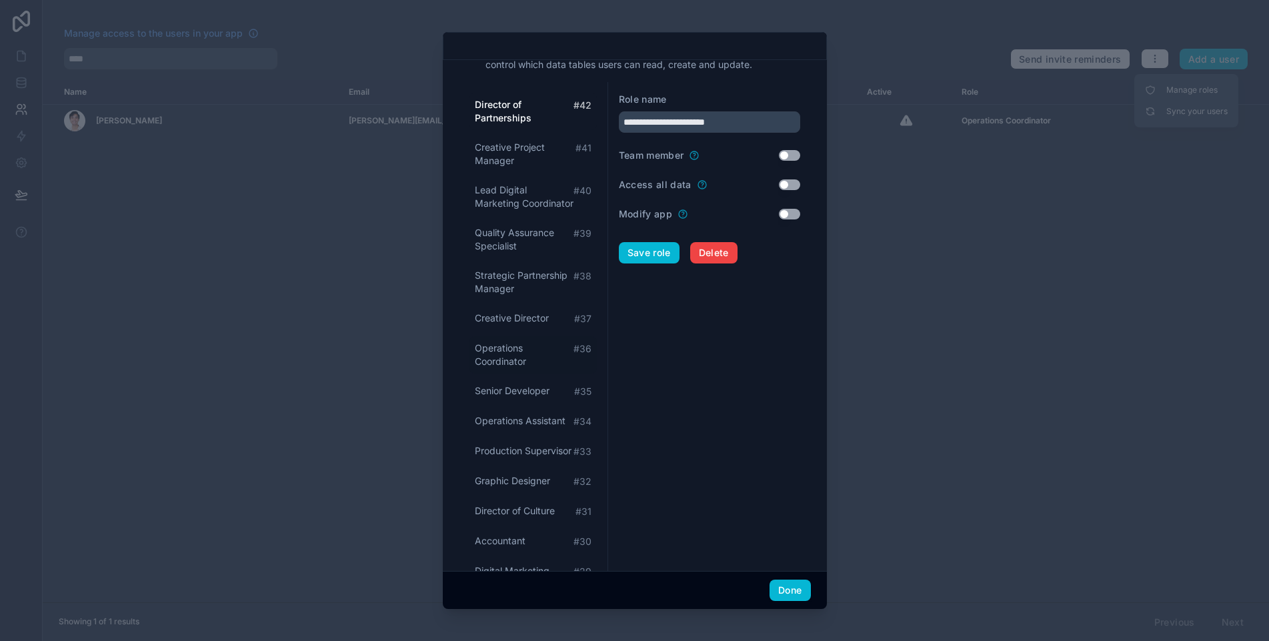
click at [491, 368] on span "Operations Coordinator" at bounding box center [524, 355] width 99 height 27
type input "**********"
click at [776, 580] on button "Done" at bounding box center [790, 590] width 41 height 21
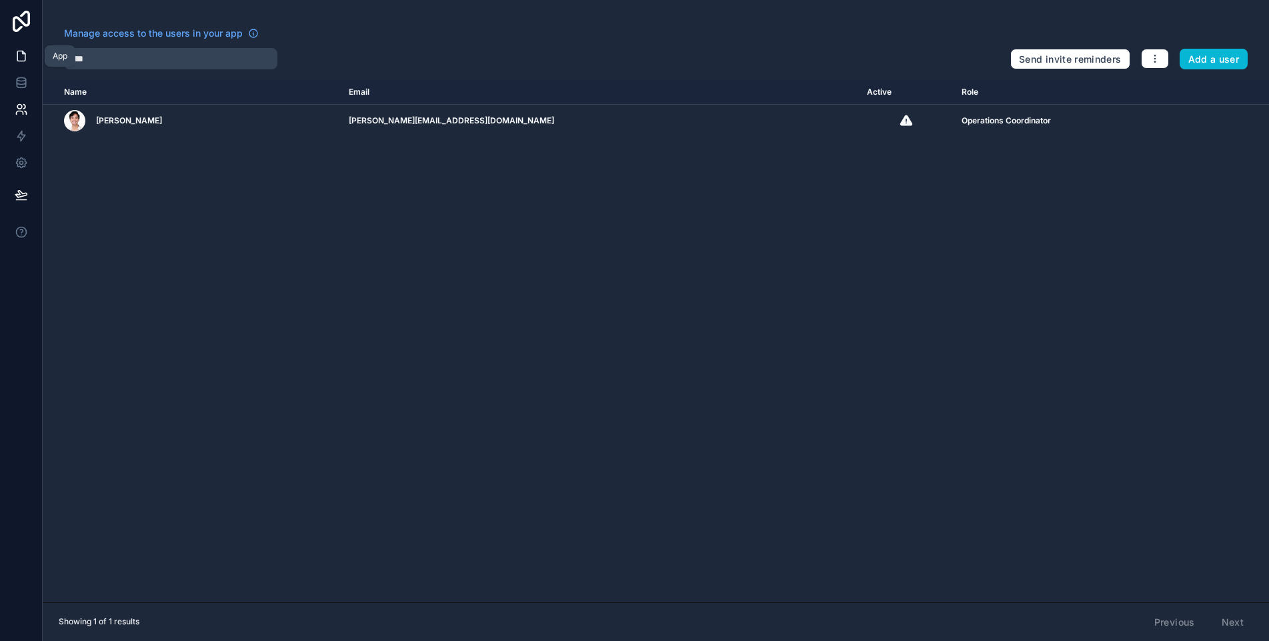
click at [10, 50] on link at bounding box center [21, 56] width 42 height 27
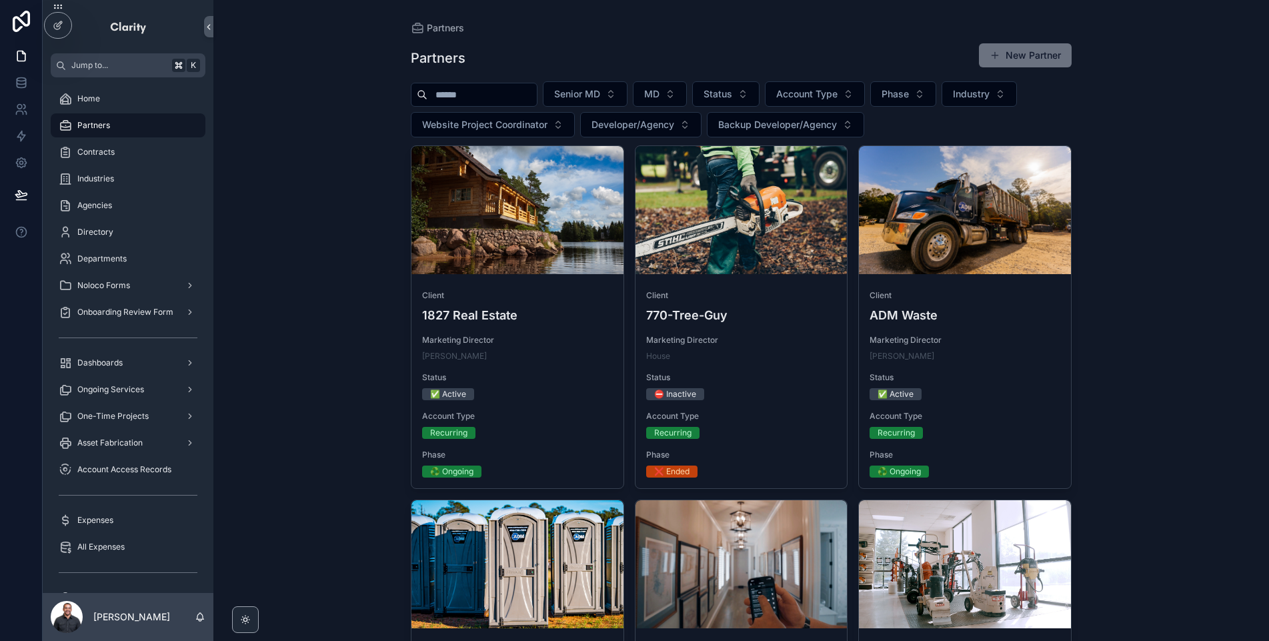
click at [472, 94] on input "scrollable content" at bounding box center [482, 94] width 109 height 19
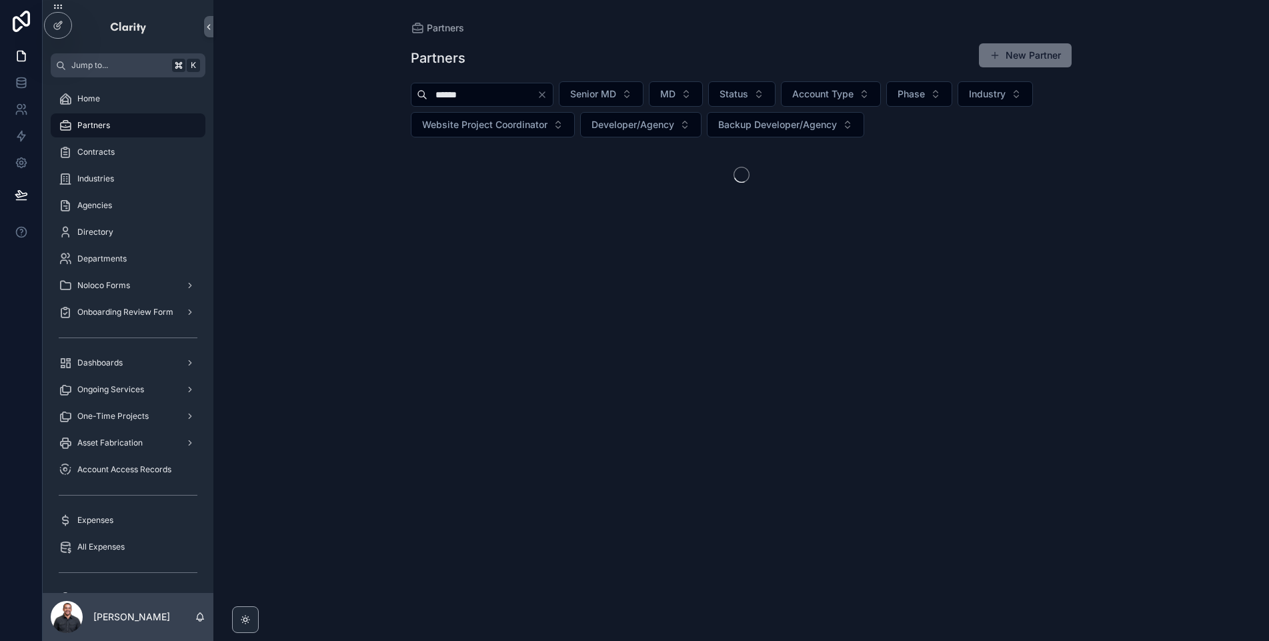
type input "******"
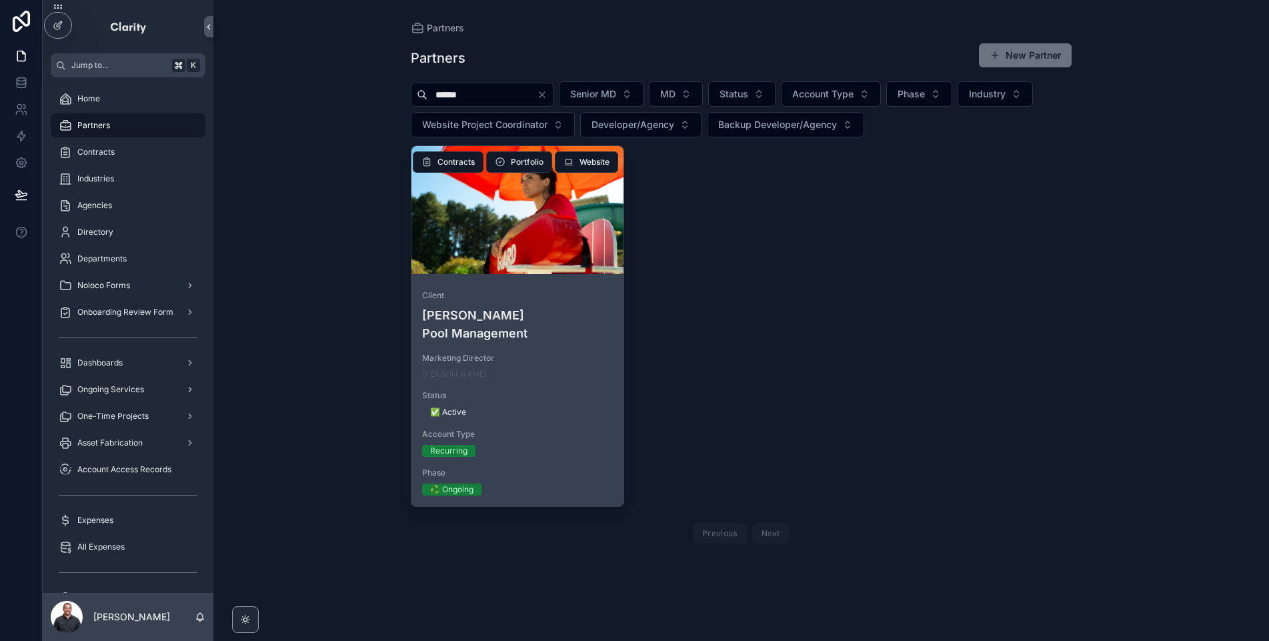
click at [526, 253] on div "scrollable content" at bounding box center [518, 210] width 212 height 128
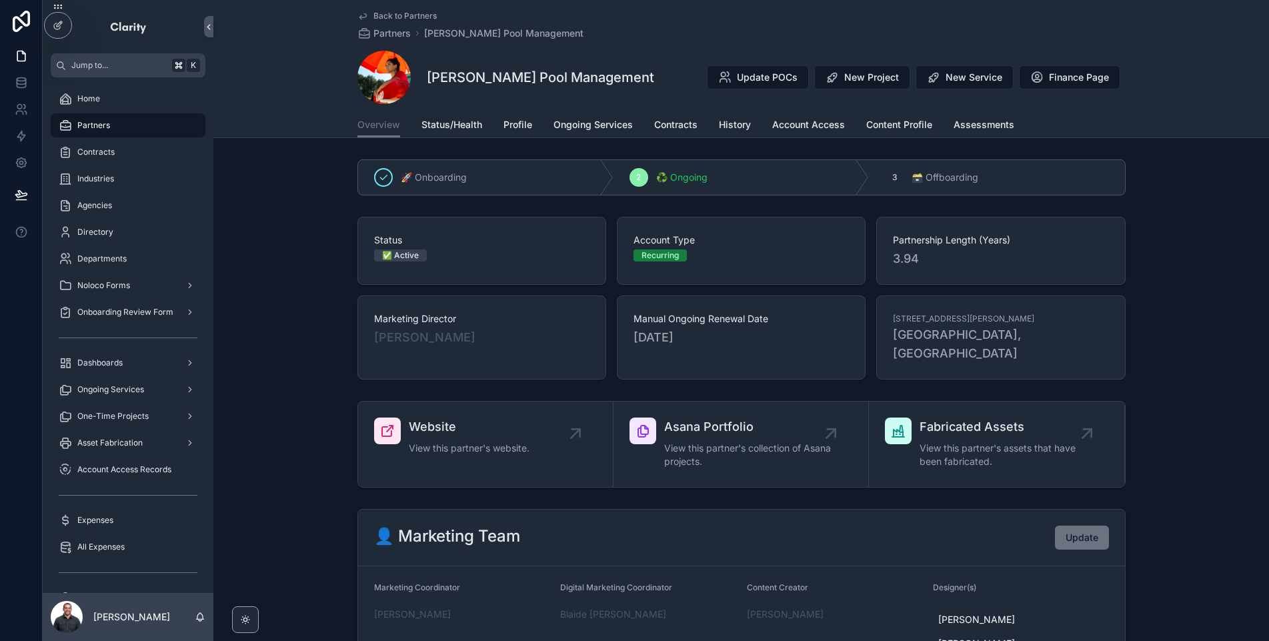
click at [1061, 43] on div "Back to Partners Partners [PERSON_NAME] Pool Management [PERSON_NAME] Pool Mana…" at bounding box center [742, 56] width 768 height 112
click at [1074, 80] on span "Finance Page" at bounding box center [1079, 77] width 60 height 13
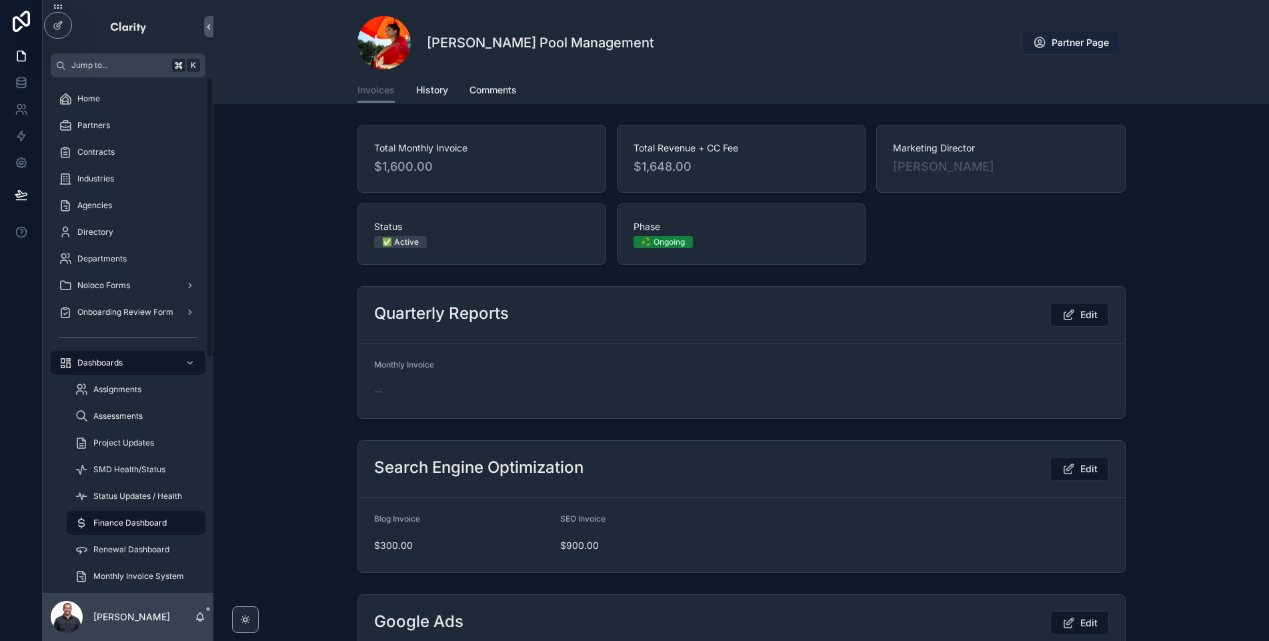
click at [1093, 40] on span "Partner Page" at bounding box center [1080, 42] width 57 height 13
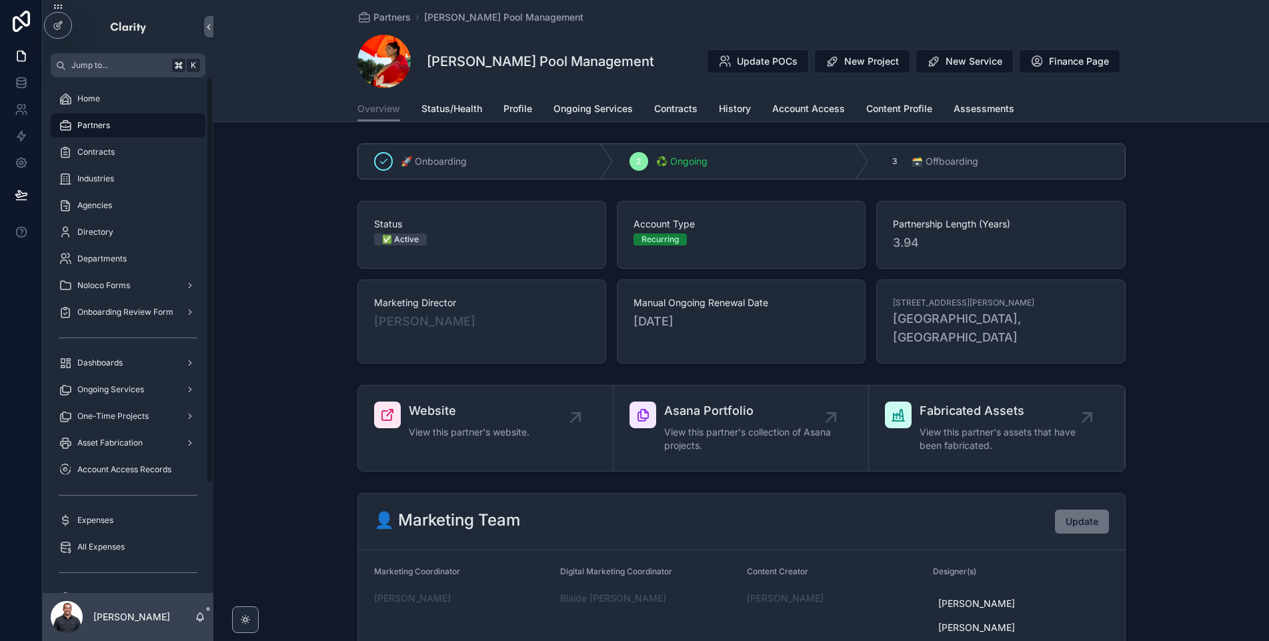
click at [122, 125] on div "Partners" at bounding box center [128, 125] width 139 height 21
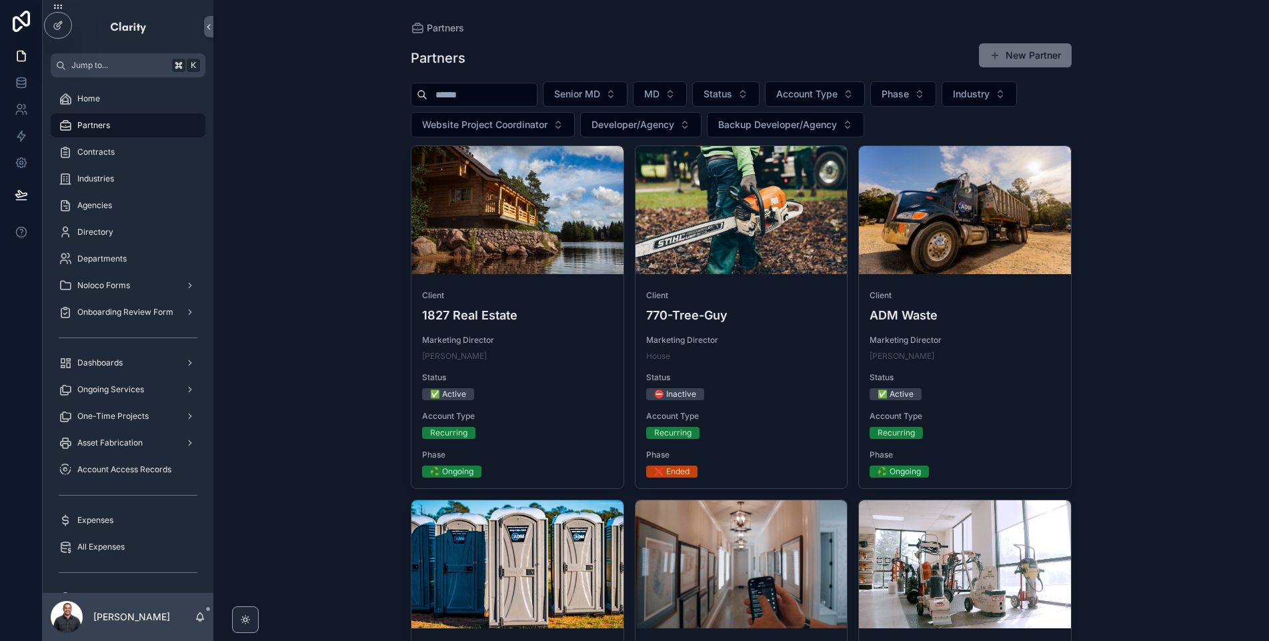
click at [481, 91] on input "scrollable content" at bounding box center [482, 94] width 109 height 19
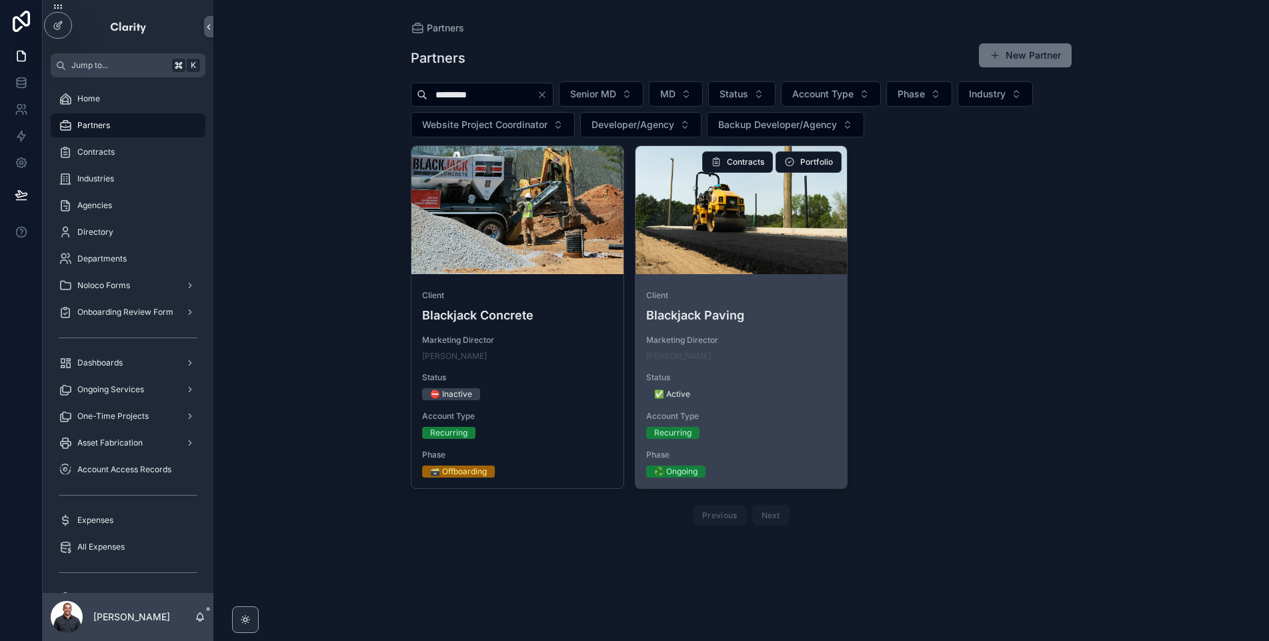
type input "*********"
click at [772, 247] on div "scrollable content" at bounding box center [742, 210] width 212 height 128
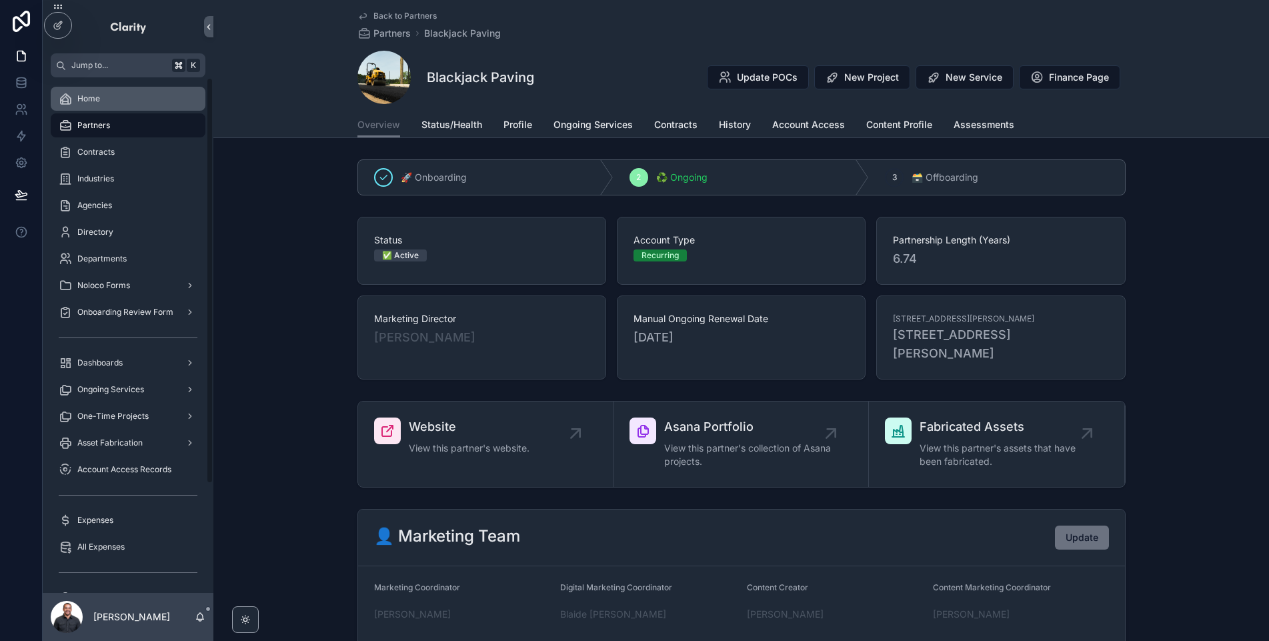
click at [115, 101] on div "Home" at bounding box center [128, 98] width 139 height 21
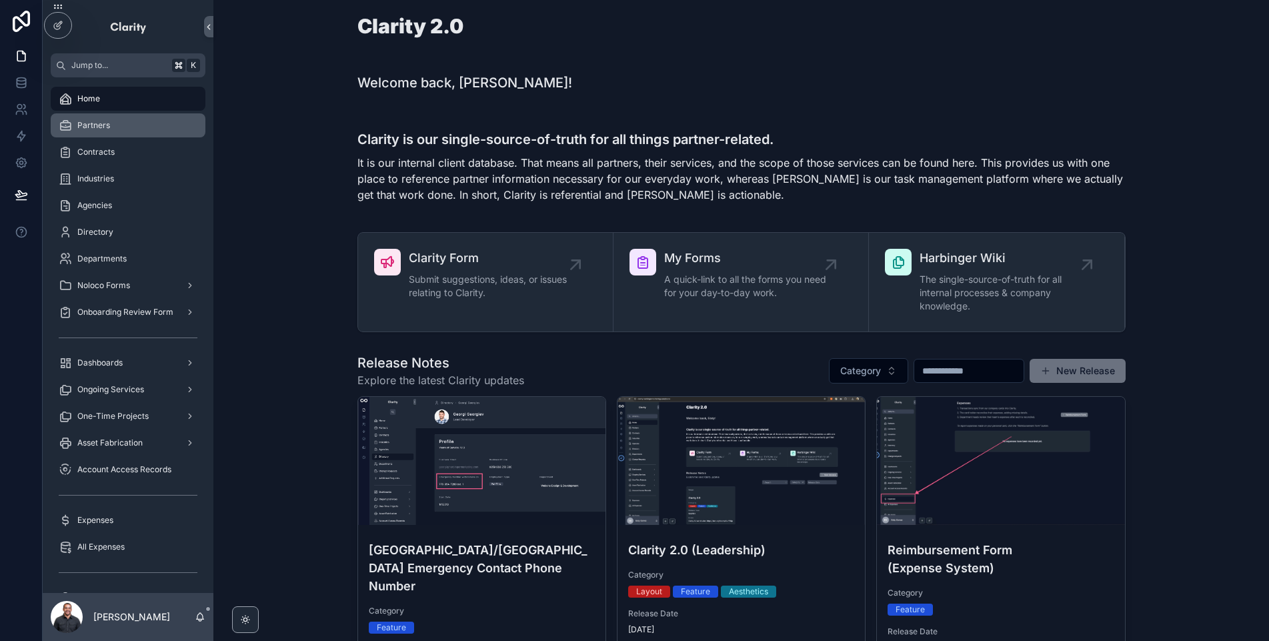
click at [115, 119] on div "Partners" at bounding box center [128, 125] width 139 height 21
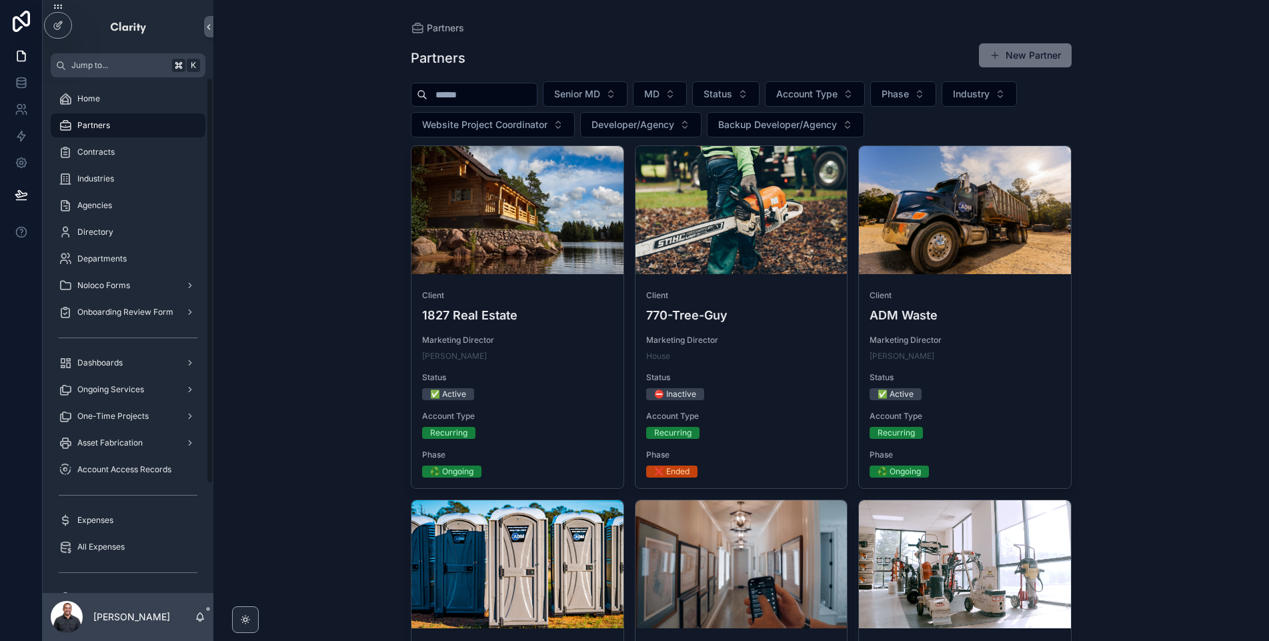
click at [461, 92] on input "scrollable content" at bounding box center [482, 94] width 109 height 19
type input "*"
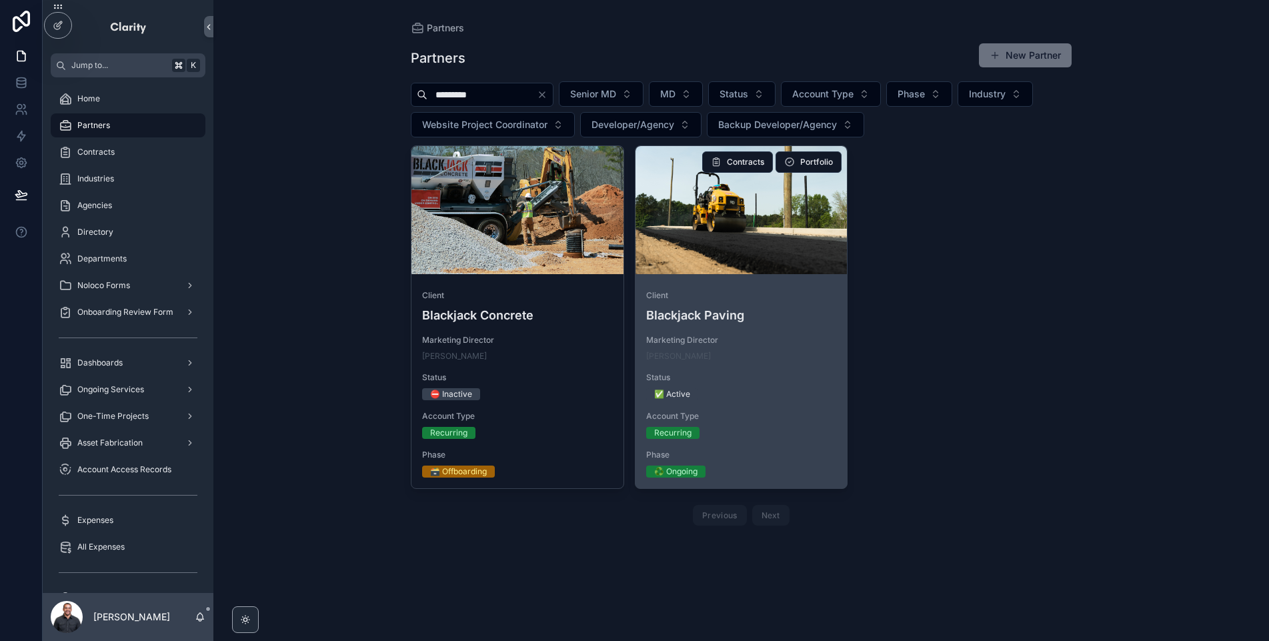
type input "*********"
click at [805, 236] on div "scrollable content" at bounding box center [742, 210] width 212 height 128
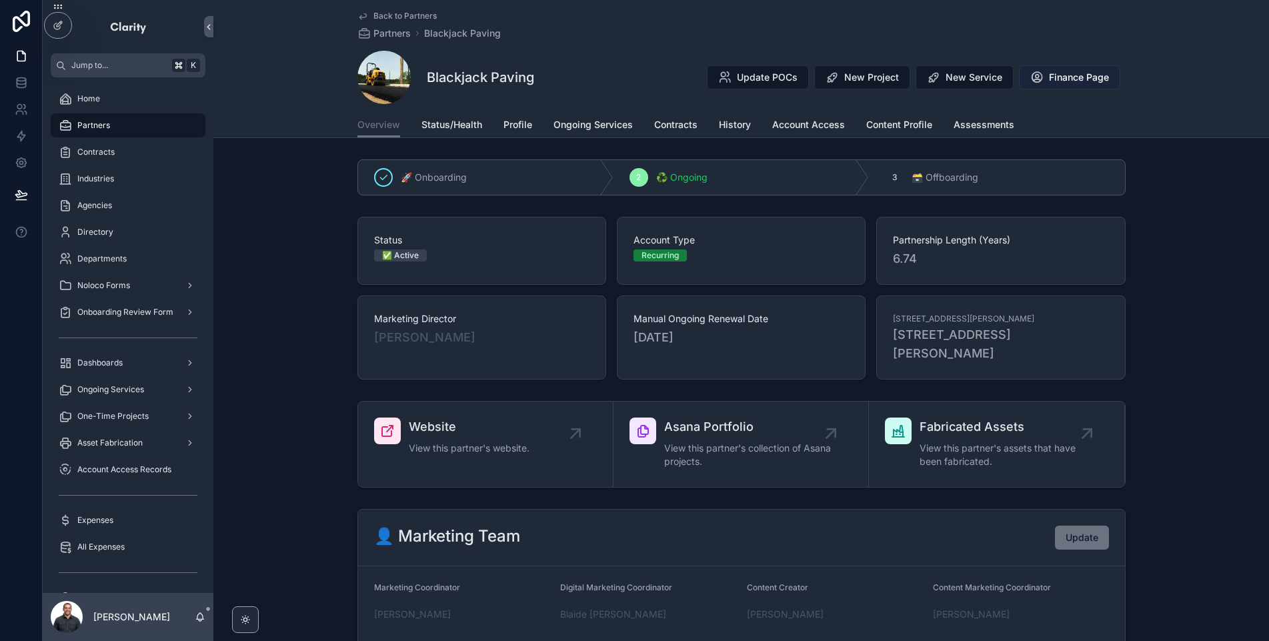
click at [1073, 78] on span "Finance Page" at bounding box center [1079, 77] width 60 height 13
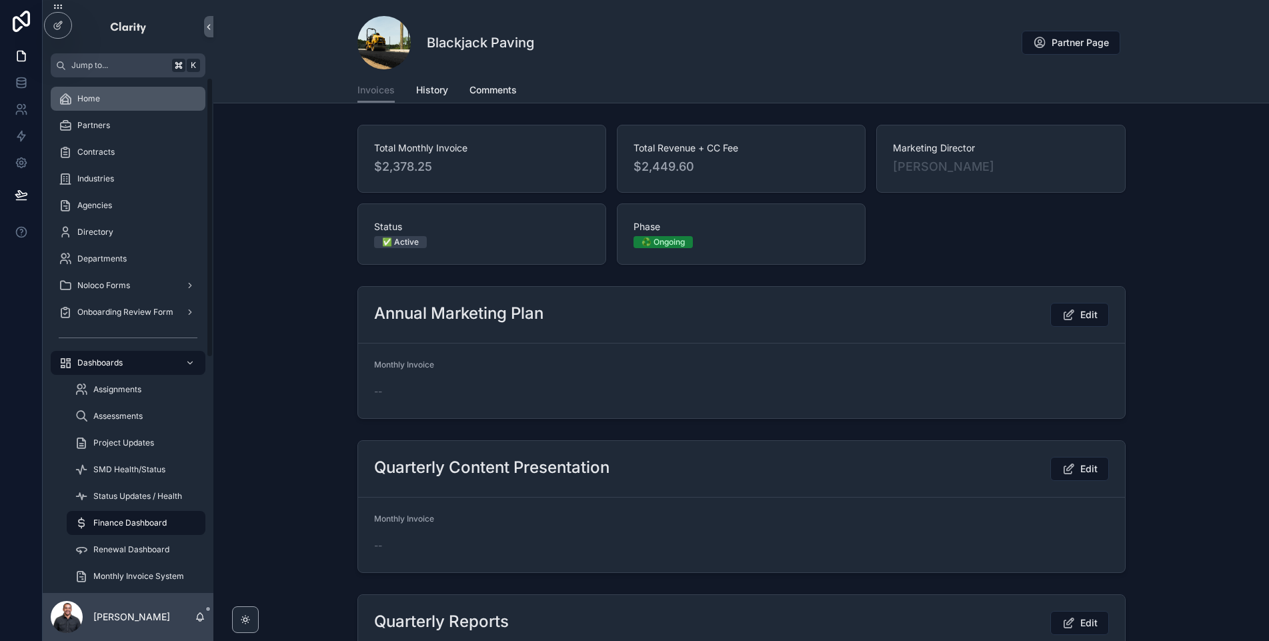
click at [130, 103] on div "Home" at bounding box center [128, 98] width 139 height 21
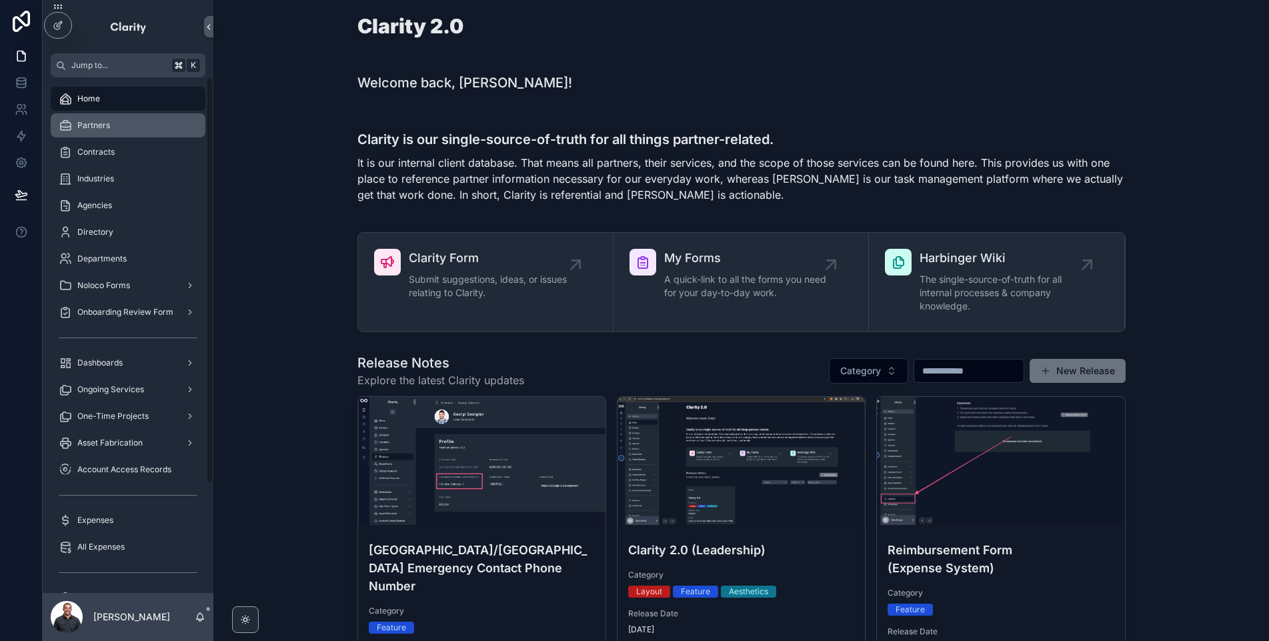
click at [81, 129] on span "Partners" at bounding box center [93, 125] width 33 height 11
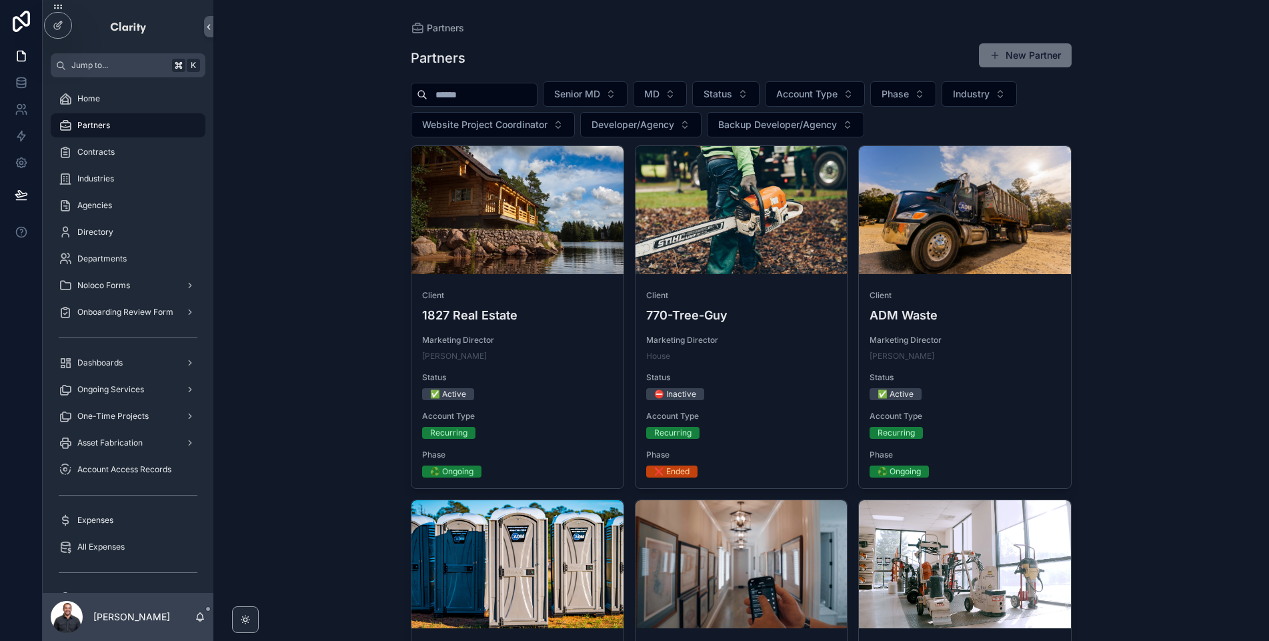
click at [513, 93] on input "scrollable content" at bounding box center [482, 94] width 109 height 19
click at [618, 45] on div "Partners New Partner" at bounding box center [741, 58] width 661 height 31
click at [362, 241] on div "Partners Partners New Partner Senior MD MD Status Account Type Phase Industry W…" at bounding box center [741, 320] width 1056 height 641
click at [514, 95] on input "scrollable content" at bounding box center [482, 94] width 109 height 19
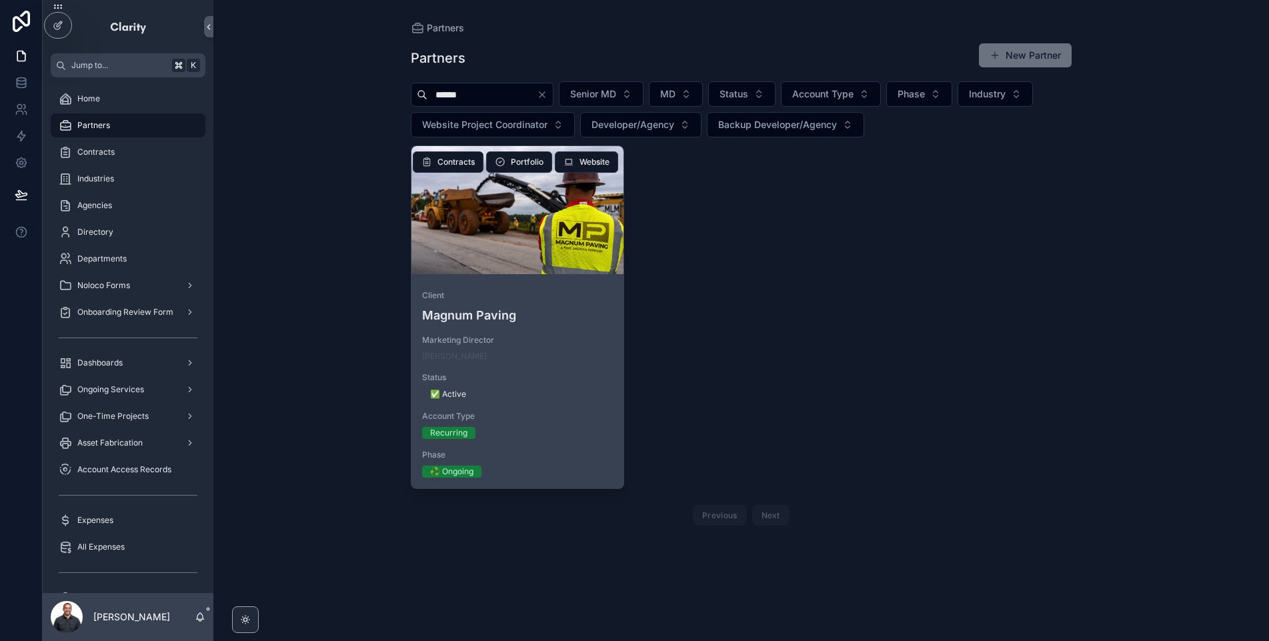
type input "******"
click at [580, 297] on span "Client" at bounding box center [517, 295] width 191 height 11
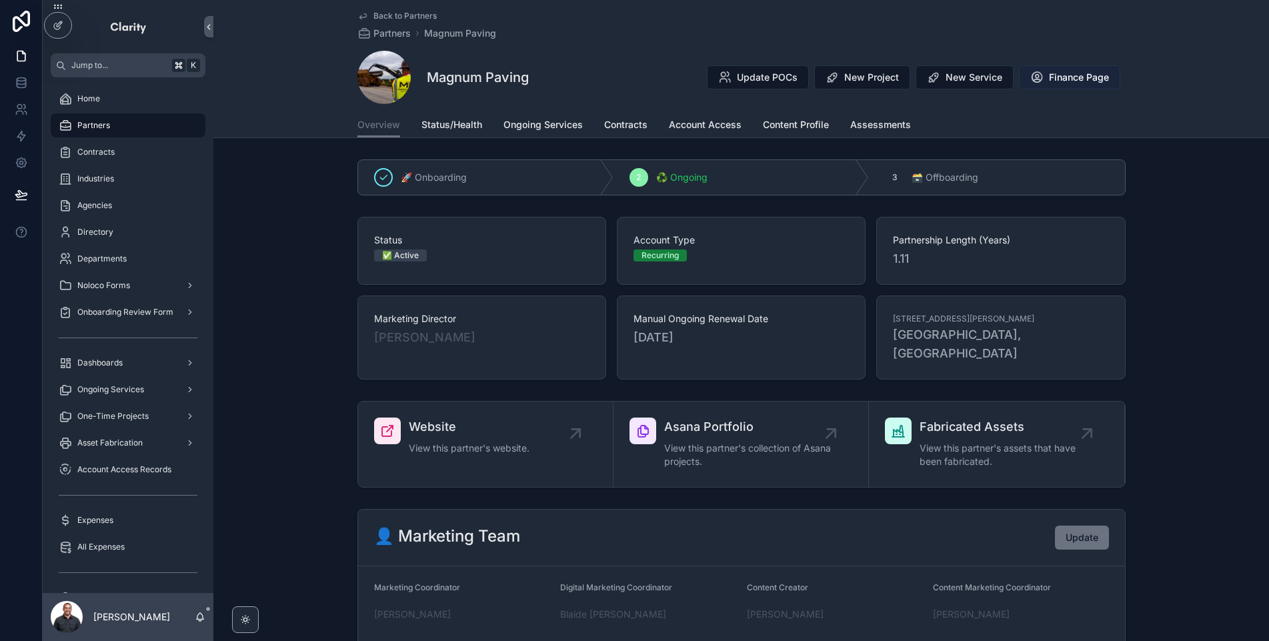
click at [1079, 81] on span "Finance Page" at bounding box center [1079, 77] width 60 height 13
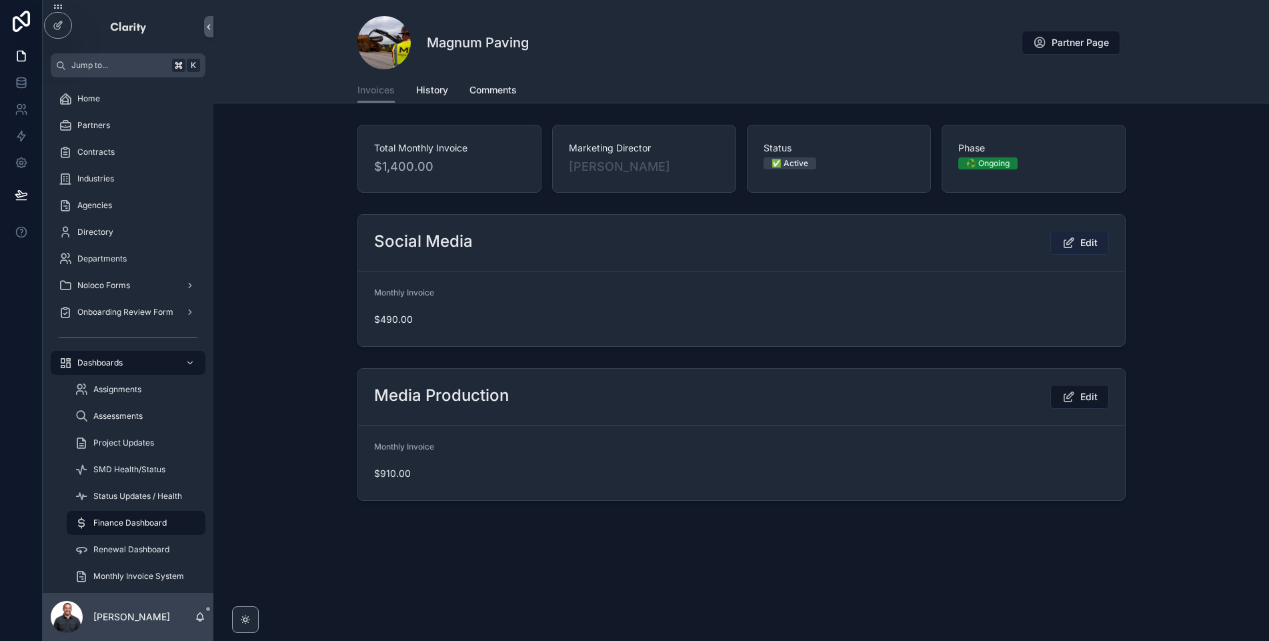
click at [1078, 247] on button "Edit" at bounding box center [1080, 243] width 59 height 24
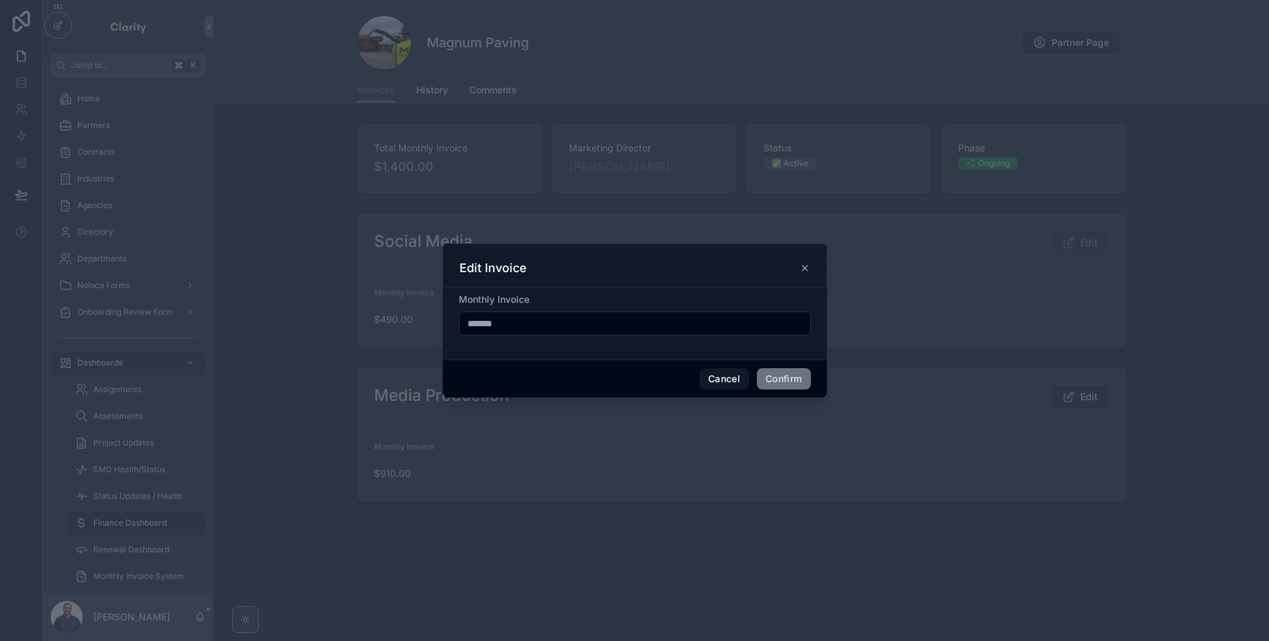
click at [554, 322] on input "*******" at bounding box center [635, 323] width 351 height 19
type input "*****"
click at [802, 383] on button "Confirm" at bounding box center [783, 378] width 53 height 21
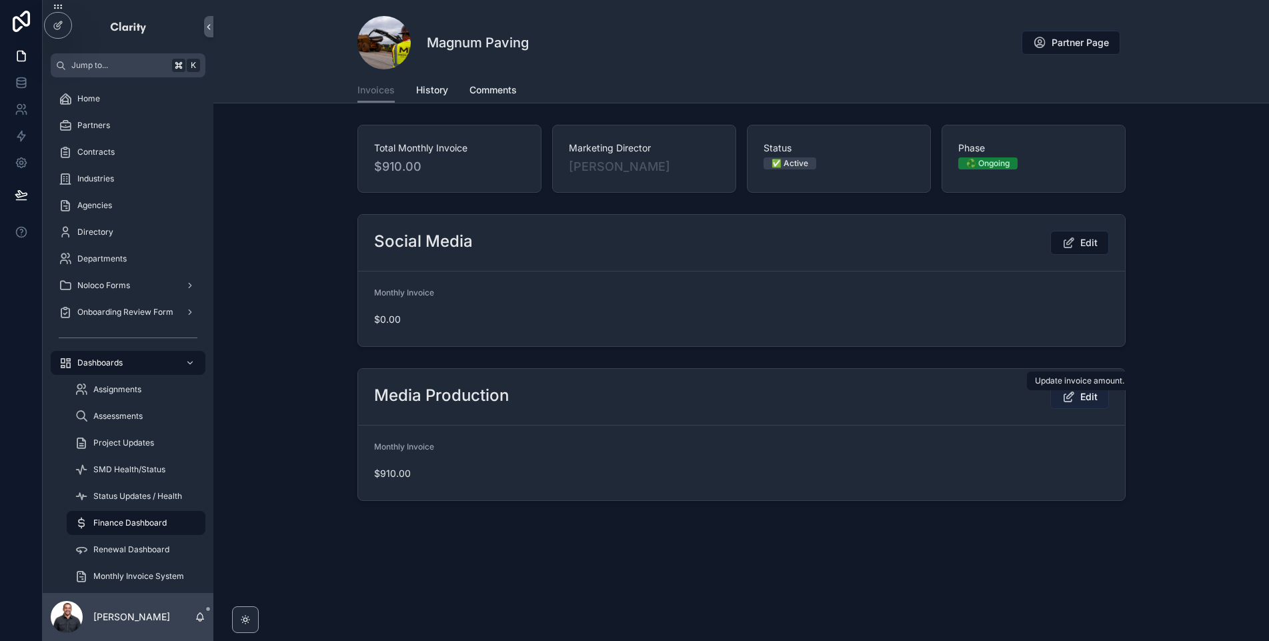
click at [1085, 396] on span "Edit" at bounding box center [1089, 396] width 17 height 13
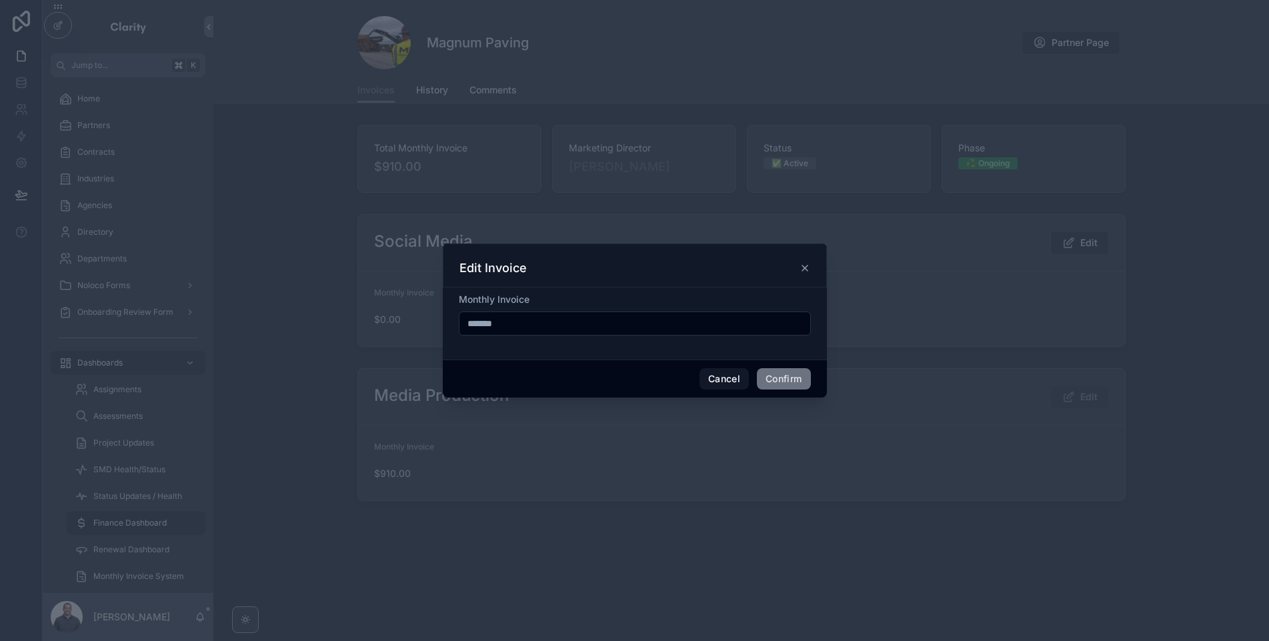
click at [596, 322] on input "*******" at bounding box center [635, 323] width 351 height 19
type input "*****"
click at [788, 386] on button "Confirm" at bounding box center [783, 378] width 53 height 21
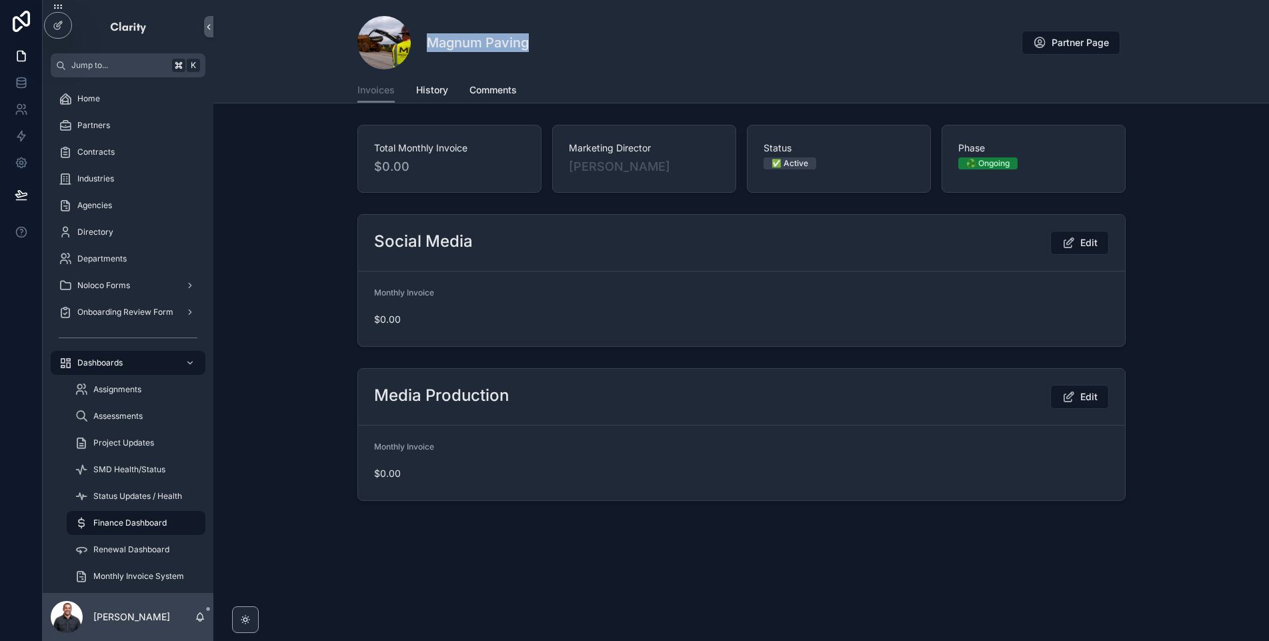
drag, startPoint x: 529, startPoint y: 42, endPoint x: 408, endPoint y: 42, distance: 121.4
click at [408, 42] on div "Magnum Paving Partner Page" at bounding box center [742, 42] width 768 height 53
click at [557, 39] on div "Magnum Paving Partner Page" at bounding box center [742, 42] width 768 height 53
drag, startPoint x: 557, startPoint y: 39, endPoint x: 438, endPoint y: 45, distance: 119.5
click at [438, 45] on div "Magnum Paving Partner Page" at bounding box center [742, 42] width 768 height 53
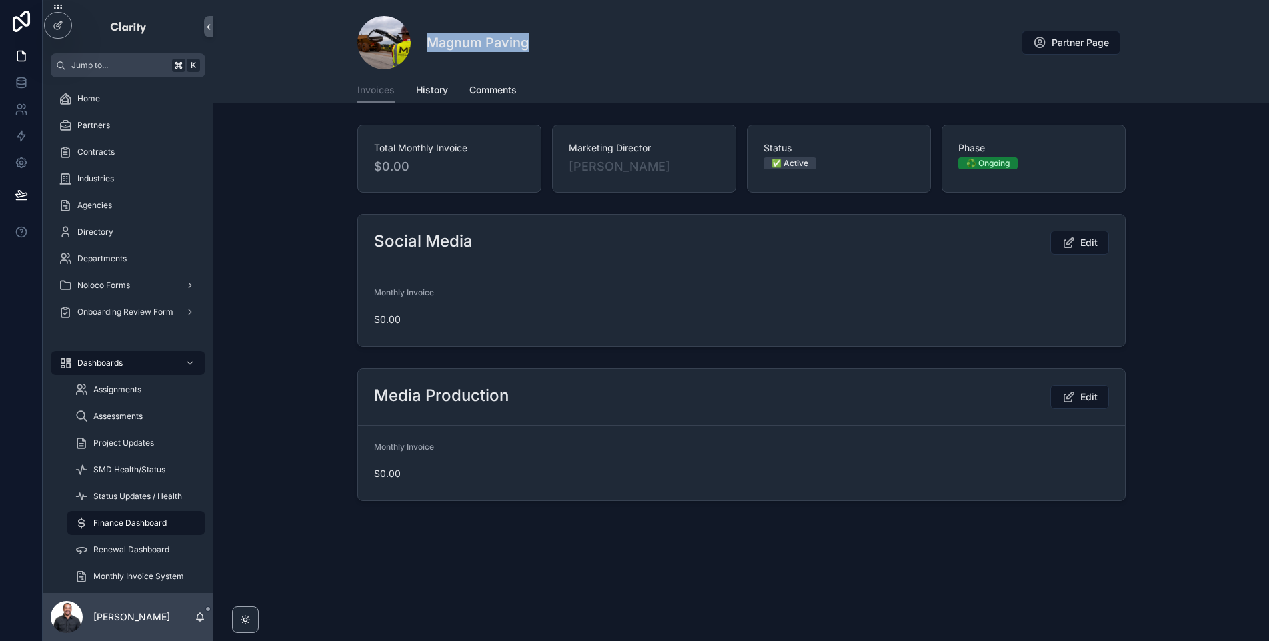
click at [438, 45] on h1 "Magnum Paving" at bounding box center [478, 42] width 102 height 19
click at [126, 122] on div "Partners" at bounding box center [128, 125] width 139 height 21
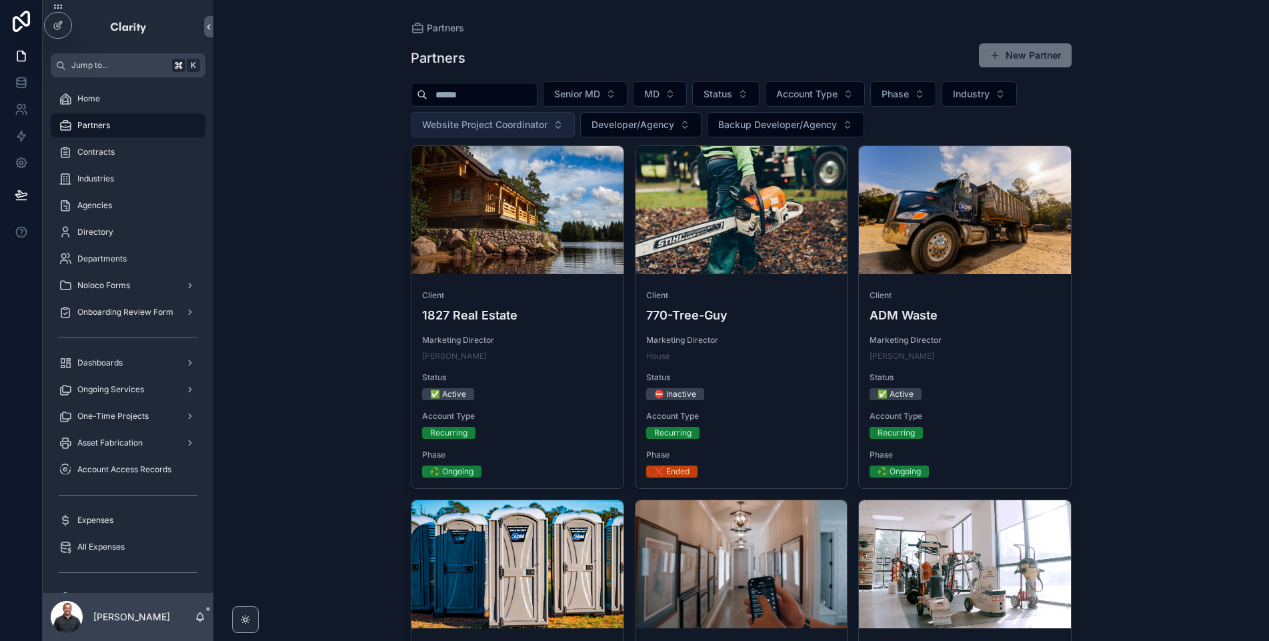
click at [470, 112] on button "Website Project Coordinator" at bounding box center [493, 124] width 164 height 25
click at [460, 94] on input "scrollable content" at bounding box center [482, 94] width 109 height 19
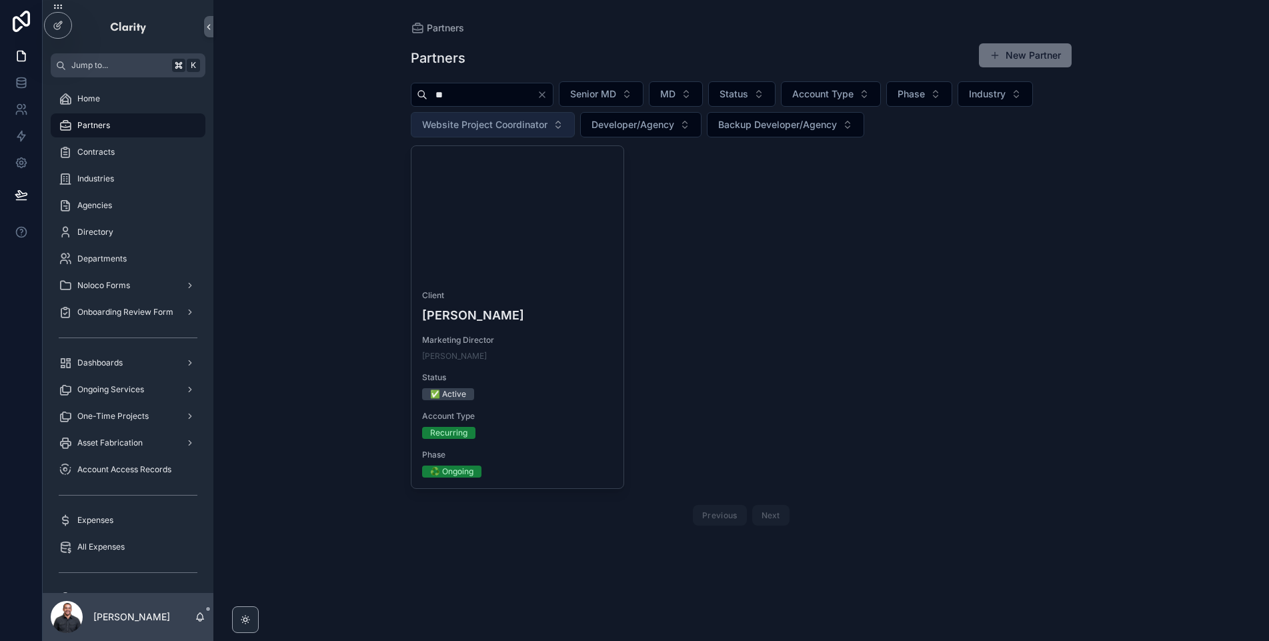
type input "*"
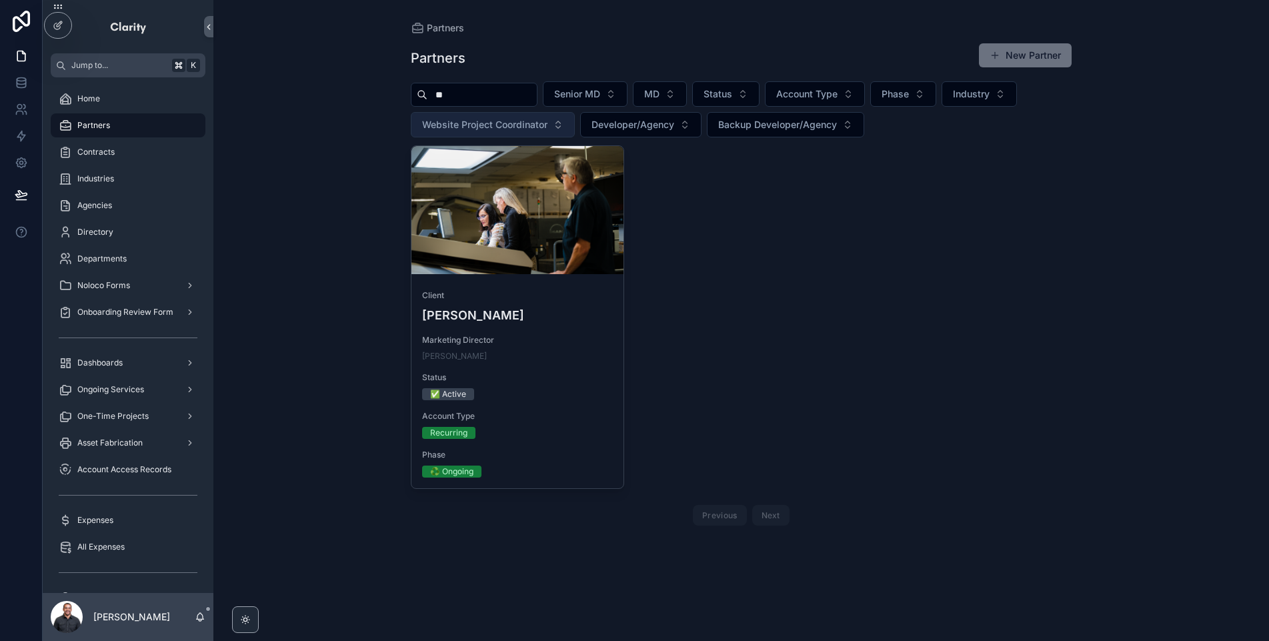
type input "*"
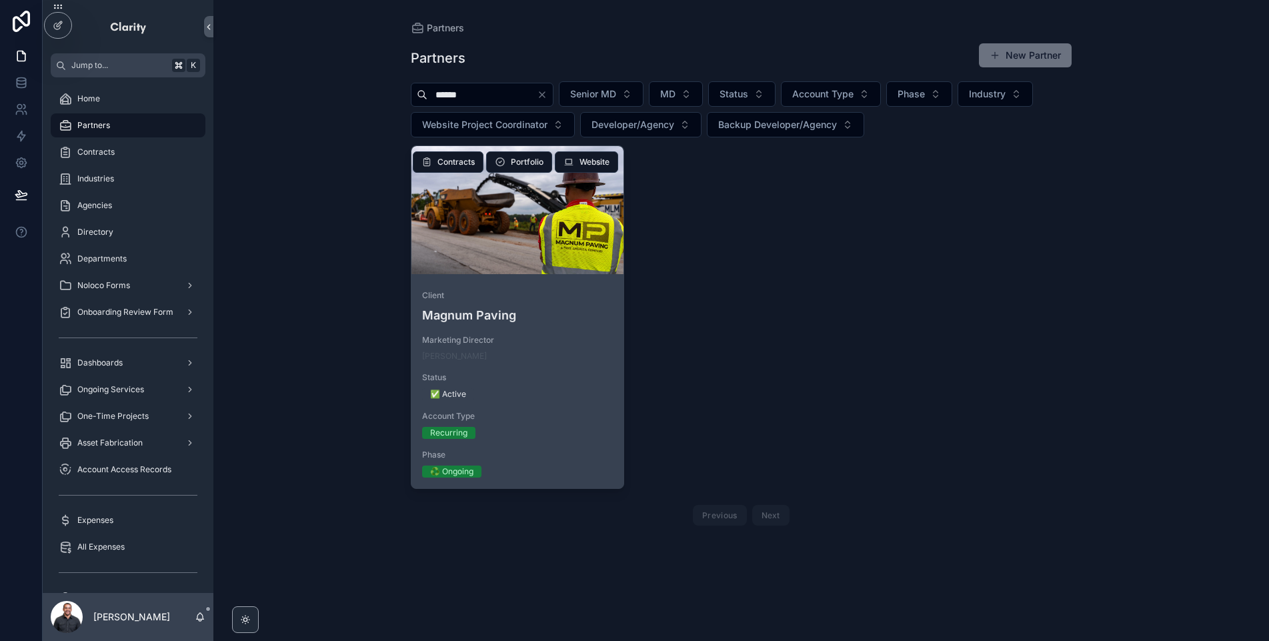
type input "******"
click at [554, 265] on div "scrollable content" at bounding box center [518, 210] width 212 height 128
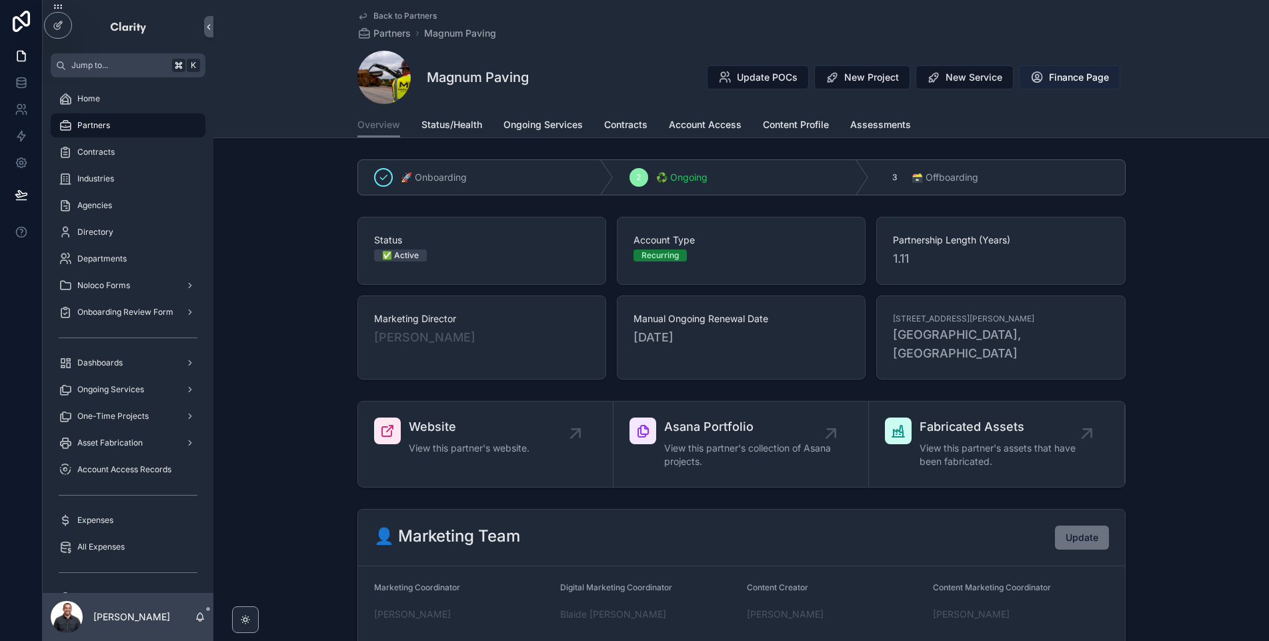
click at [1064, 72] on span "Finance Page" at bounding box center [1079, 77] width 60 height 13
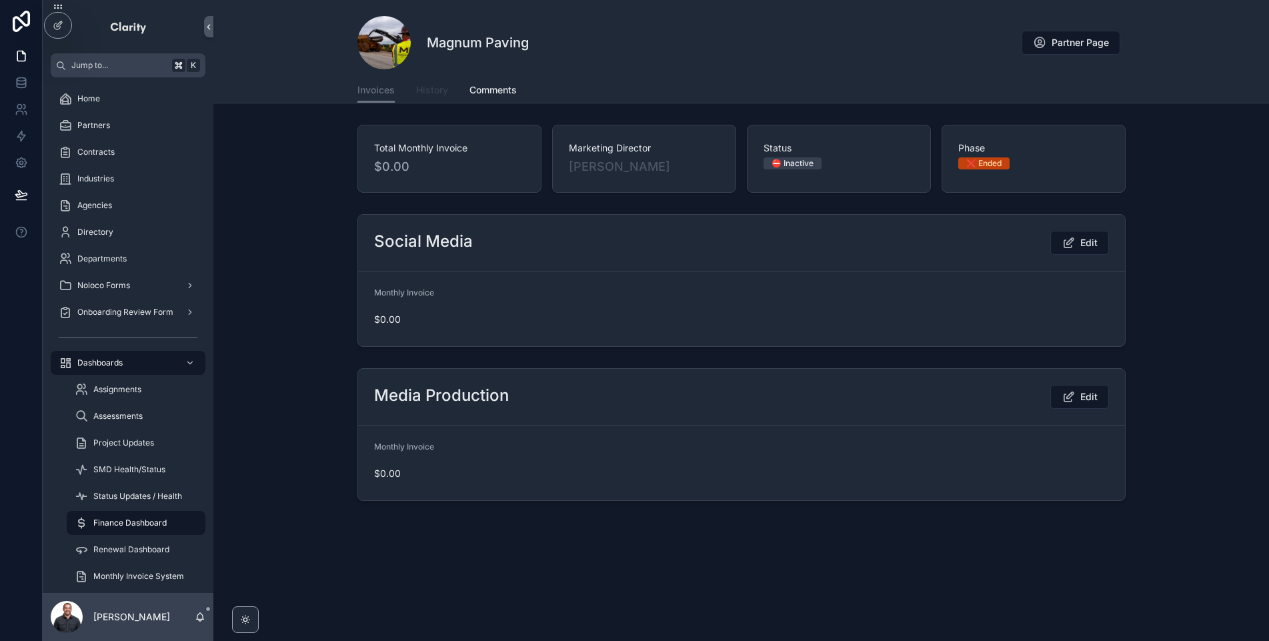
click at [446, 93] on span "History" at bounding box center [432, 89] width 32 height 13
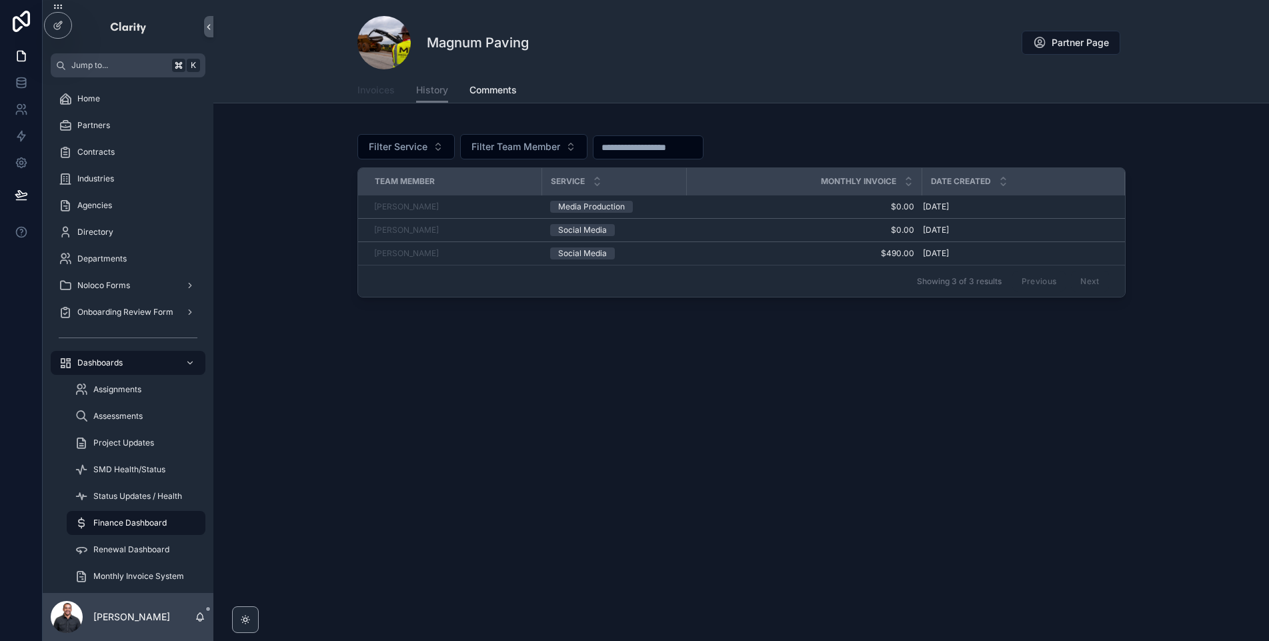
click at [377, 92] on span "Invoices" at bounding box center [376, 89] width 37 height 13
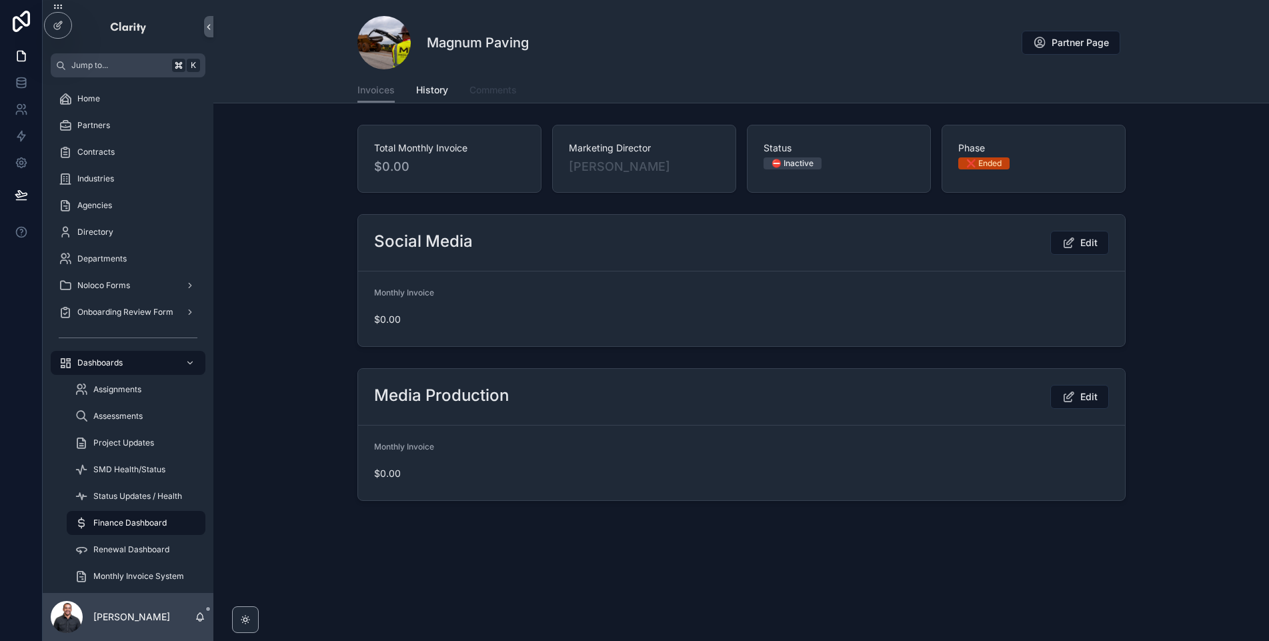
click at [492, 92] on span "Comments" at bounding box center [493, 89] width 47 height 13
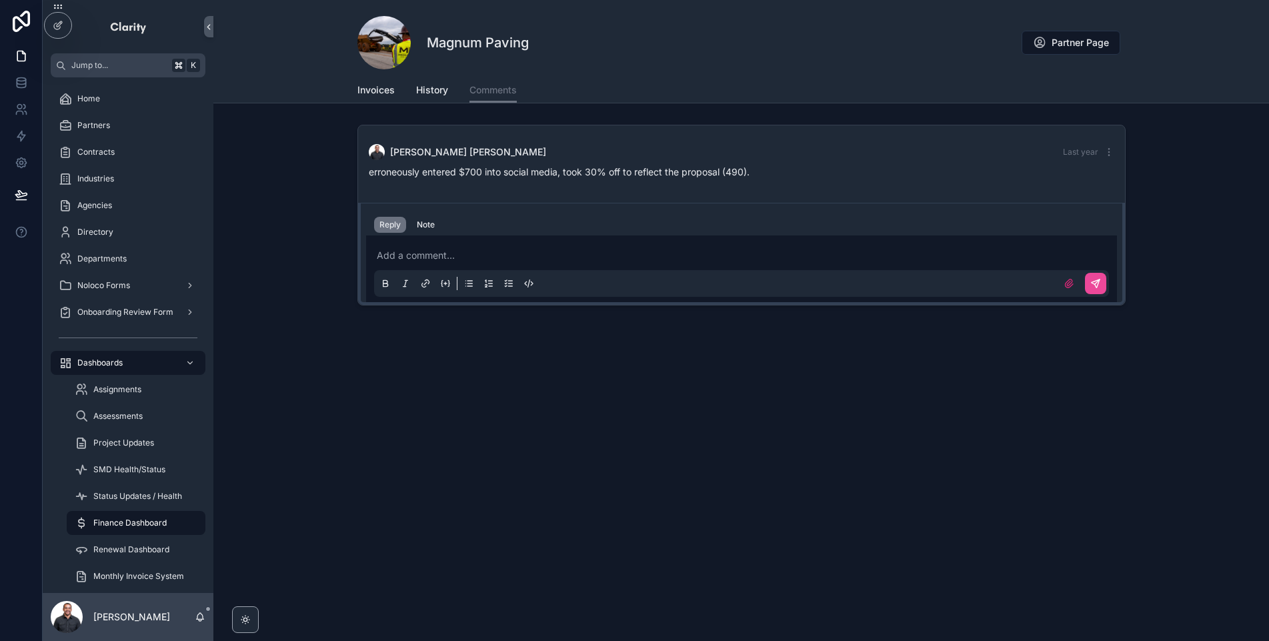
click at [489, 250] on p "scrollable content" at bounding box center [744, 255] width 735 height 13
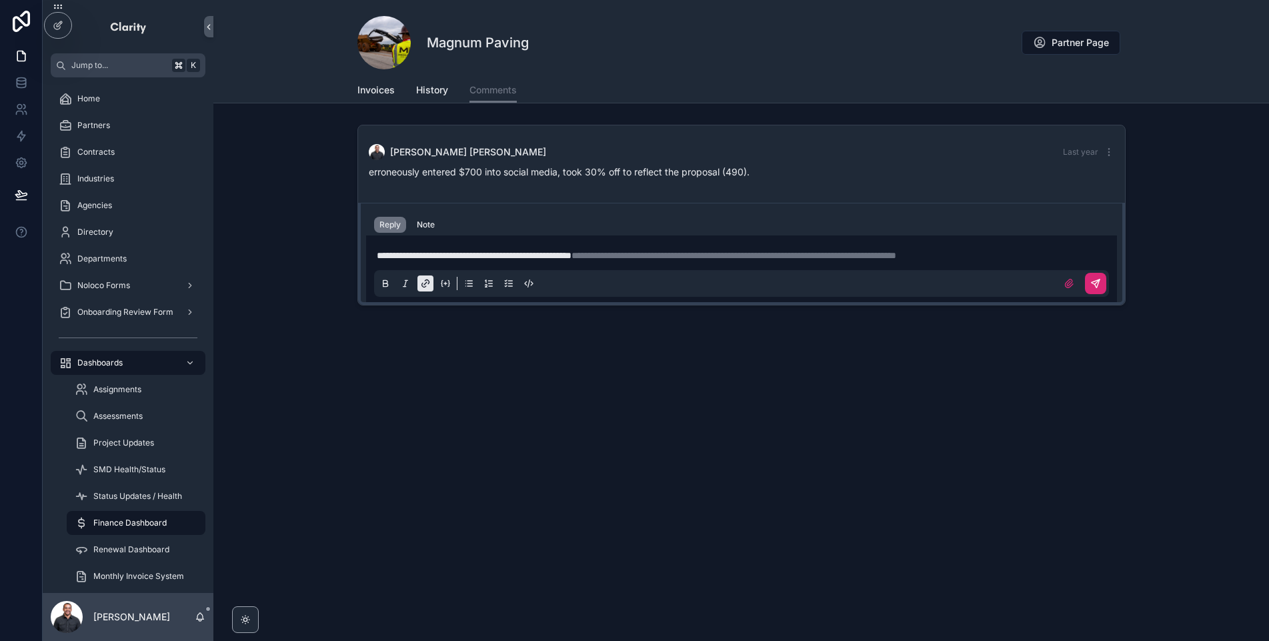
click at [1099, 284] on icon "scrollable content" at bounding box center [1096, 283] width 11 height 11
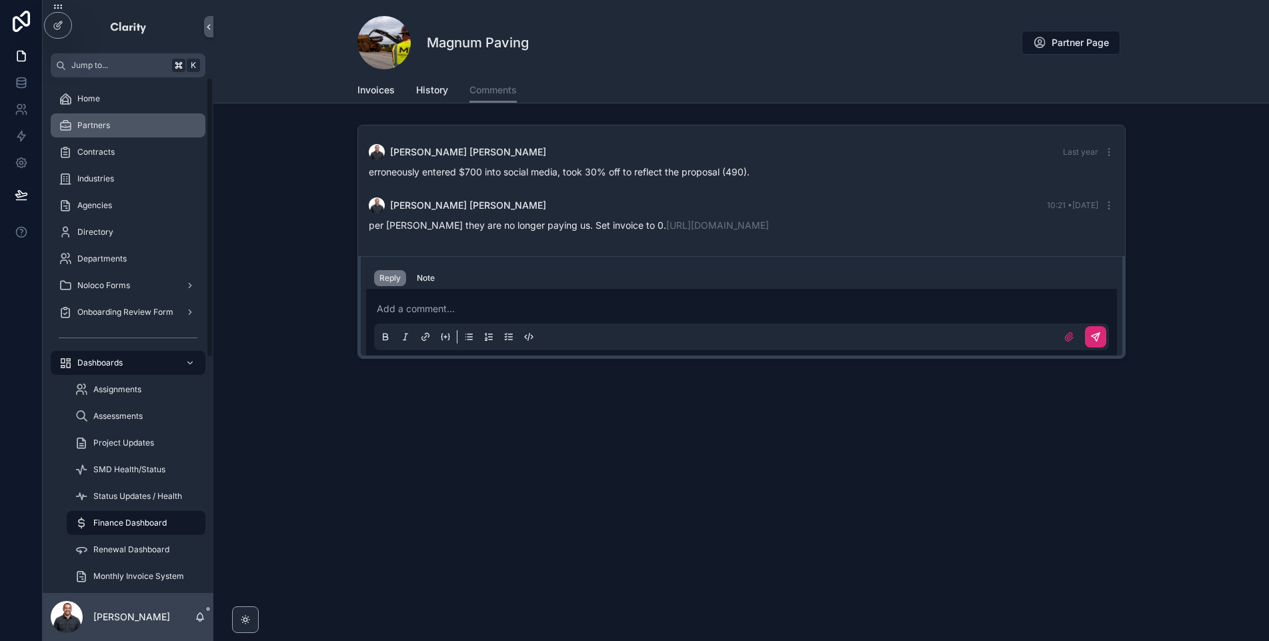
click at [118, 133] on div "Partners" at bounding box center [128, 125] width 139 height 21
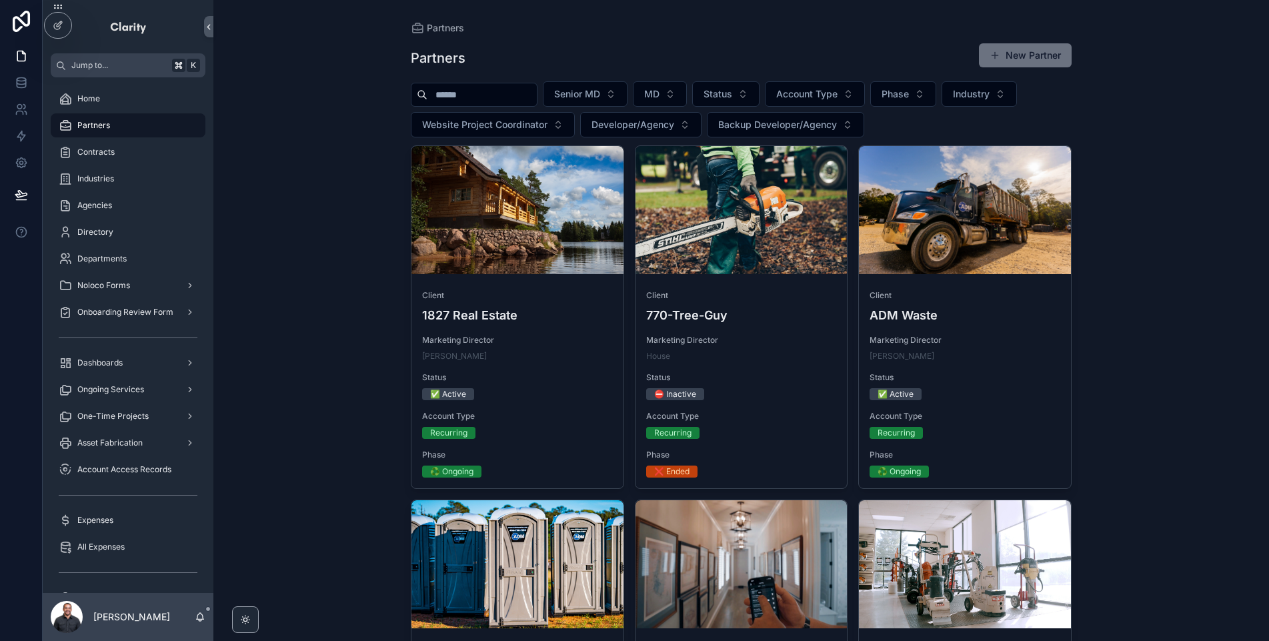
click at [477, 95] on input "scrollable content" at bounding box center [482, 94] width 109 height 19
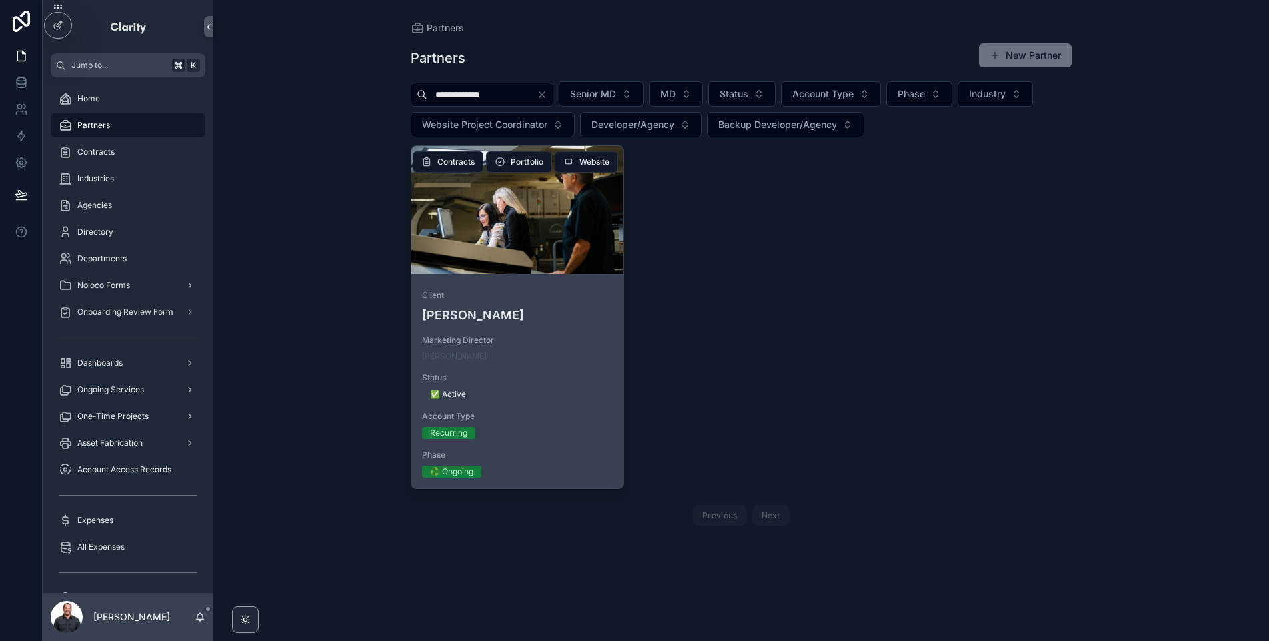
type input "**********"
click at [579, 219] on div "scrollable content" at bounding box center [518, 210] width 212 height 128
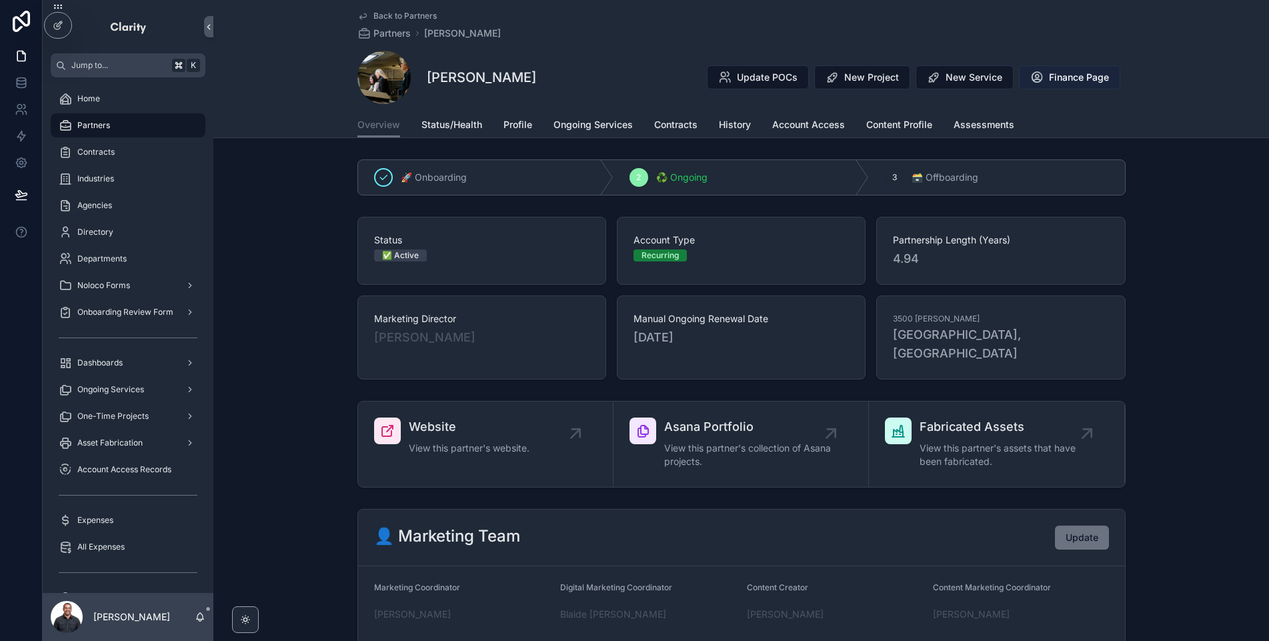
click at [1052, 76] on span "Finance Page" at bounding box center [1079, 77] width 60 height 13
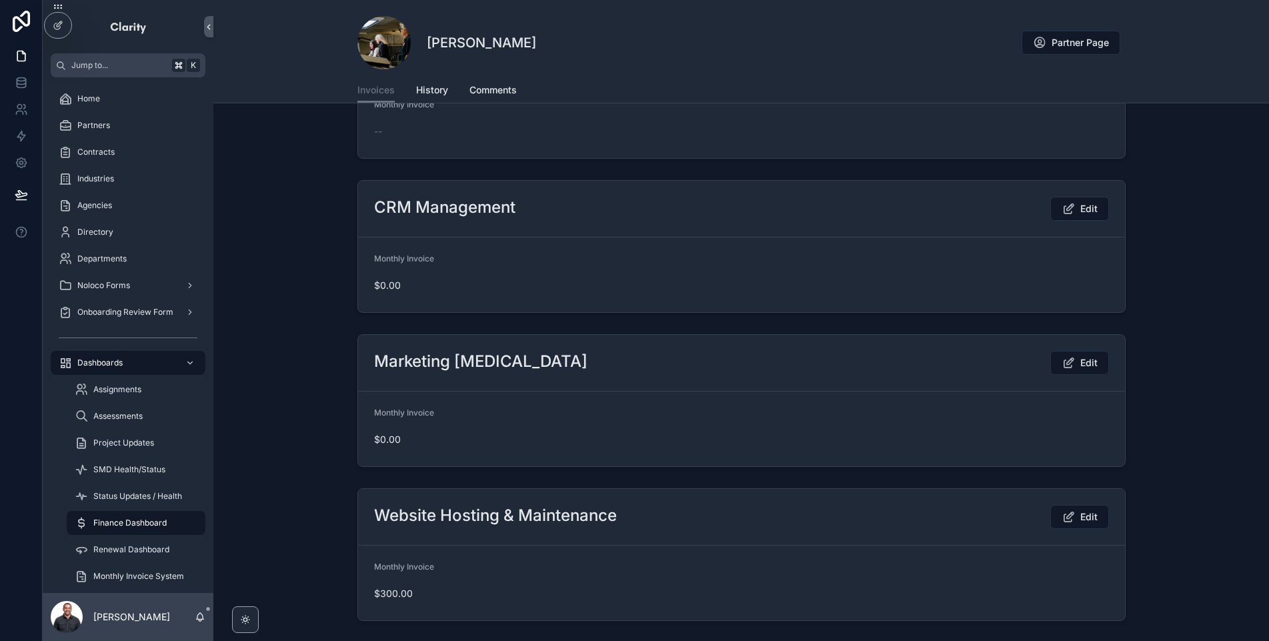
scroll to position [2108, 0]
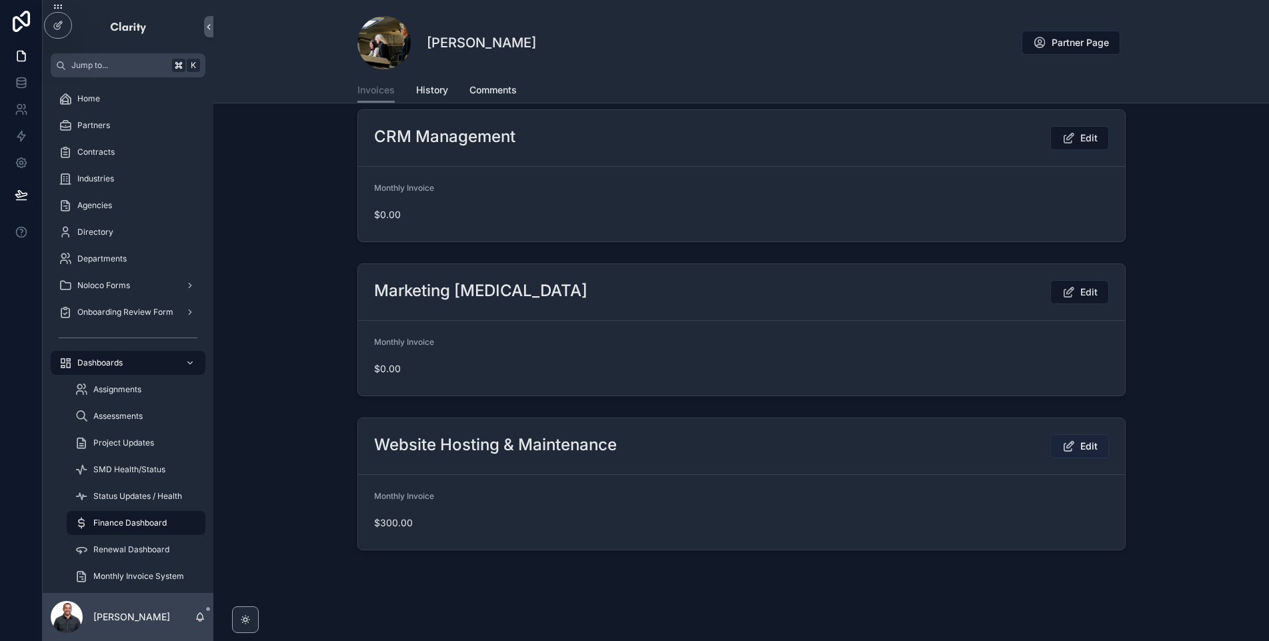
click at [1076, 449] on button "Edit" at bounding box center [1080, 446] width 59 height 24
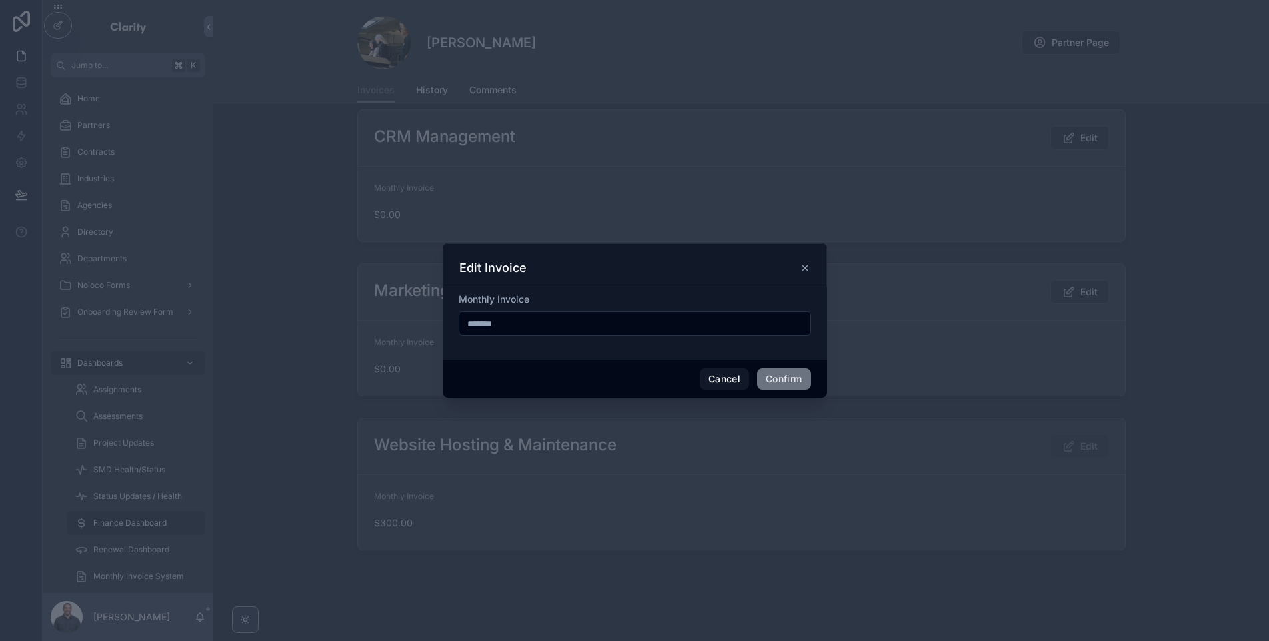
click at [576, 328] on input "*******" at bounding box center [635, 323] width 351 height 19
type input "*****"
click at [570, 347] on form "Monthly Invoice *****" at bounding box center [635, 321] width 352 height 56
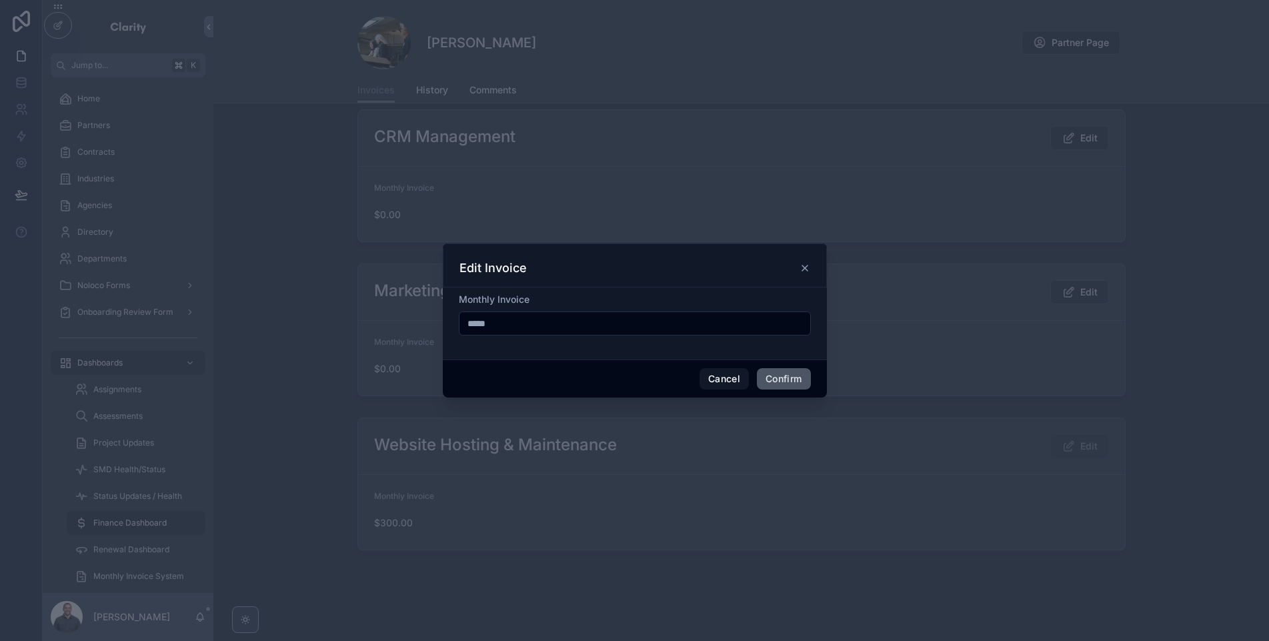
click at [792, 381] on button "Confirm" at bounding box center [783, 378] width 53 height 21
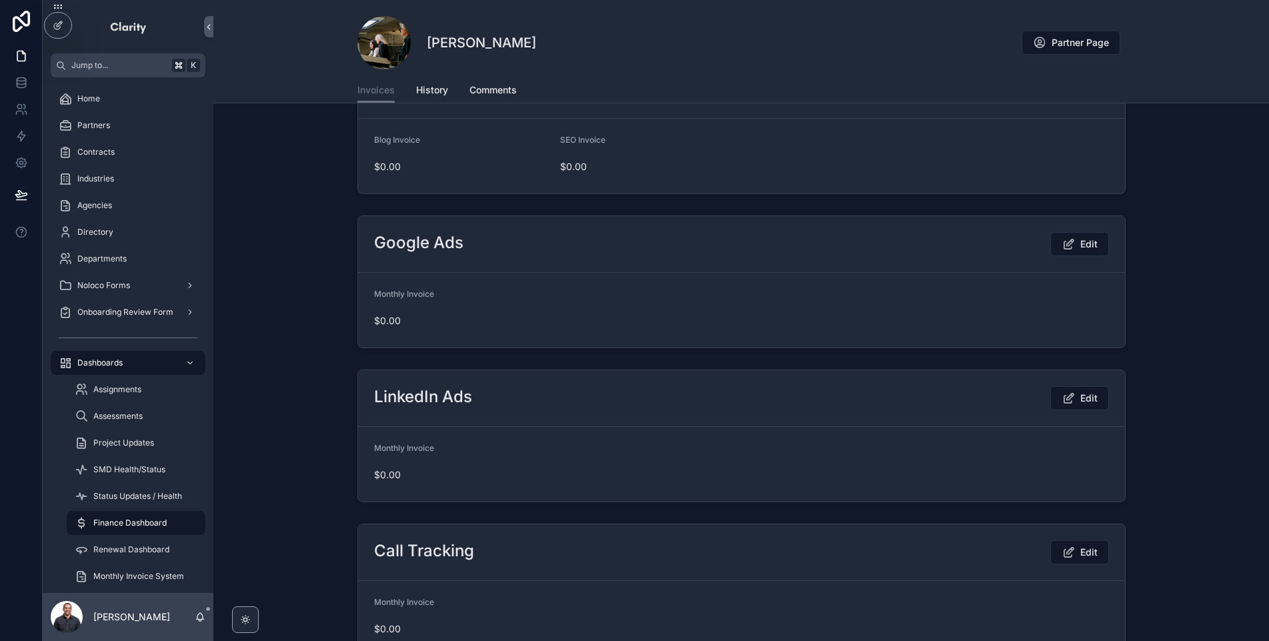
scroll to position [0, 0]
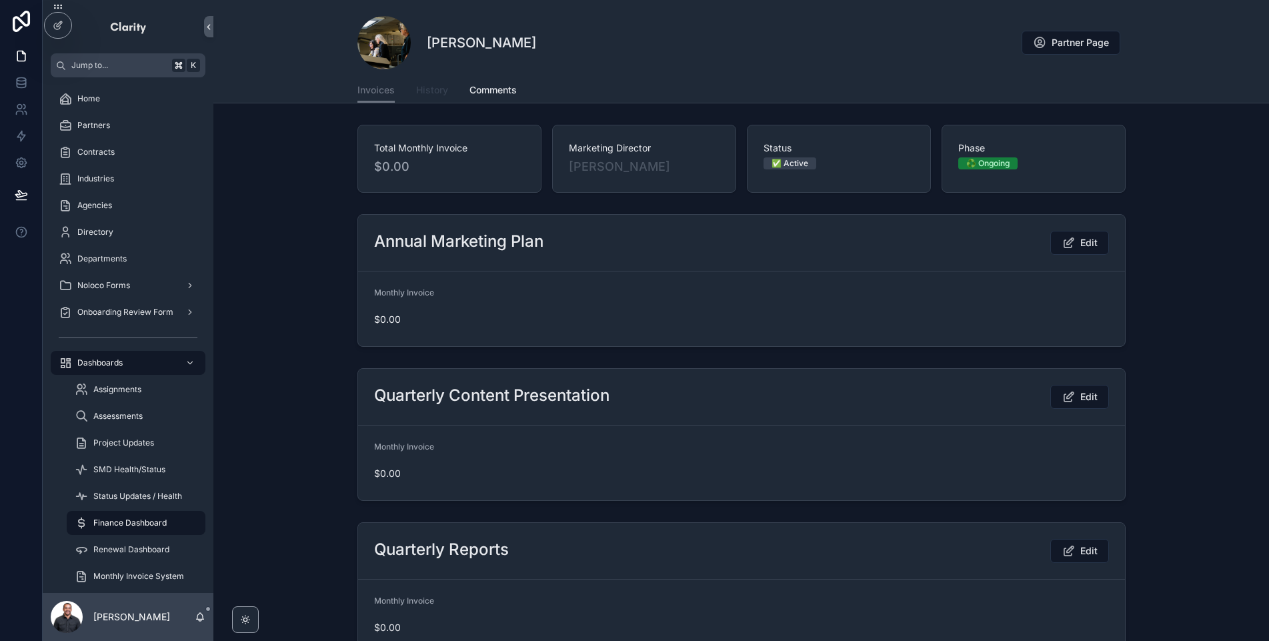
click at [438, 83] on span "History" at bounding box center [432, 89] width 32 height 13
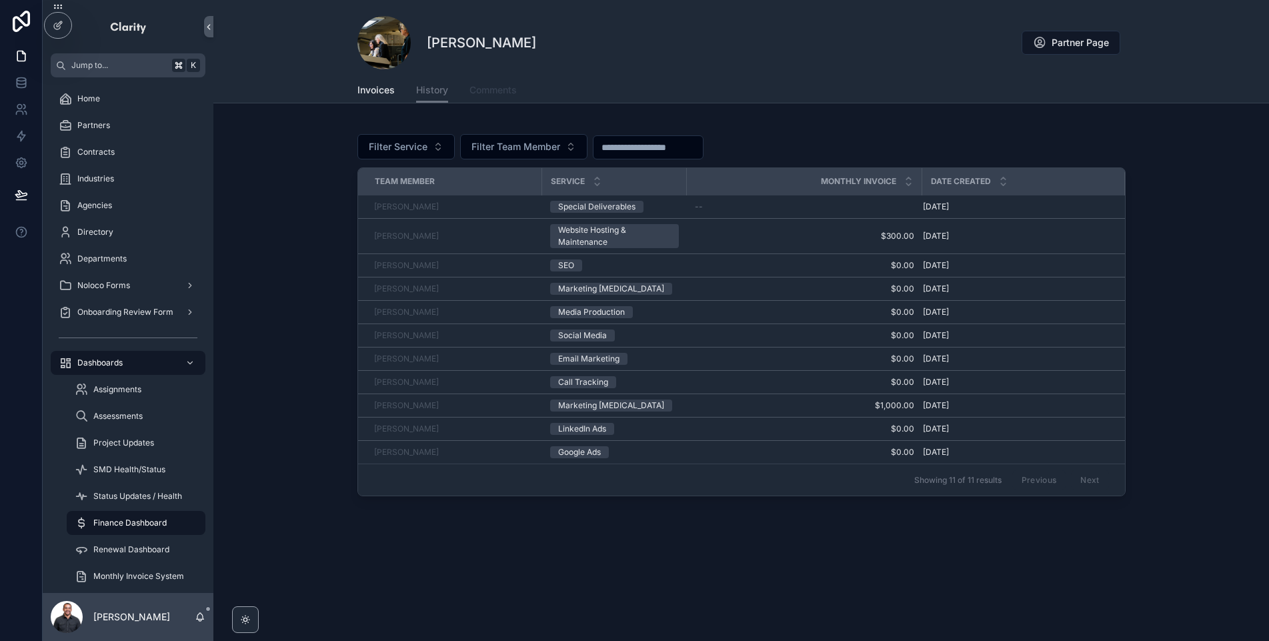
click at [502, 89] on span "Comments" at bounding box center [493, 89] width 47 height 13
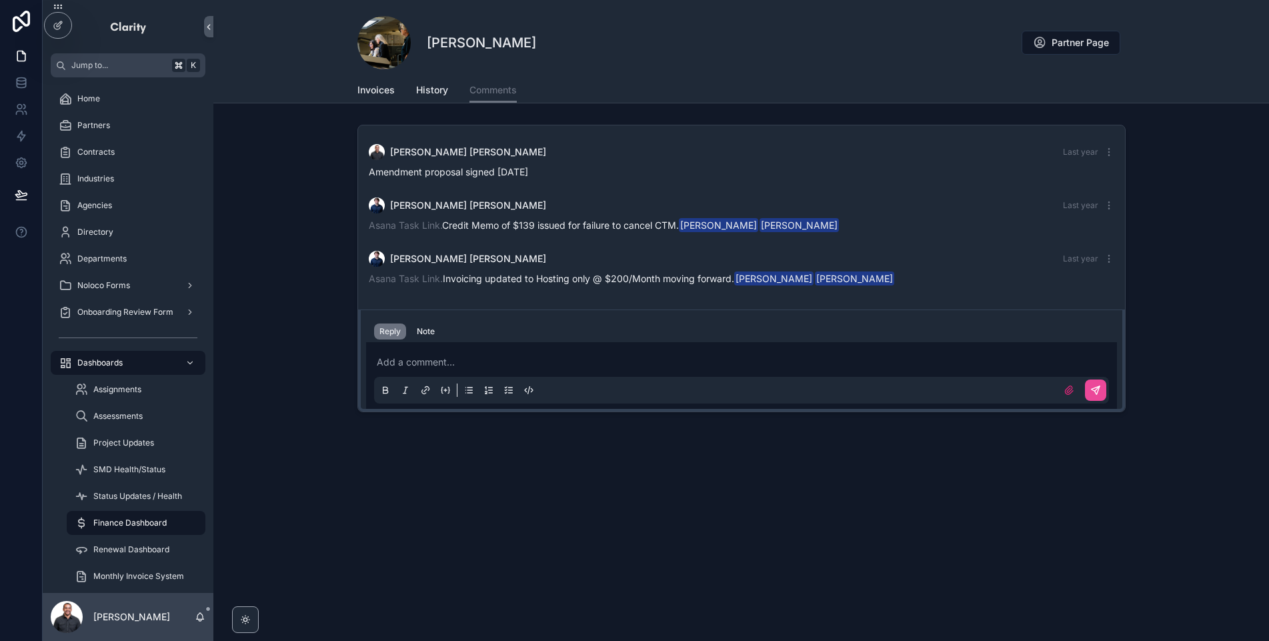
click at [496, 351] on div "Add a comment..." at bounding box center [741, 376] width 735 height 56
click at [547, 361] on p "scrollable content" at bounding box center [744, 362] width 735 height 13
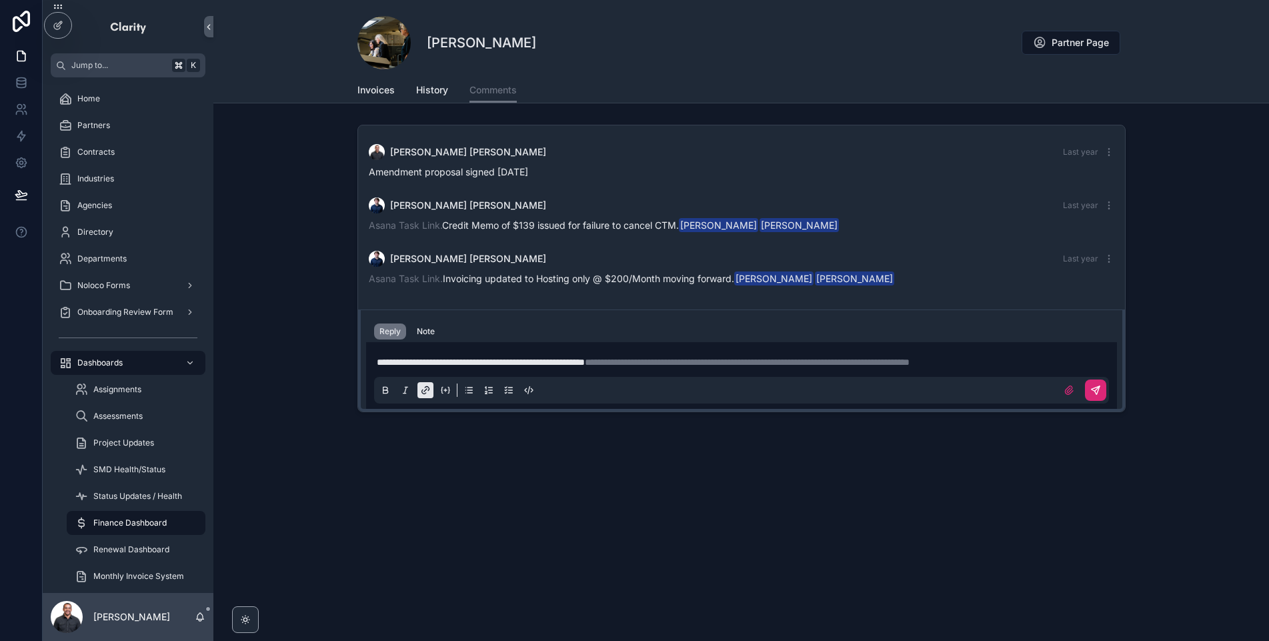
click at [1096, 394] on button "scrollable content" at bounding box center [1095, 390] width 21 height 21
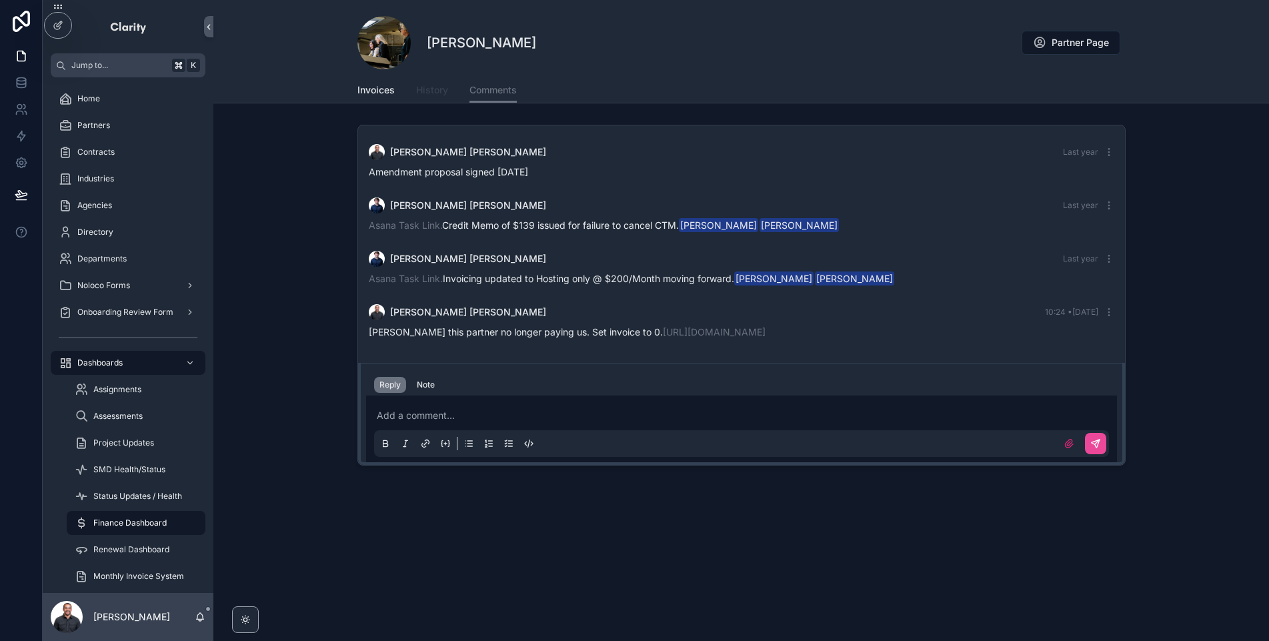
click at [421, 95] on span "History" at bounding box center [432, 89] width 32 height 13
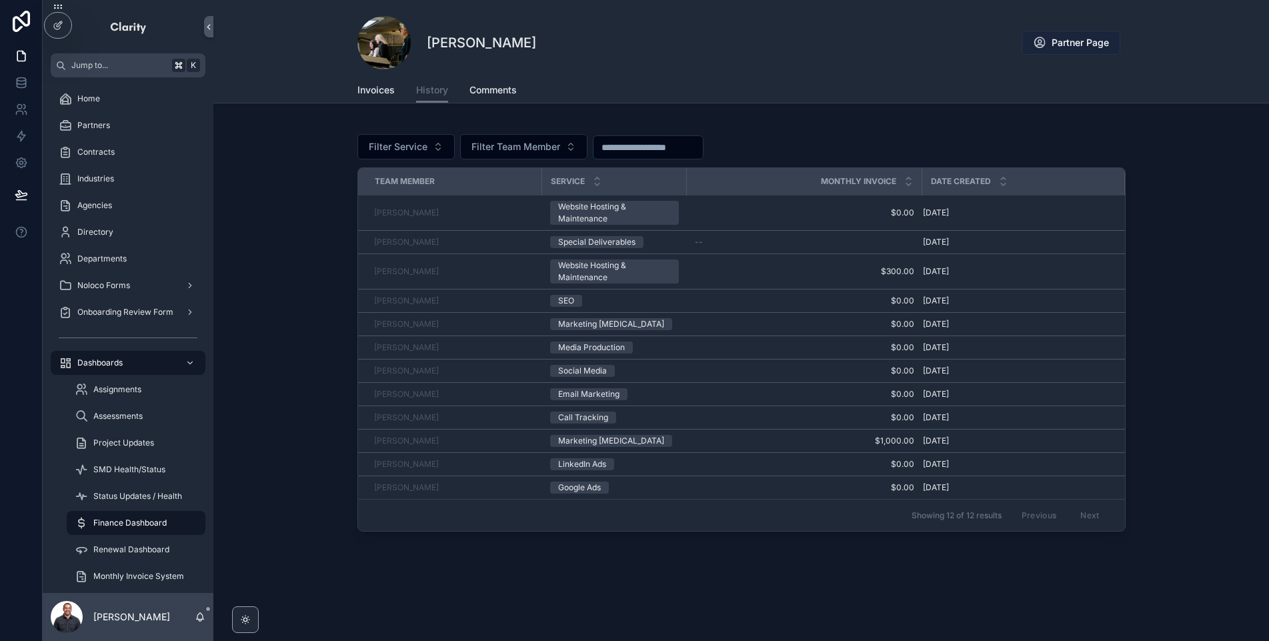
click at [1067, 49] on span "Partner Page" at bounding box center [1080, 42] width 57 height 13
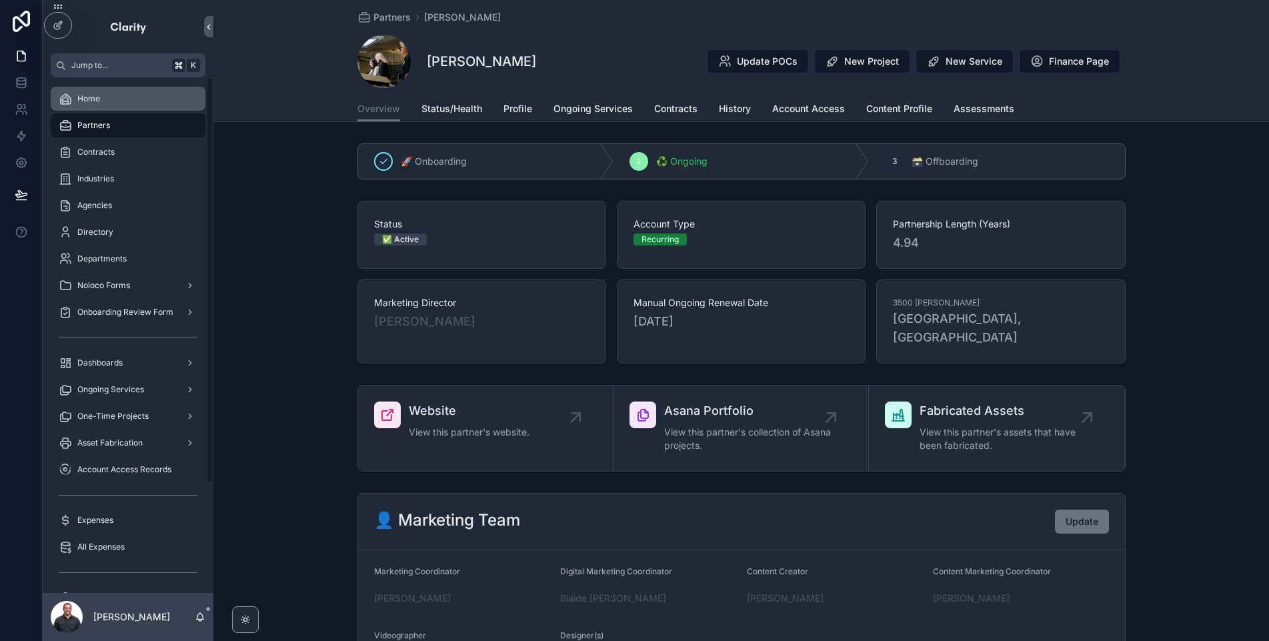
click at [119, 99] on div "Home" at bounding box center [128, 98] width 139 height 21
